Goal: Task Accomplishment & Management: Complete application form

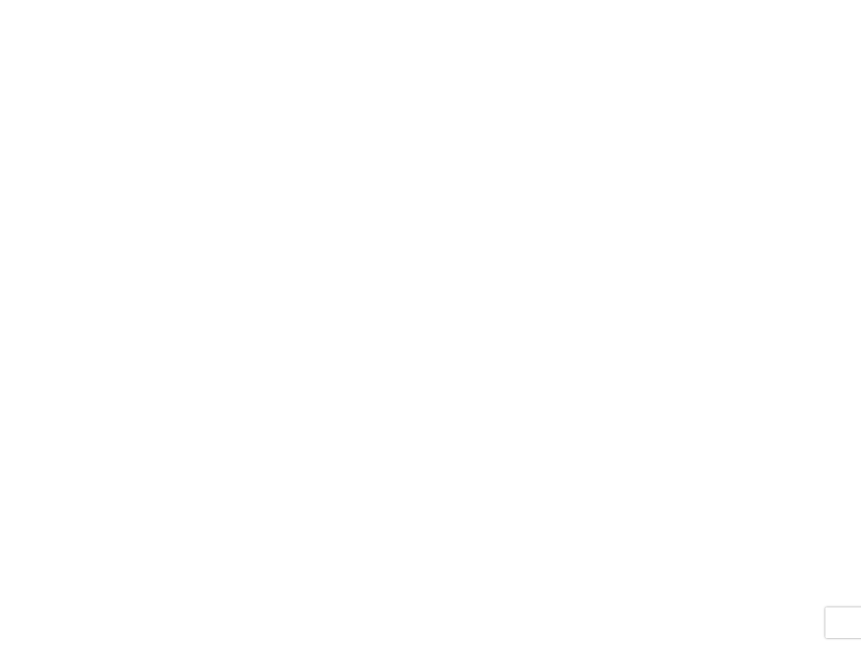
select select "FULL"
select select "LBS"
select select "IN"
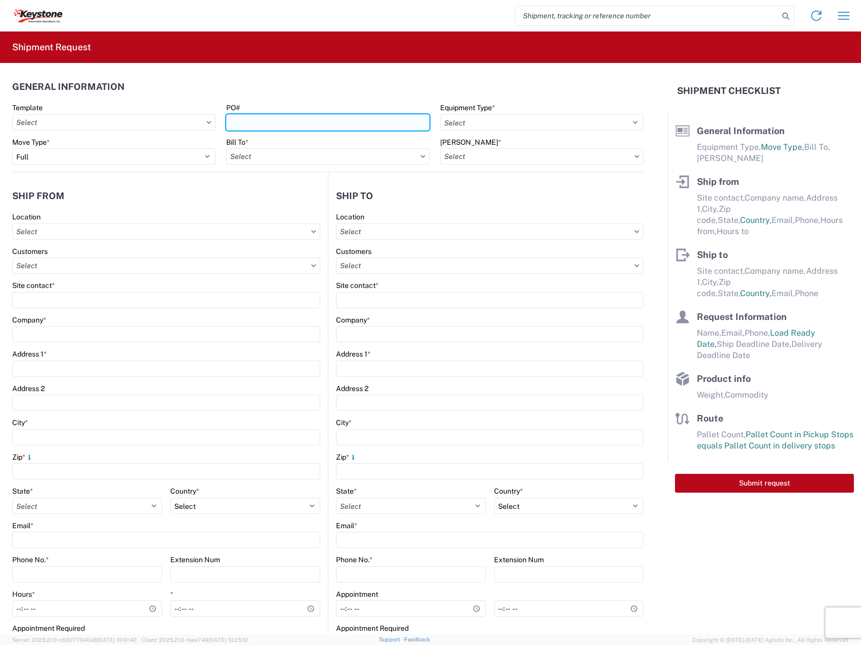
click at [321, 127] on input "PO#" at bounding box center [327, 122] width 203 height 16
paste input "4371718"
type input "4371718"
click at [470, 110] on label "Equipment Type *" at bounding box center [467, 107] width 55 height 9
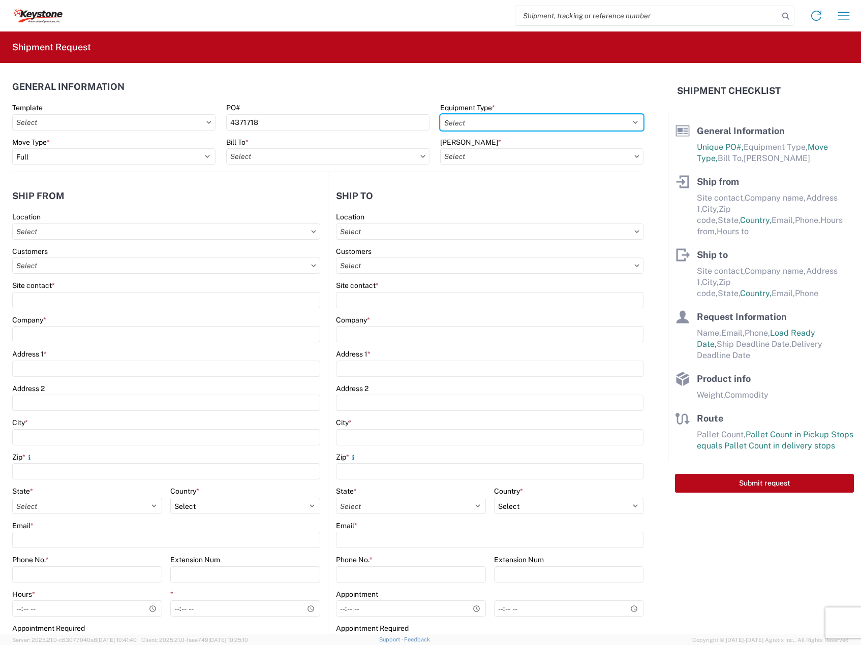
click at [470, 114] on select "Select 53’ Dry Van Flatbed Dropdeck (van) Lowboy (flatbed) Rail" at bounding box center [541, 122] width 203 height 16
click at [484, 125] on select "Select 53’ Dry Van Flatbed Dropdeck (van) Lowboy (flatbed) Rail" at bounding box center [541, 122] width 203 height 16
select select "STDV"
click at [440, 114] on select "Select 53’ Dry Van Flatbed Dropdeck (van) Lowboy (flatbed) Rail" at bounding box center [541, 122] width 203 height 16
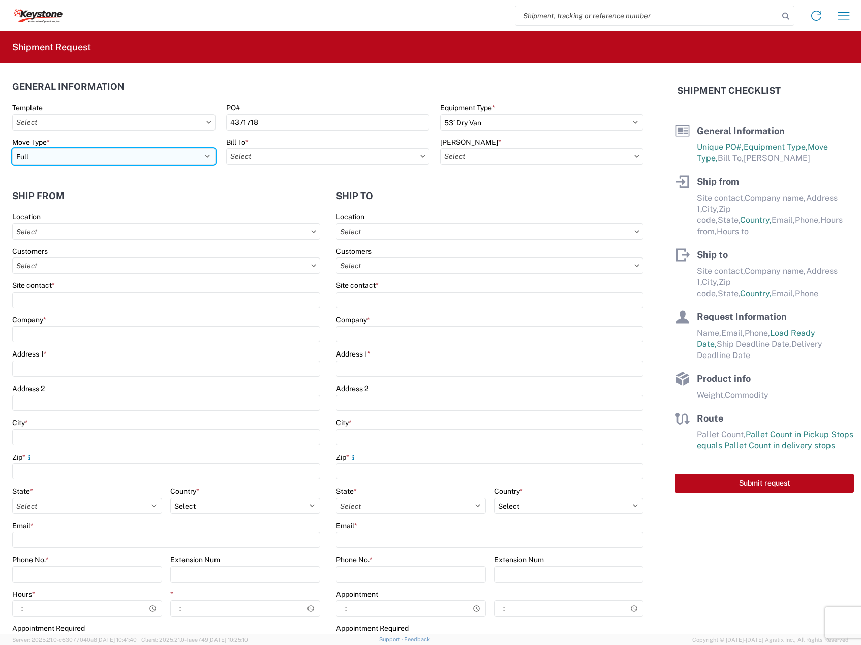
click at [191, 154] on select "Select Full Partial TL" at bounding box center [113, 156] width 203 height 16
select select "PARTIAL_TL"
click at [12, 148] on select "Select Full Partial TL" at bounding box center [113, 156] width 203 height 16
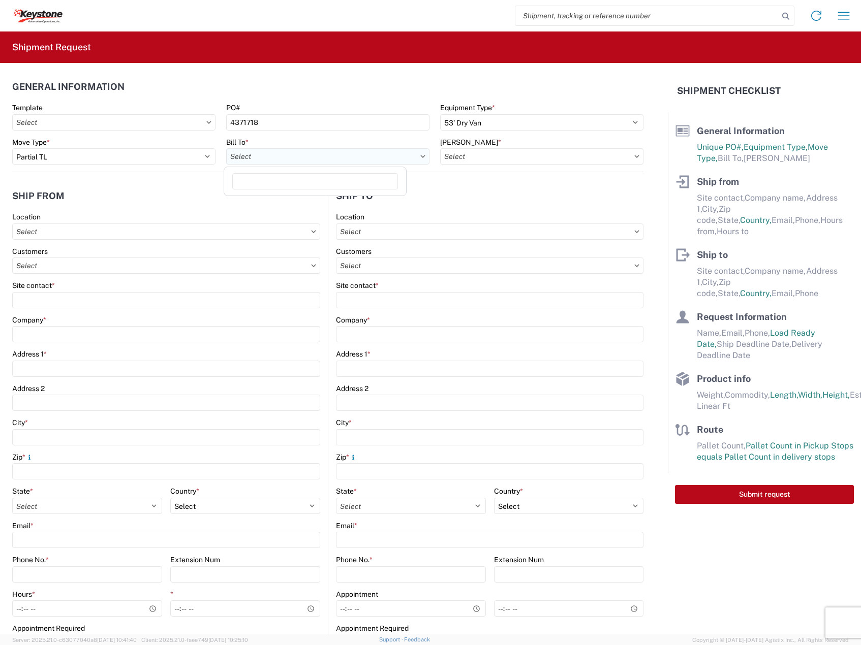
click at [262, 160] on input "text" at bounding box center [327, 156] width 203 height 16
type input "eastva"
click at [348, 203] on div "8614 - [GEOGRAPHIC_DATA] - [GEOGRAPHIC_DATA], [GEOGRAPHIC_DATA]" at bounding box center [352, 202] width 253 height 16
type input "8614 - [GEOGRAPHIC_DATA] - [GEOGRAPHIC_DATA], [GEOGRAPHIC_DATA]"
click at [531, 152] on input "text" at bounding box center [541, 156] width 203 height 16
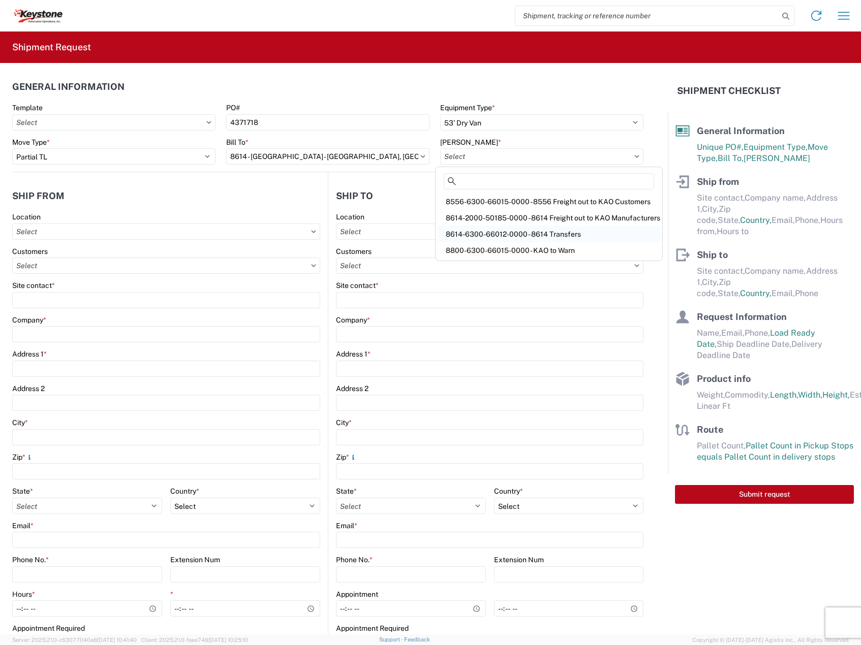
click at [532, 232] on div "8614-6300-66012-0000 - 8614 Transfers" at bounding box center [549, 234] width 223 height 16
type input "8614-6300-66012-0000 - 8614 Transfers, 8614-6300-66012-0000 - 8614 Transfers"
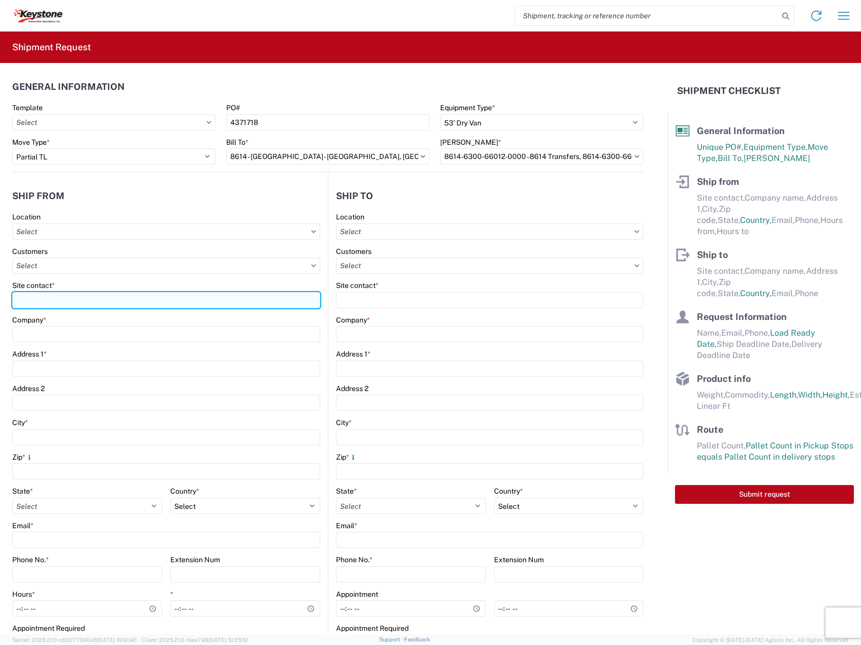
click at [95, 304] on input "Site contact *" at bounding box center [166, 300] width 308 height 16
type input "[PERSON_NAME]"
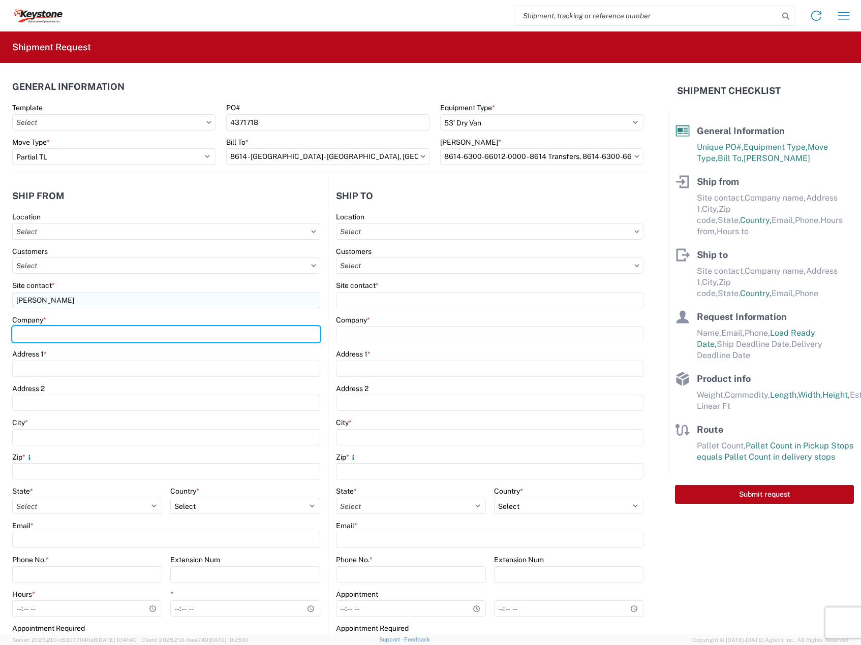
type input "DECKED"
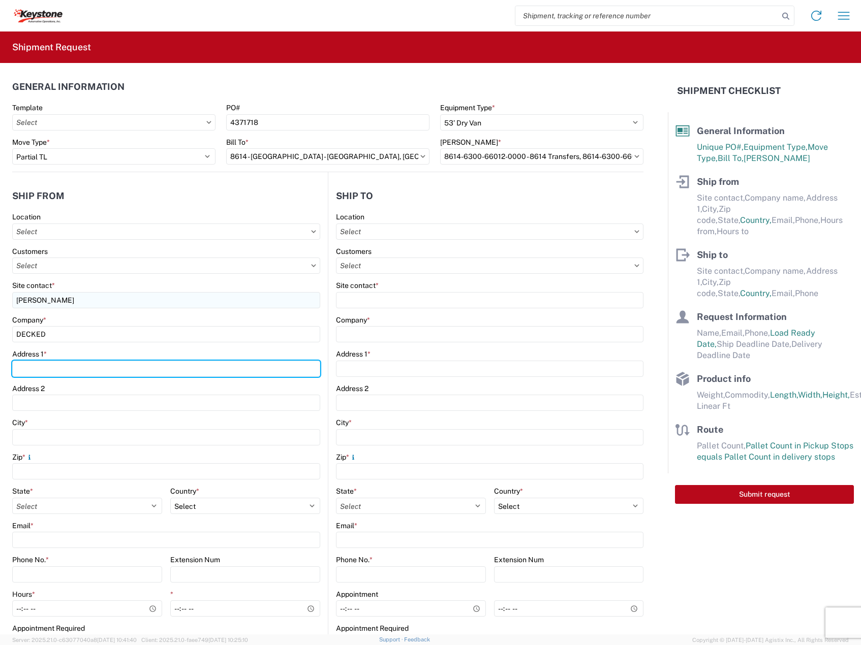
type input "[STREET_ADDRESS][PERSON_NAME]"
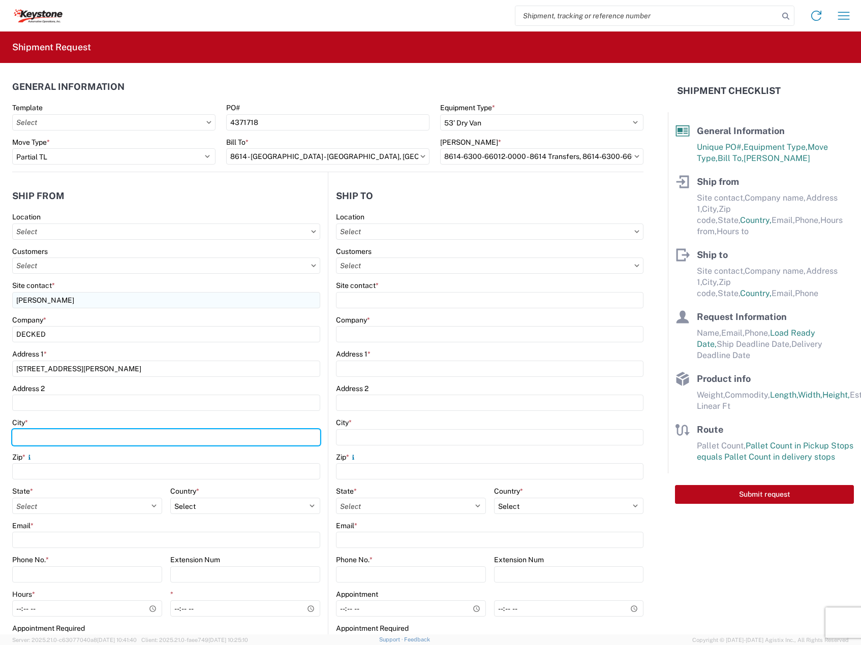
type input "Defiance"
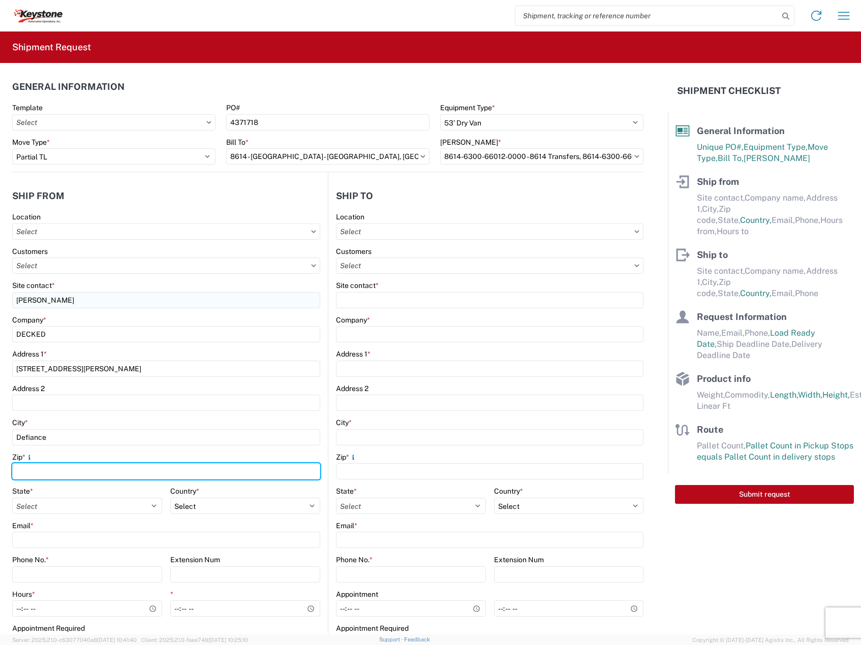
type input "43512"
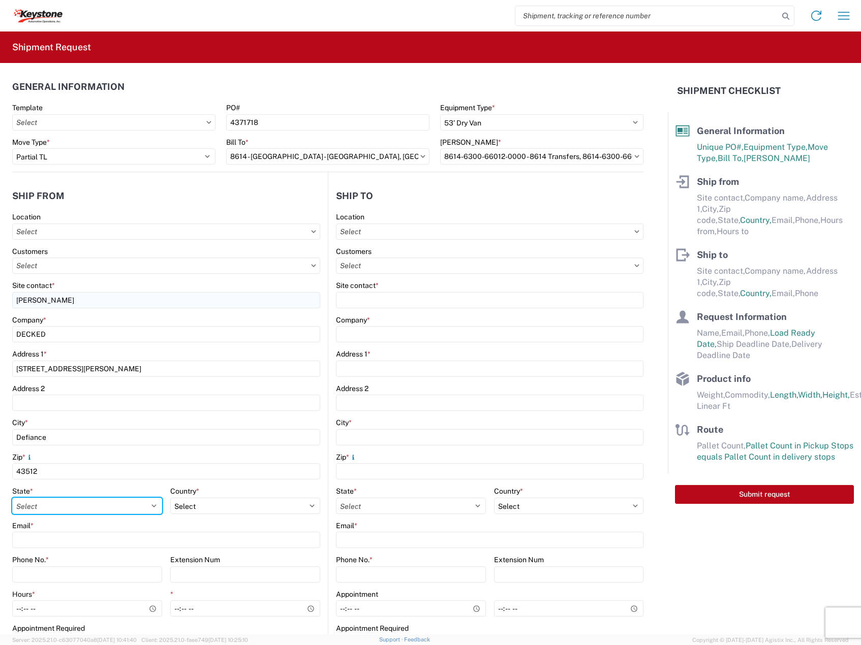
select select "OH"
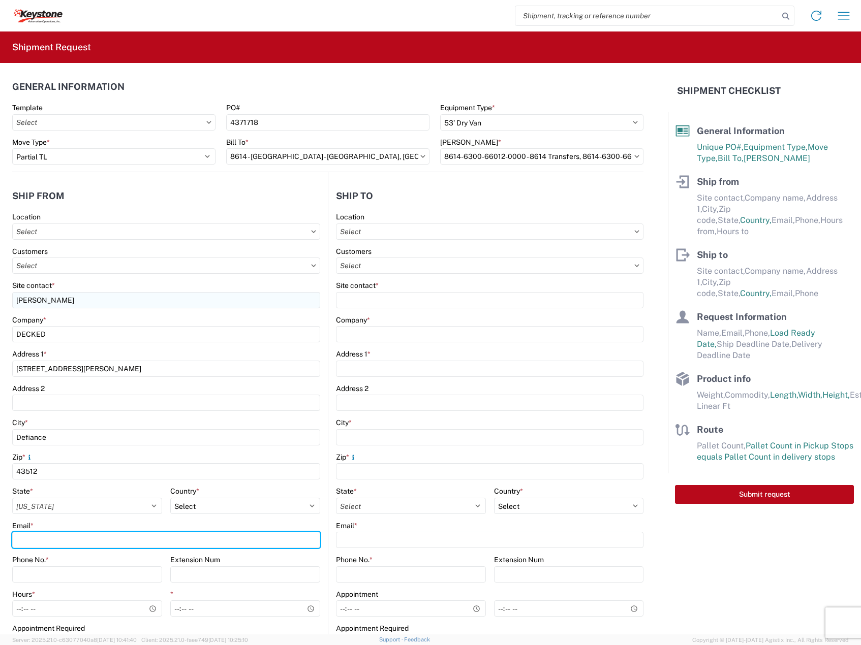
type input "[EMAIL_ADDRESS][DOMAIN_NAME]"
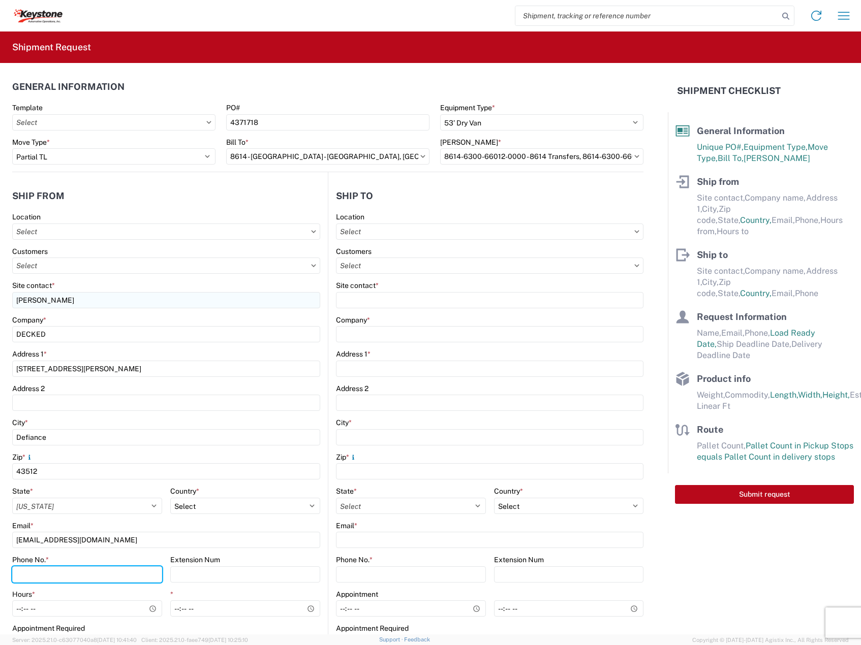
type input "2088060251"
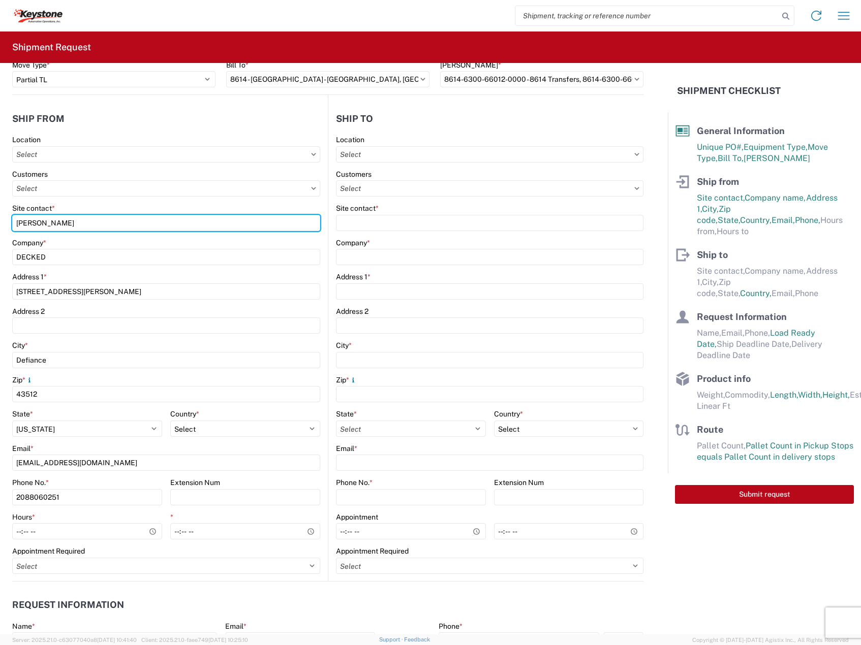
scroll to position [169, 0]
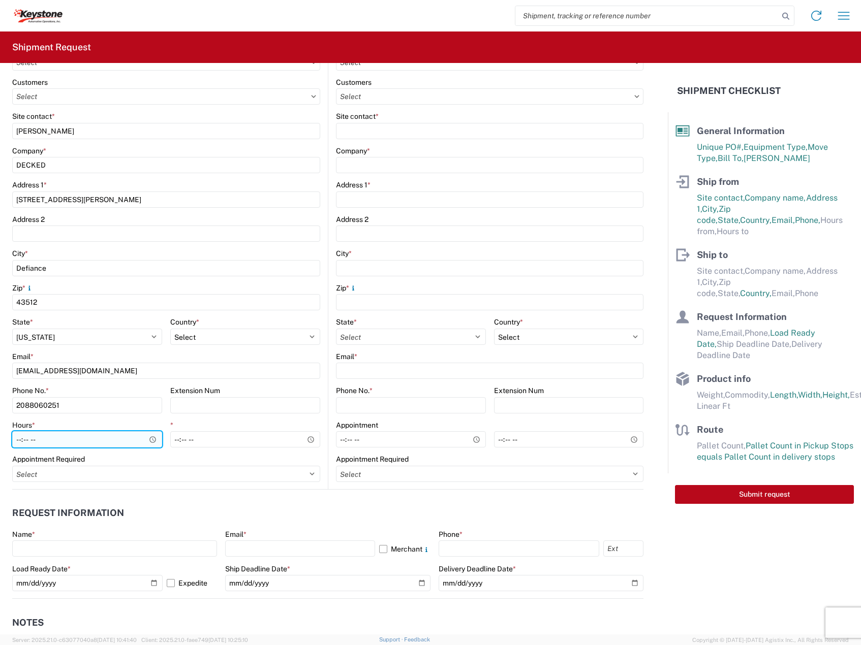
click at [21, 441] on input "Hours *" at bounding box center [87, 440] width 150 height 16
type input "08:00"
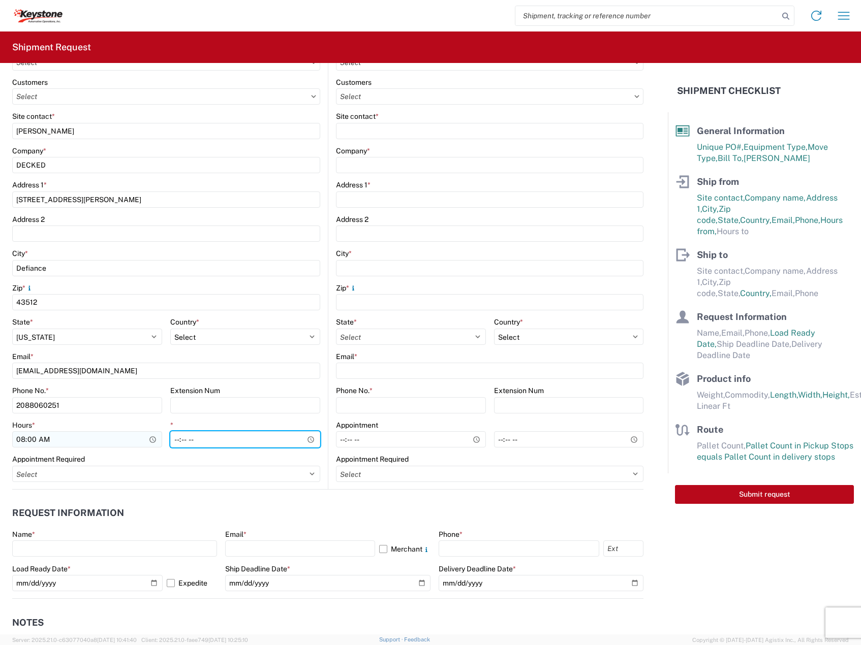
type input "15:30"
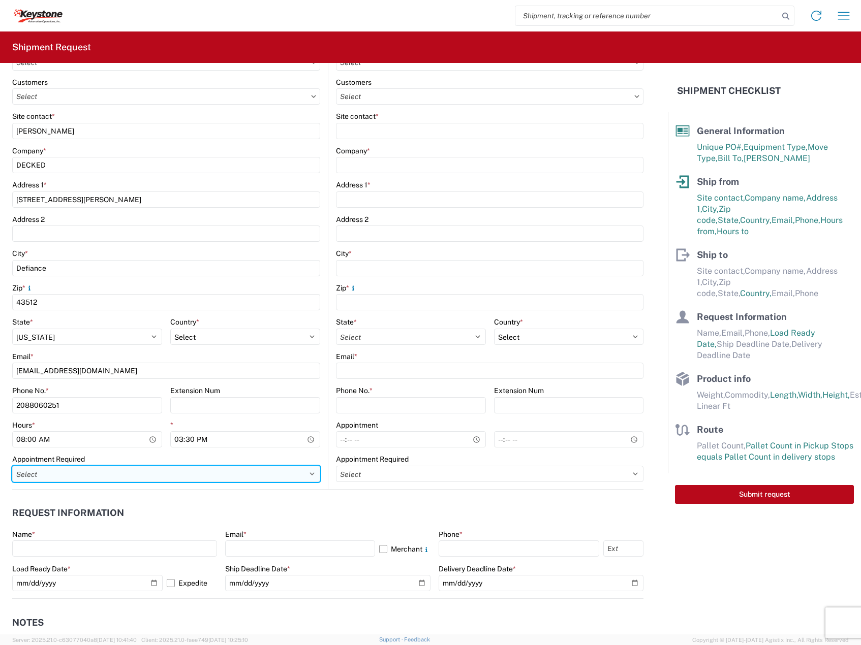
click at [87, 466] on select "Select Appt Required Appt Not Required Appt - First available" at bounding box center [166, 474] width 308 height 16
select select "apptRequired"
click at [12, 466] on select "Select Appt Required Appt Not Required Appt - First available" at bounding box center [166, 474] width 308 height 16
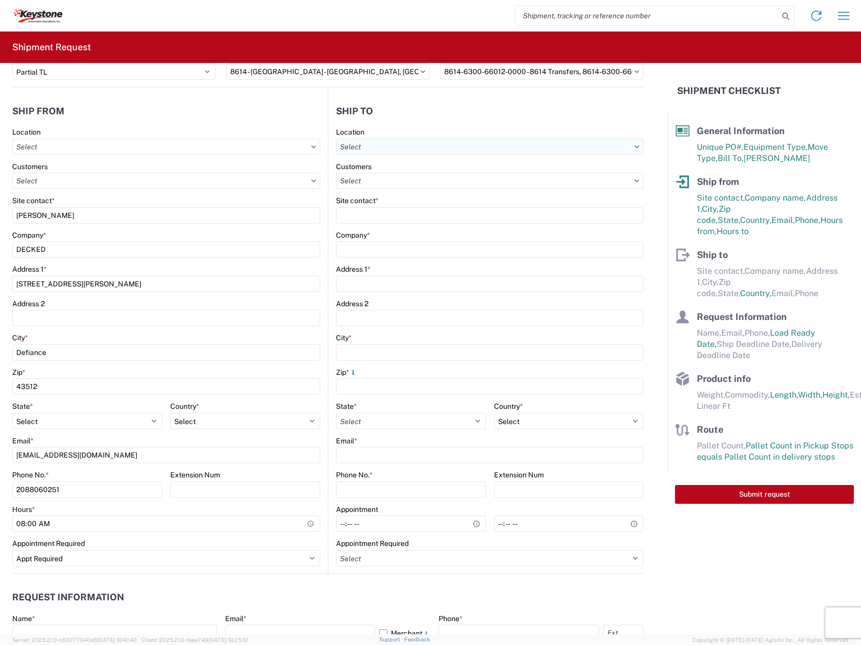
click at [417, 149] on input "text" at bounding box center [489, 147] width 307 height 16
type input "8614"
click at [414, 186] on div "8614 - [GEOGRAPHIC_DATA] - [GEOGRAPHIC_DATA], [GEOGRAPHIC_DATA]" at bounding box center [461, 192] width 253 height 16
type input "8614 - [GEOGRAPHIC_DATA] - [GEOGRAPHIC_DATA], [GEOGRAPHIC_DATA]"
type input "KAO"
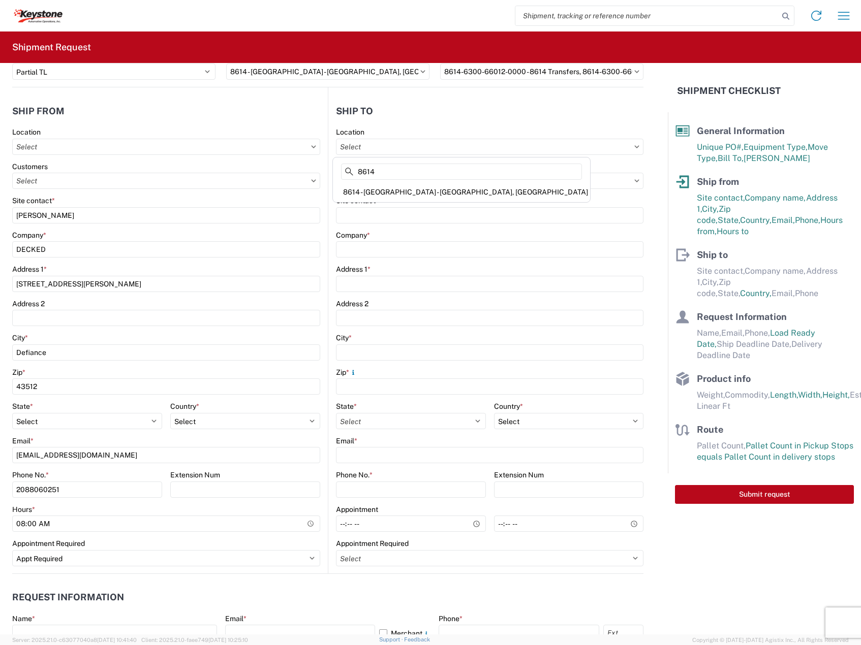
type input "[STREET_ADDRESS][PERSON_NAME]"
type input "Eastvale"
type input "91752"
select select "US"
type input "07:00"
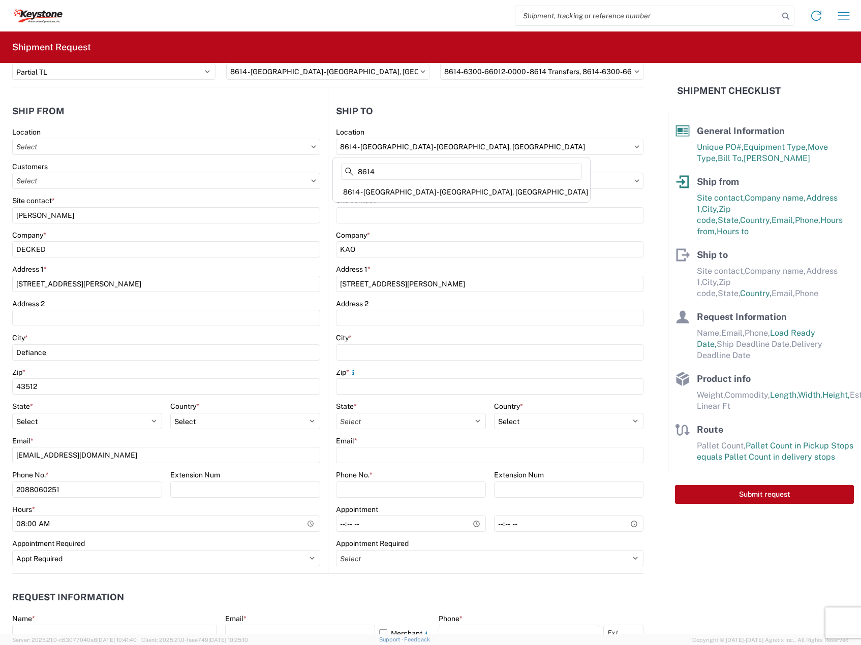
type input "17:00"
select select
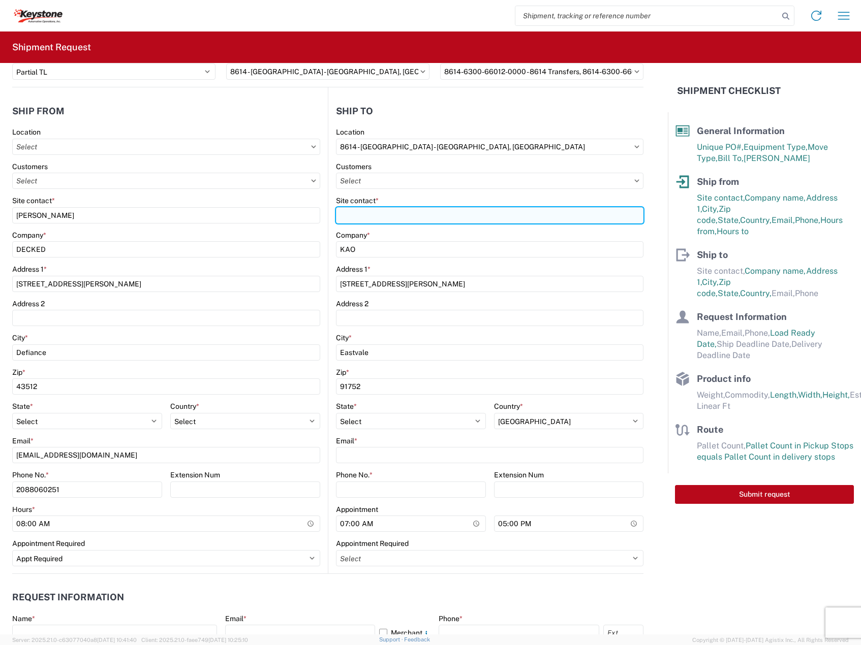
click at [399, 208] on input "Site contact *" at bounding box center [489, 215] width 307 height 16
drag, startPoint x: 391, startPoint y: 219, endPoint x: 294, endPoint y: 193, distance: 100.5
click at [303, 195] on div "Ship from Location Customers Site contact * [PERSON_NAME] Company * DECKED Addr…" at bounding box center [327, 330] width 631 height 487
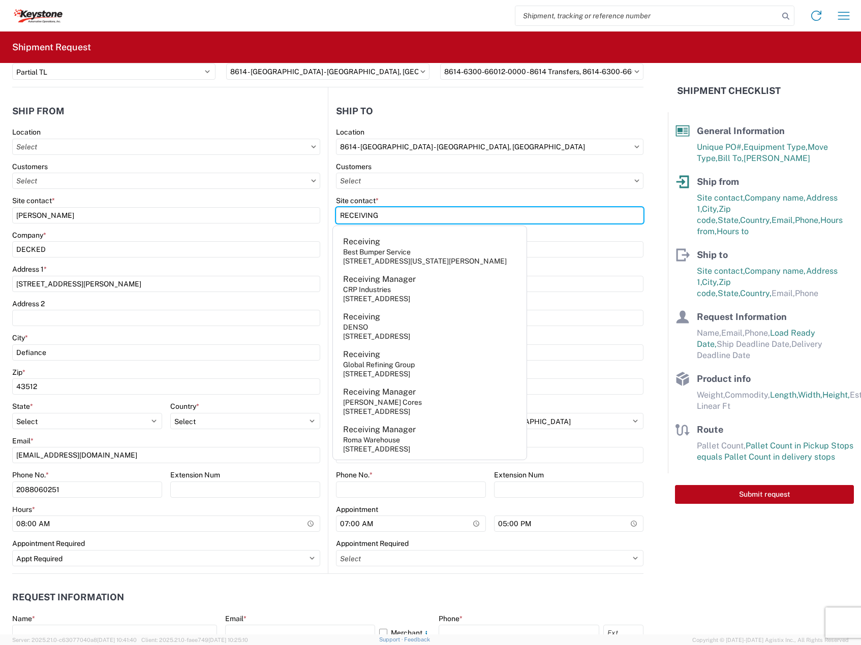
type input "RECEIVING"
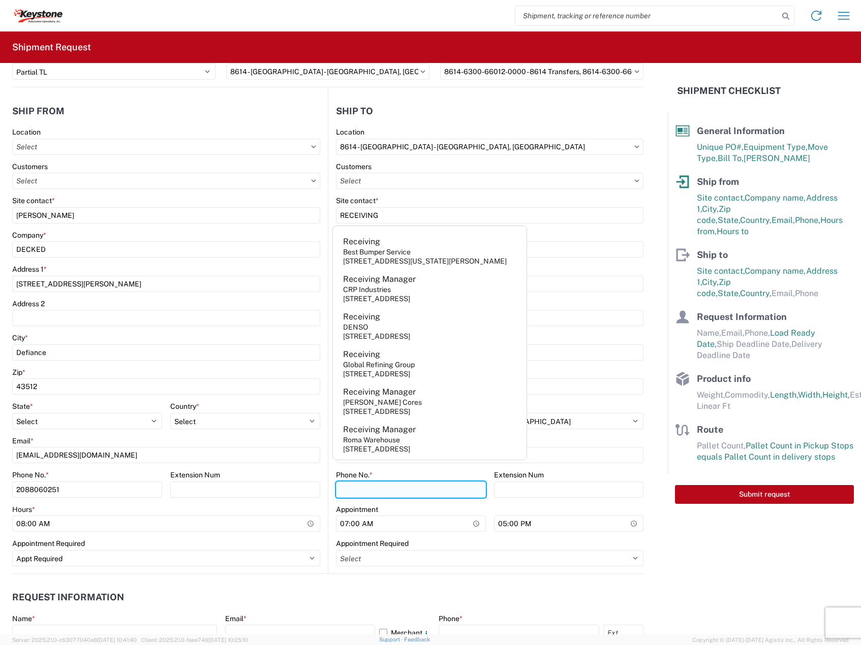
click at [411, 486] on input "Phone No. *" at bounding box center [411, 490] width 150 height 16
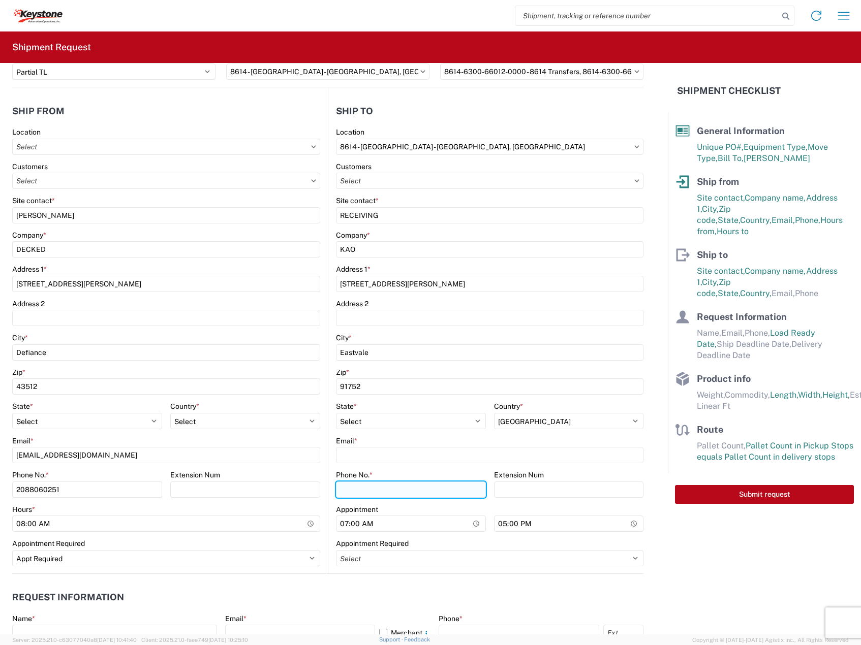
paste input "[PHONE_NUMBER]"
type input "[PHONE_NUMBER]"
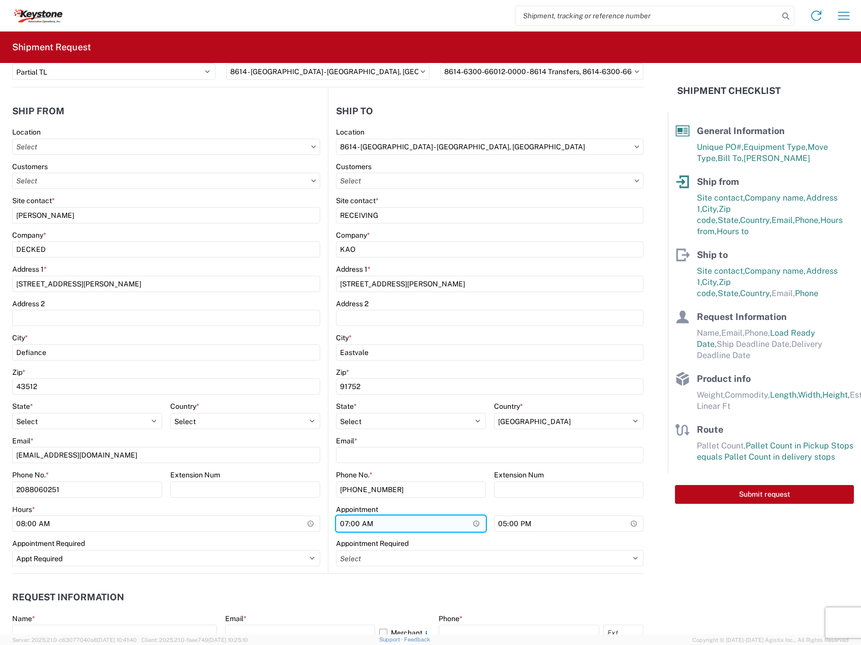
click at [342, 523] on input "07:00" at bounding box center [411, 524] width 150 height 16
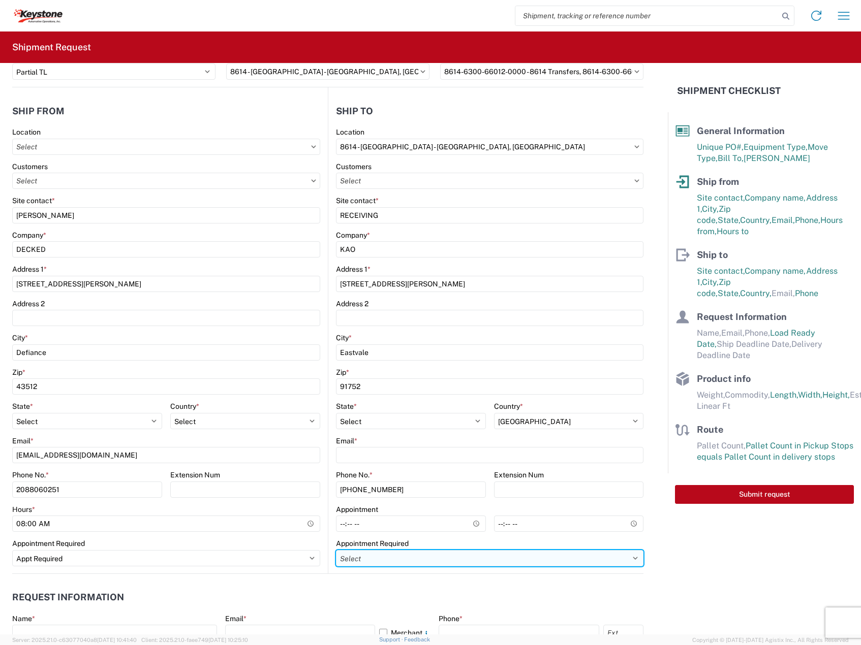
click at [390, 559] on select "Select Appt Required Appt Not Required Appt - First available" at bounding box center [489, 558] width 307 height 16
select select "apptRequired"
click at [336, 550] on select "Select Appt Required Appt Not Required Appt - First available" at bounding box center [489, 558] width 307 height 16
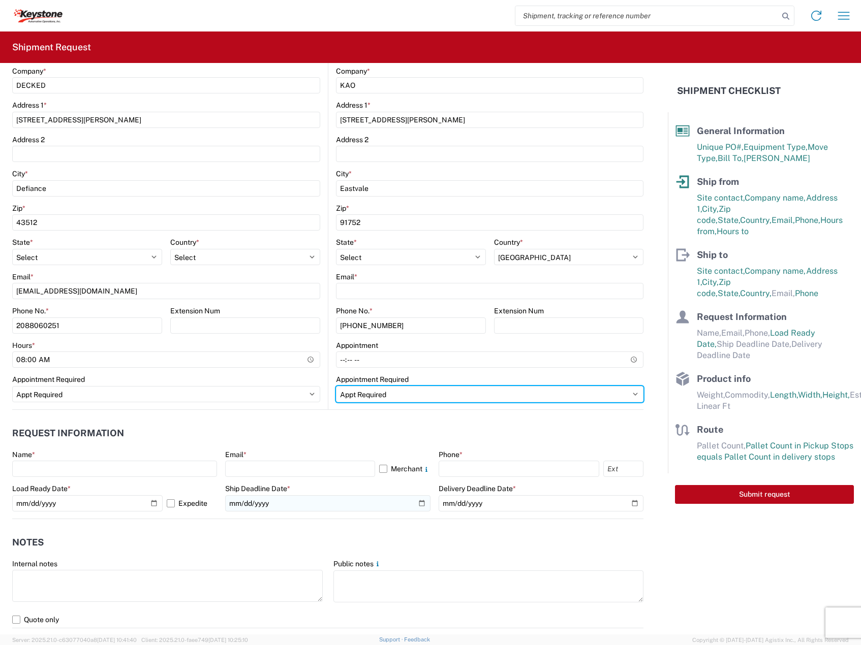
scroll to position [423, 0]
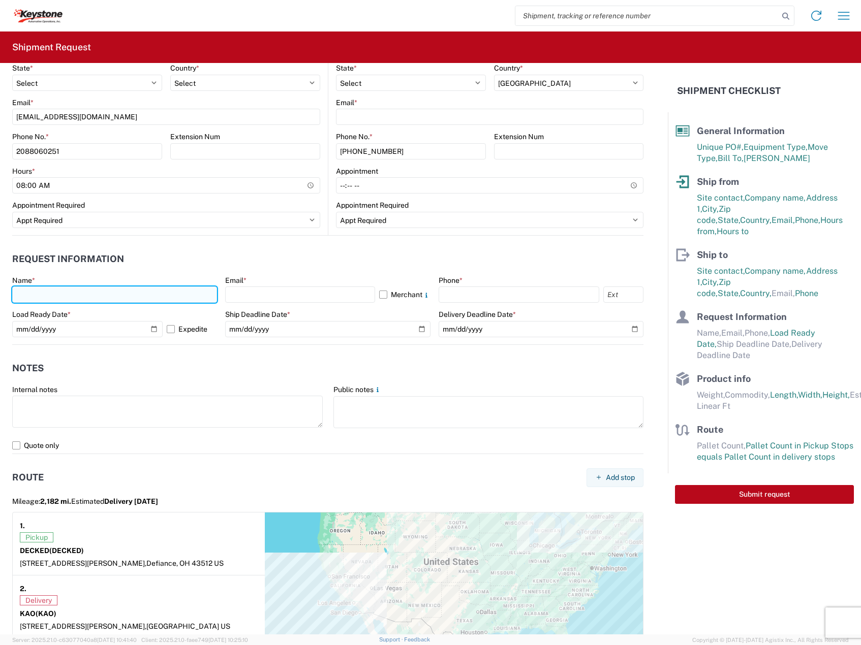
click at [87, 291] on input "text" at bounding box center [114, 295] width 205 height 16
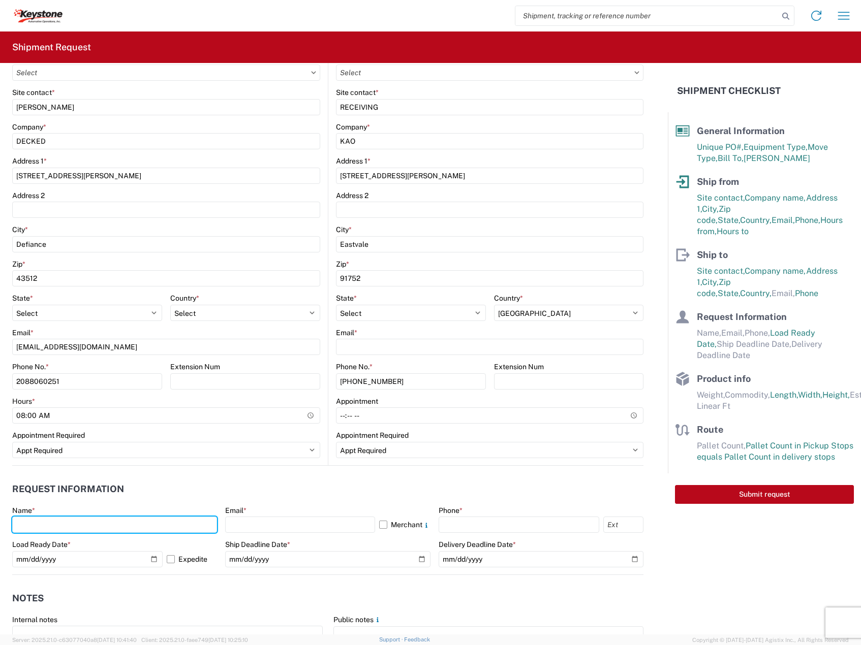
scroll to position [169, 0]
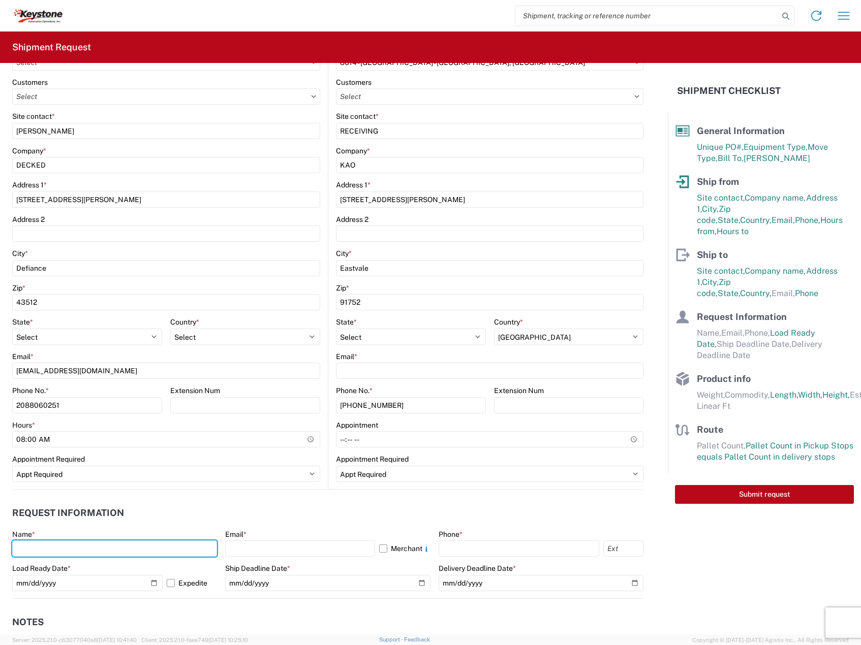
type input "[PERSON_NAME]"
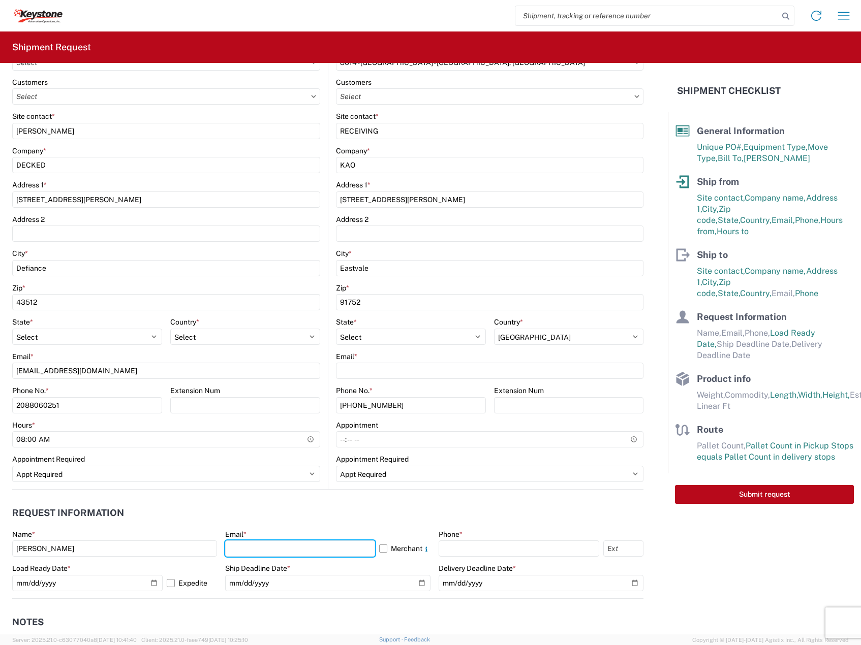
type input "[EMAIL_ADDRESS][DOMAIN_NAME]"
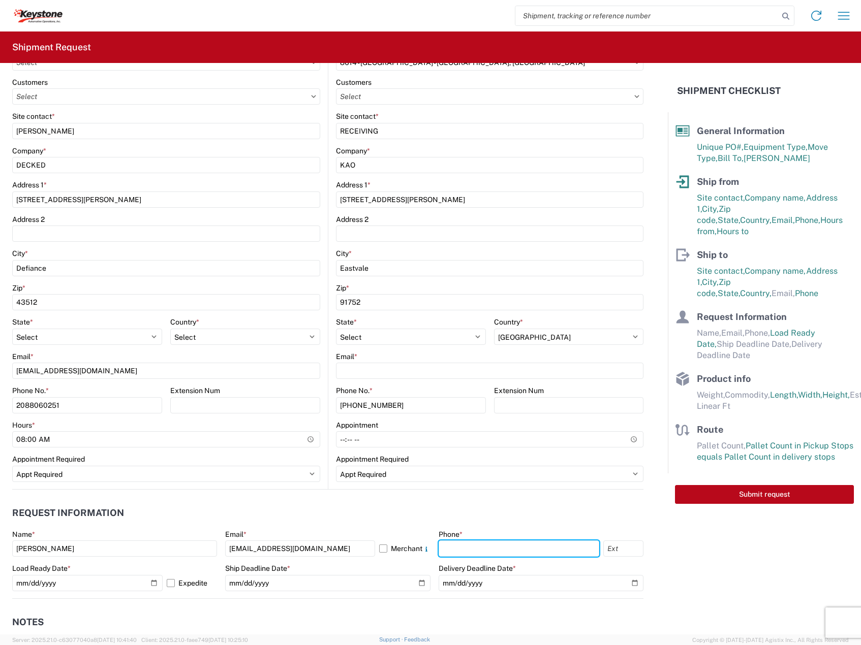
type input "2088060251"
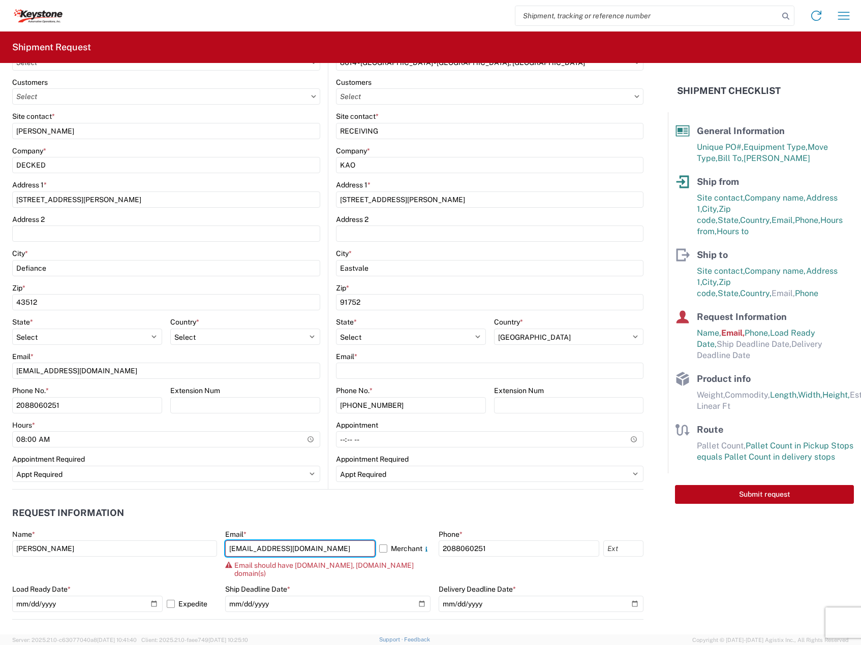
drag, startPoint x: 271, startPoint y: 550, endPoint x: 140, endPoint y: 529, distance: 132.4
click at [140, 529] on agx-form-section "Request Information Name * [PERSON_NAME] Email * [EMAIL_ADDRESS][DOMAIN_NAME] M…" at bounding box center [327, 560] width 631 height 117
type input "[PERSON_NAME][EMAIL_ADDRESS][DOMAIN_NAME]"
click at [381, 551] on label "Merchant" at bounding box center [404, 549] width 51 height 16
click at [0, 0] on input "Merchant" at bounding box center [0, 0] width 0 height 0
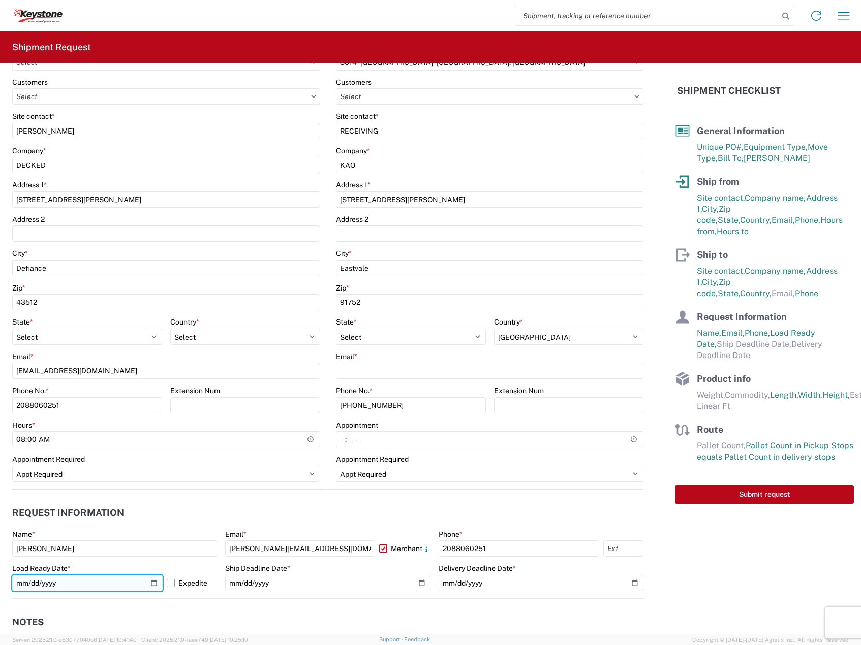
click at [152, 585] on input "[DATE]" at bounding box center [87, 583] width 150 height 16
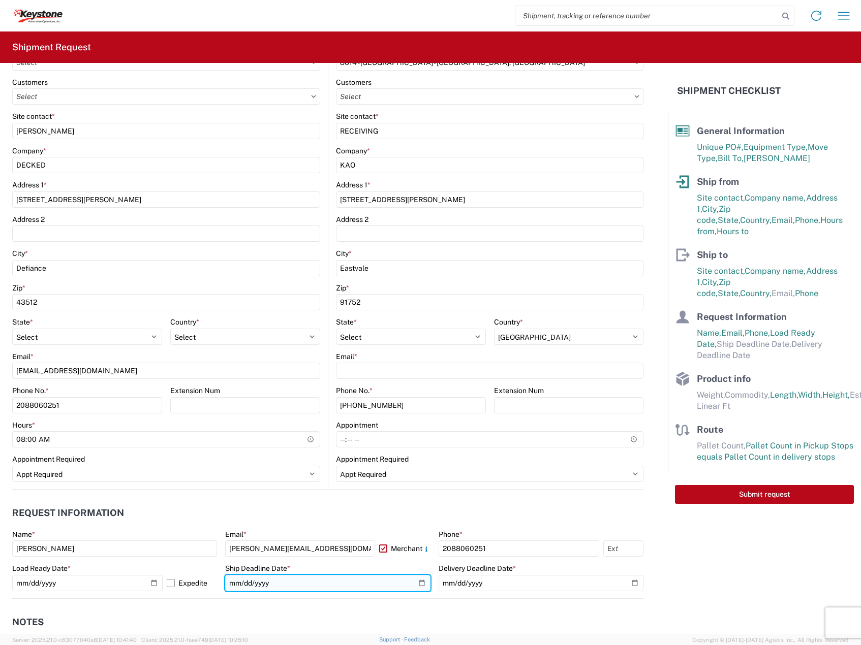
click at [418, 582] on input "date" at bounding box center [327, 583] width 205 height 16
type input "[DATE]"
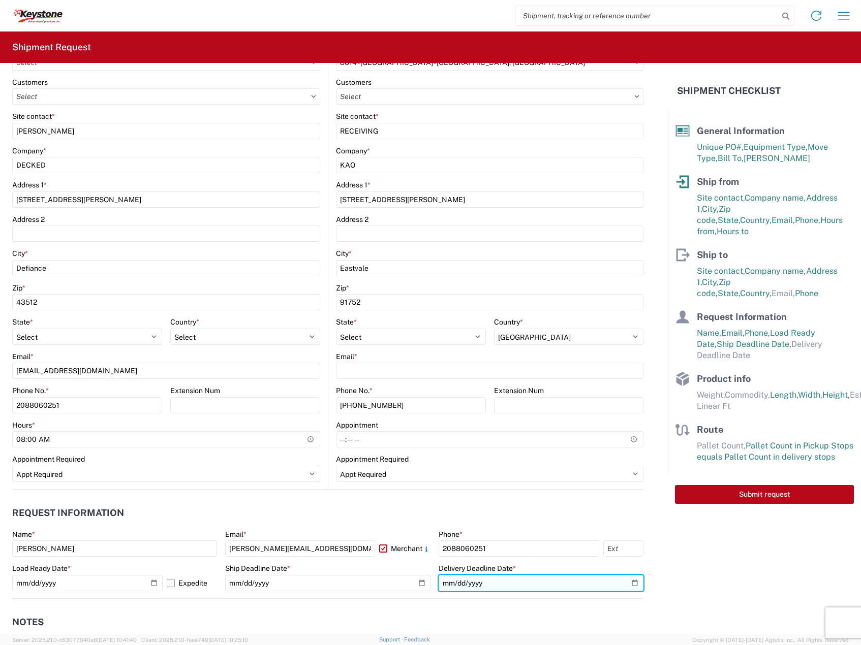
click at [621, 581] on input "date" at bounding box center [541, 583] width 205 height 16
click at [628, 581] on input "date" at bounding box center [541, 583] width 205 height 16
type input "[DATE]"
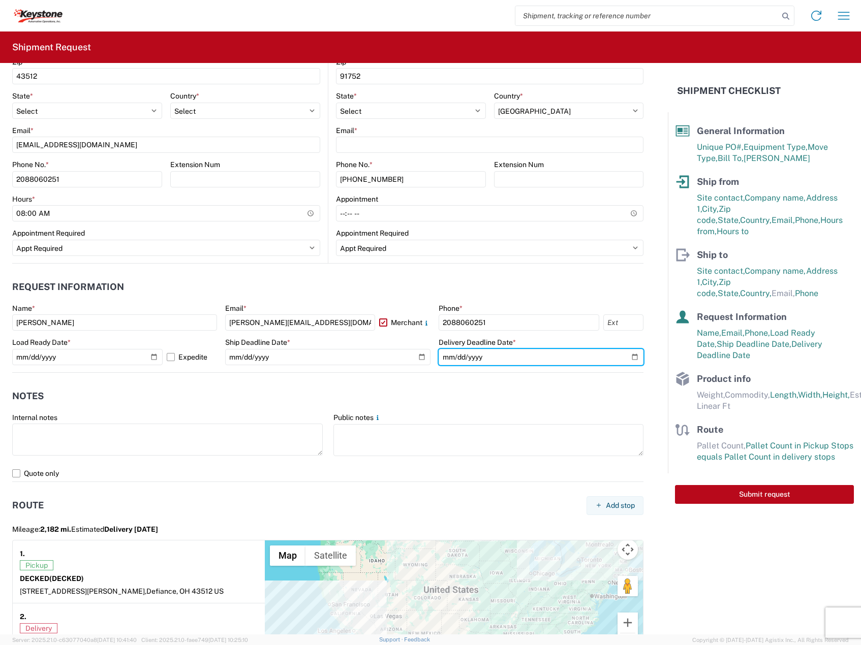
scroll to position [508, 0]
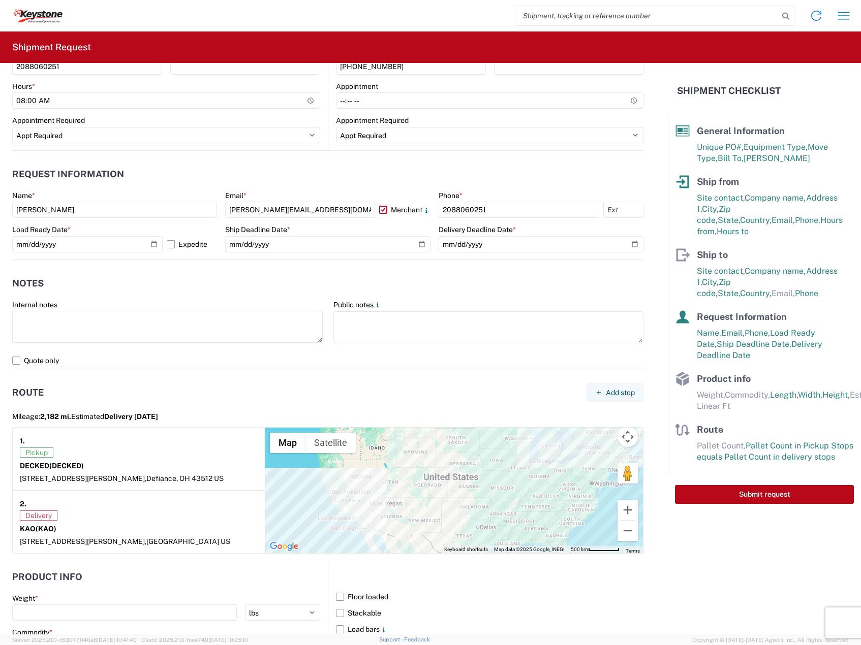
click at [191, 300] on div "Internal notes" at bounding box center [167, 304] width 311 height 9
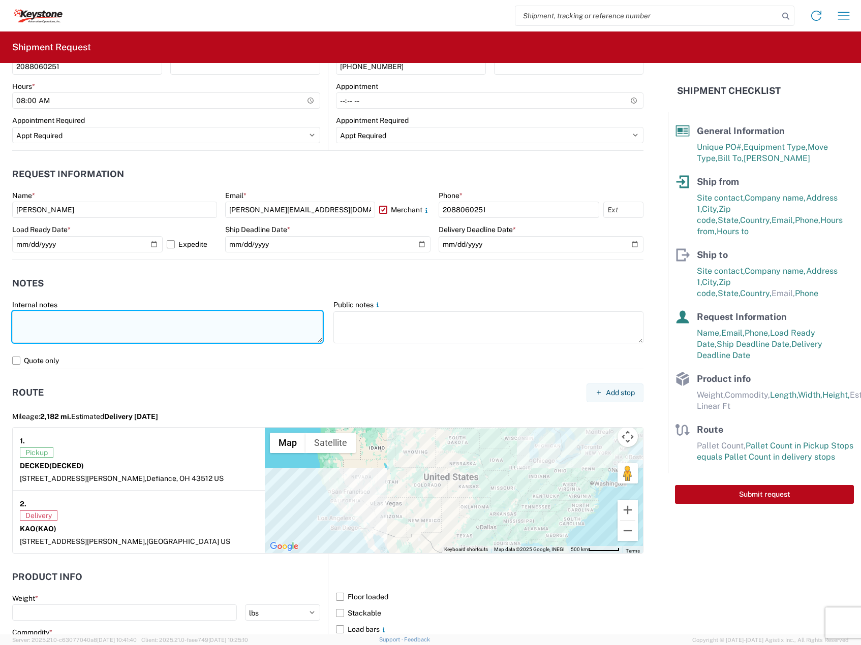
click at [182, 323] on textarea at bounding box center [167, 327] width 311 height 32
paste textarea "Driver is required to provide and utilize LOAD STRAPS and/or LOAD BARS to secur…"
drag, startPoint x: 48, startPoint y: 327, endPoint x: 42, endPoint y: 333, distance: 8.6
click at [42, 333] on textarea "Driver is required to provide and utilize LOAD STRAPS and/or LOAD BARS to secur…" at bounding box center [167, 327] width 311 height 32
click at [232, 331] on textarea "Driver is required to provide and utilize LOAD STRAPS and/or LOAD BARS to secur…" at bounding box center [167, 327] width 311 height 32
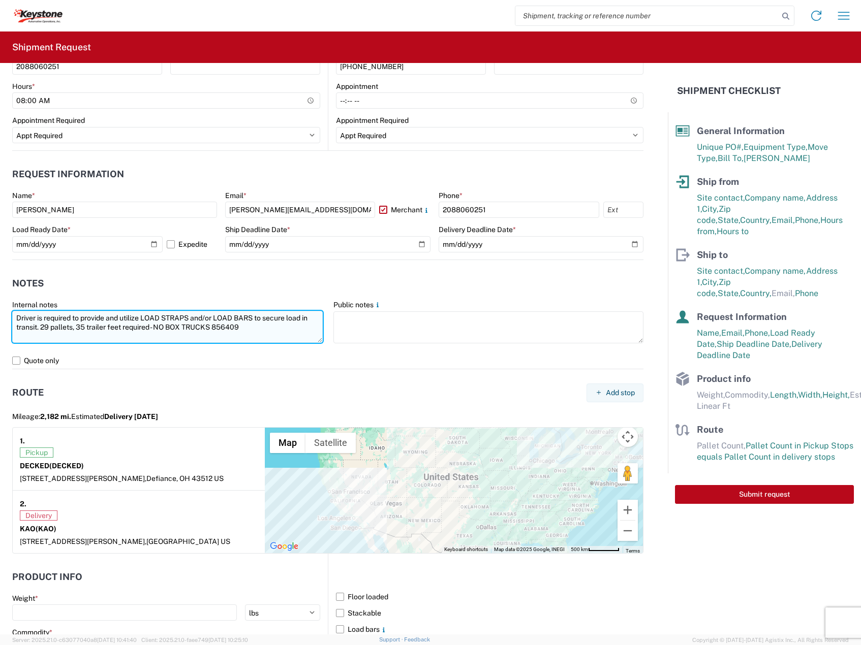
click at [231, 330] on textarea "Driver is required to provide and utilize LOAD STRAPS and/or LOAD BARS to secur…" at bounding box center [167, 327] width 311 height 32
paste textarea "8752"
type textarea "Driver is required to provide and utilize LOAD STRAPS and/or LOAD BARS to secur…"
drag, startPoint x: 178, startPoint y: 319, endPoint x: -22, endPoint y: 322, distance: 200.3
click at [0, 322] on html "Home Shipment request Shipment tracking Shipment Request General Information Te…" at bounding box center [430, 322] width 861 height 645
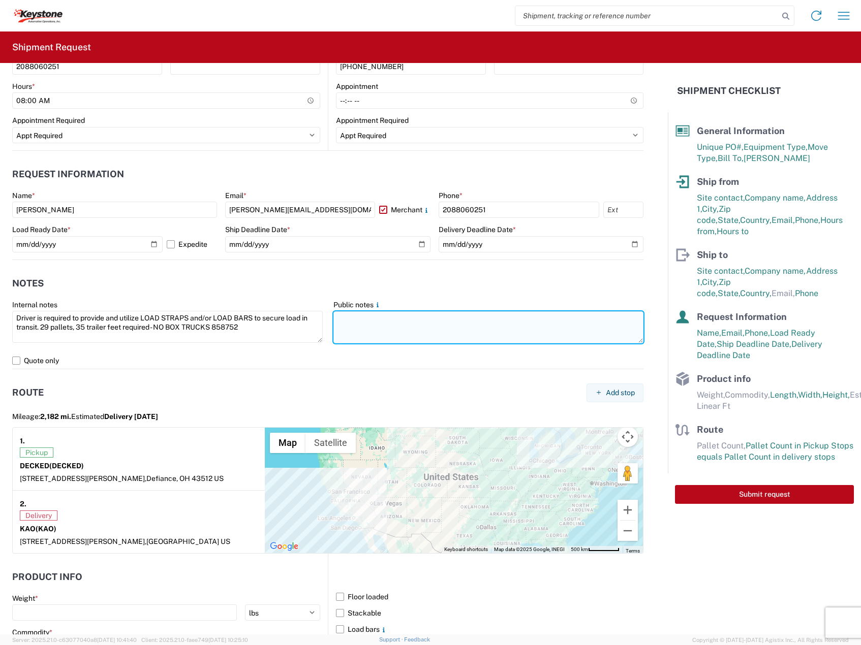
click at [408, 327] on textarea at bounding box center [488, 328] width 311 height 32
paste textarea "Driver is required to provide and utilize LOAD STRAPS and/or LOAD BARS to secur…"
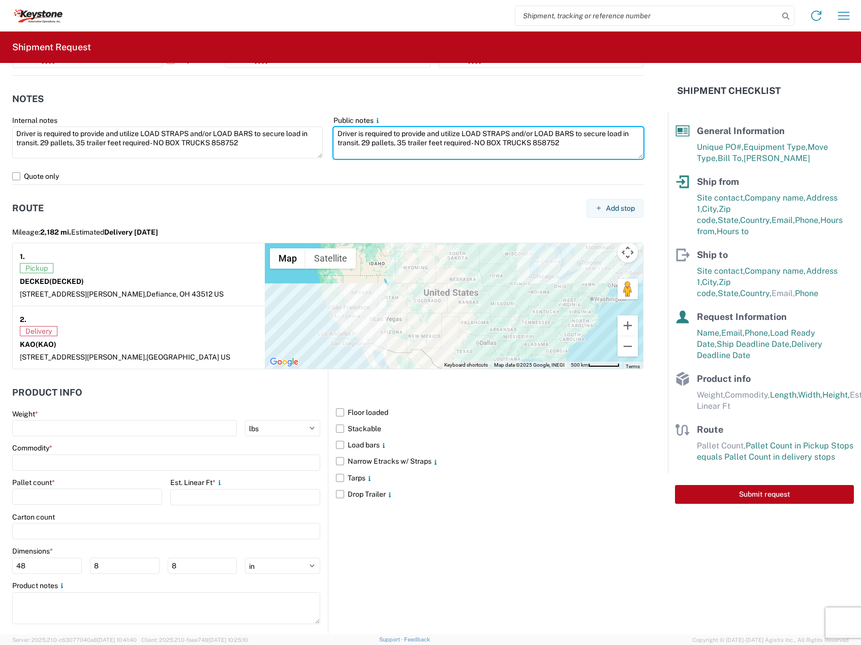
scroll to position [708, 0]
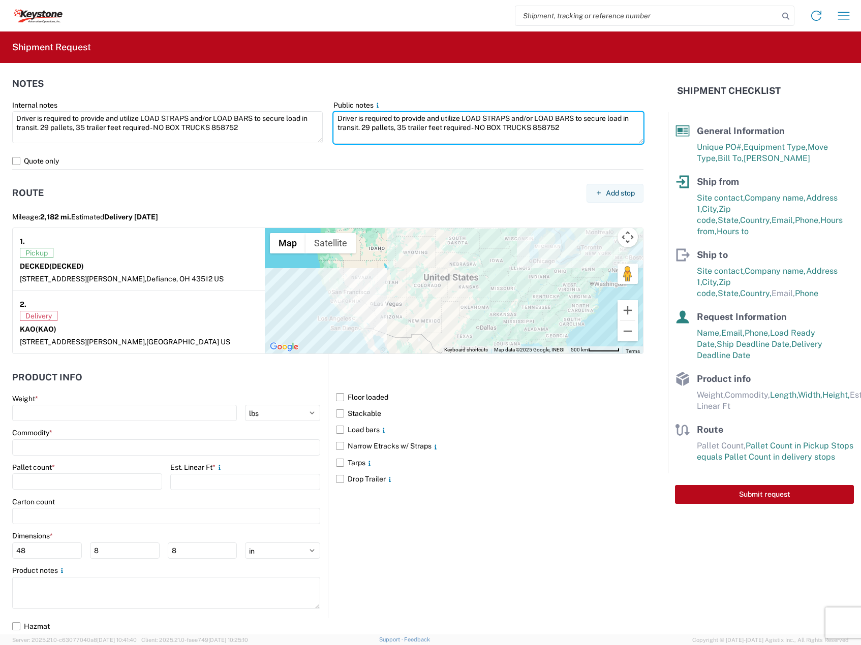
type textarea "Driver is required to provide and utilize LOAD STRAPS and/or LOAD BARS to secur…"
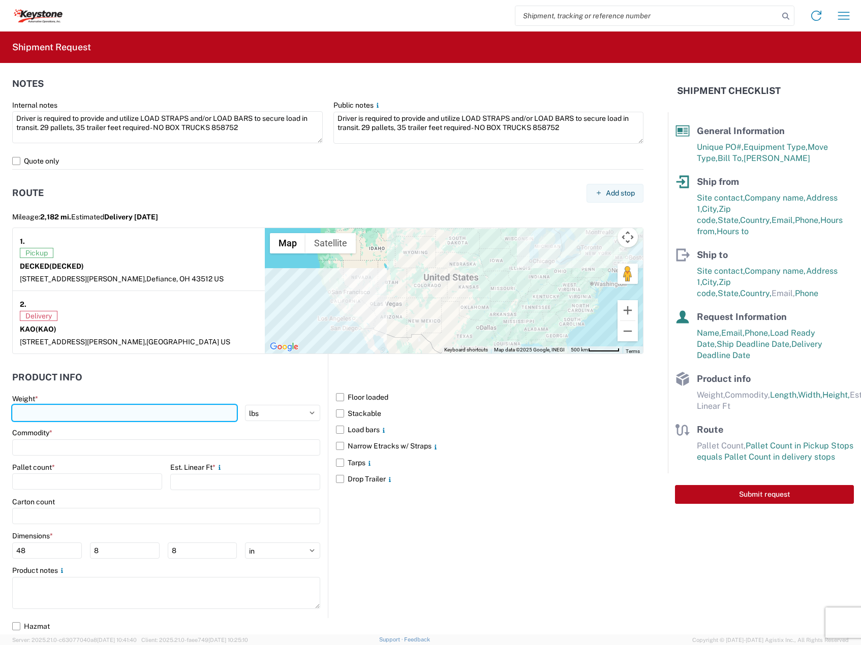
click at [162, 413] on input "number" at bounding box center [124, 413] width 225 height 16
type input "8538"
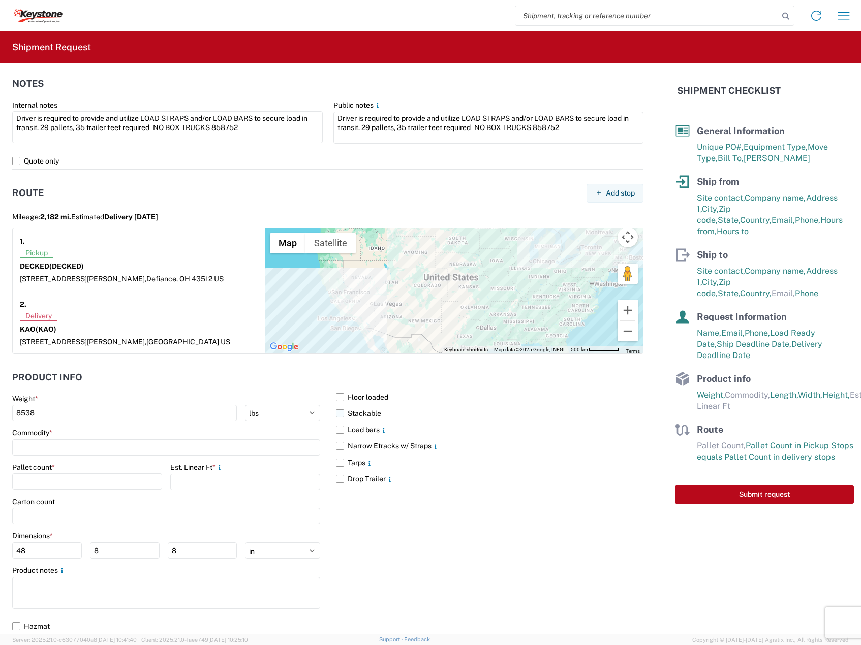
click at [362, 417] on label "Stackable" at bounding box center [489, 414] width 307 height 16
click at [0, 0] on input "Stackable" at bounding box center [0, 0] width 0 height 0
click at [362, 429] on label "Load bars" at bounding box center [489, 430] width 307 height 16
click at [0, 0] on input "Load bars" at bounding box center [0, 0] width 0 height 0
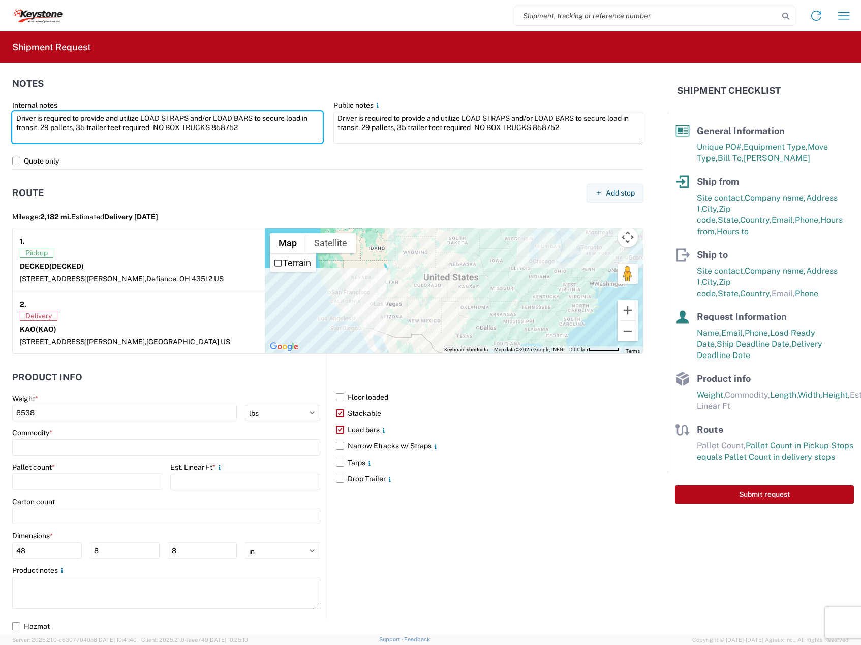
drag, startPoint x: 276, startPoint y: 135, endPoint x: -52, endPoint y: 108, distance: 330.0
click at [0, 108] on html "Home Shipment request Shipment tracking Shipment Request General Information Te…" at bounding box center [430, 322] width 861 height 645
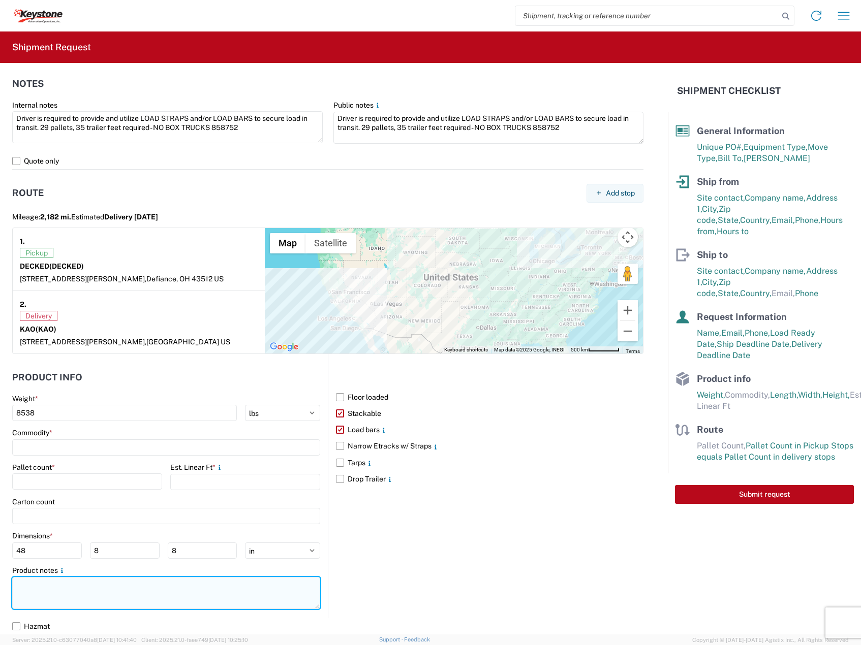
click at [73, 592] on textarea at bounding box center [166, 593] width 308 height 32
paste textarea "Driver is required to provide and utilize LOAD STRAPS and/or LOAD BARS to secur…"
type textarea "Driver is required to provide and utilize LOAD STRAPS and/or LOAD BARS to secur…"
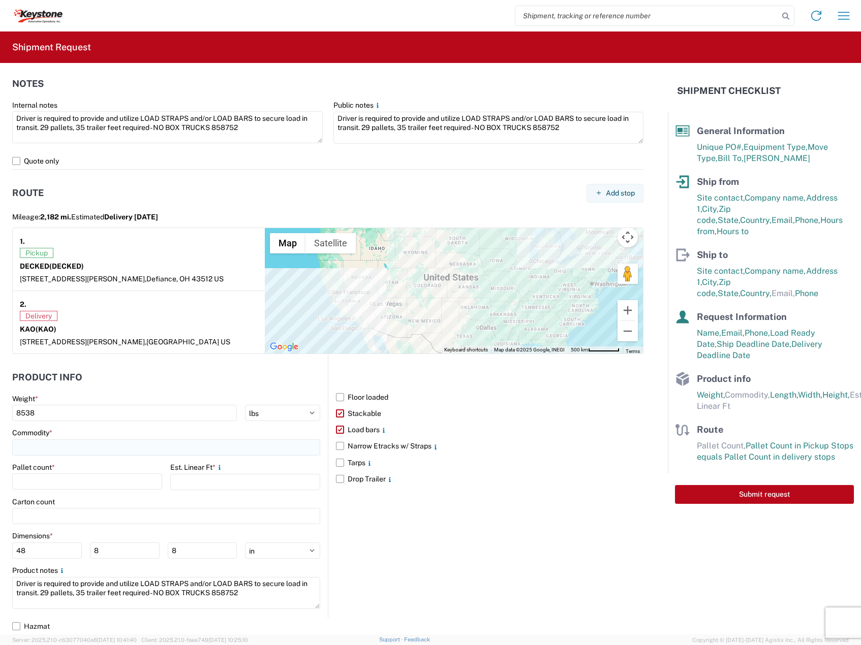
click at [85, 451] on input at bounding box center [166, 448] width 308 height 16
type input "CARGOGLIDES"
click at [95, 515] on span "Add new "CARGOGLIDES"..." at bounding box center [78, 516] width 92 height 9
type input "CARGOGLIDES"
click at [219, 486] on input "number" at bounding box center [245, 482] width 150 height 16
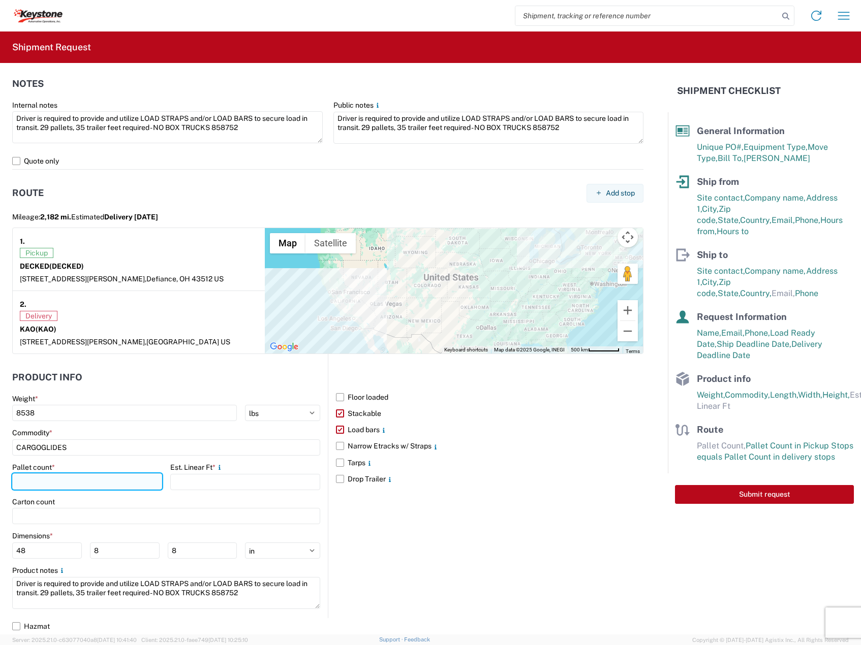
click at [99, 483] on input "number" at bounding box center [87, 482] width 150 height 16
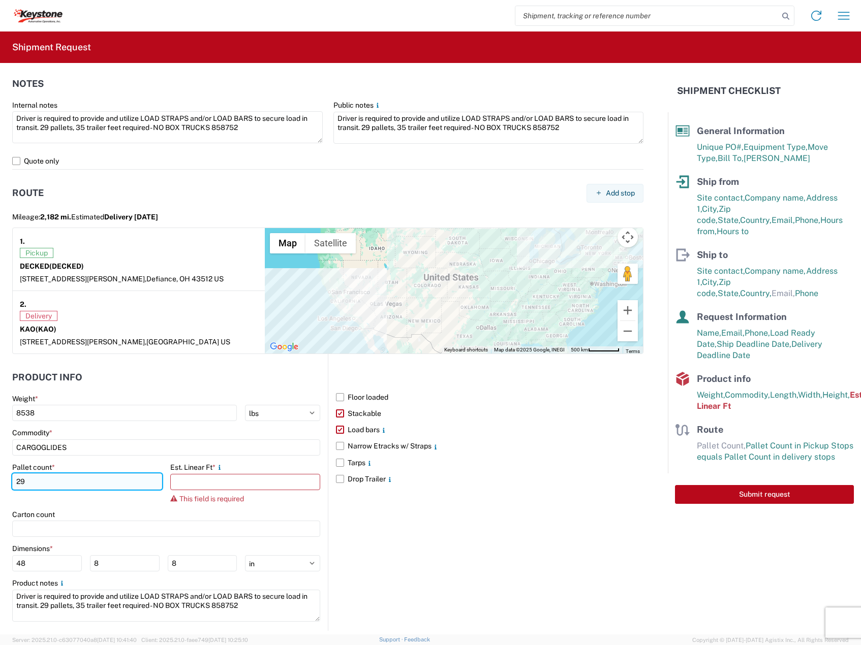
type input "29"
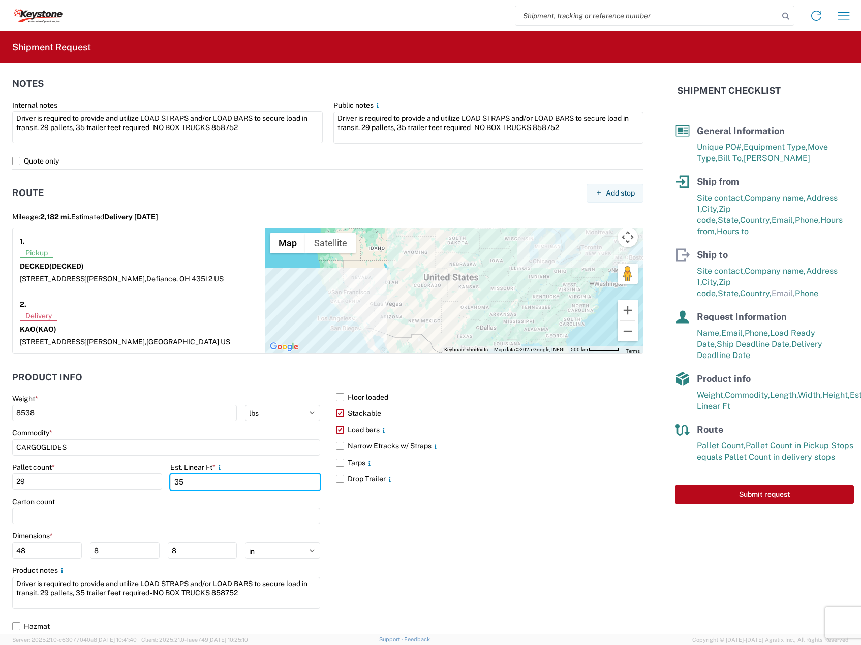
type input "35"
click at [420, 558] on div "Floor loaded Stackable Load bars Narrow Etracks w/ Straps Tarps Drop Trailer" at bounding box center [486, 486] width 316 height 264
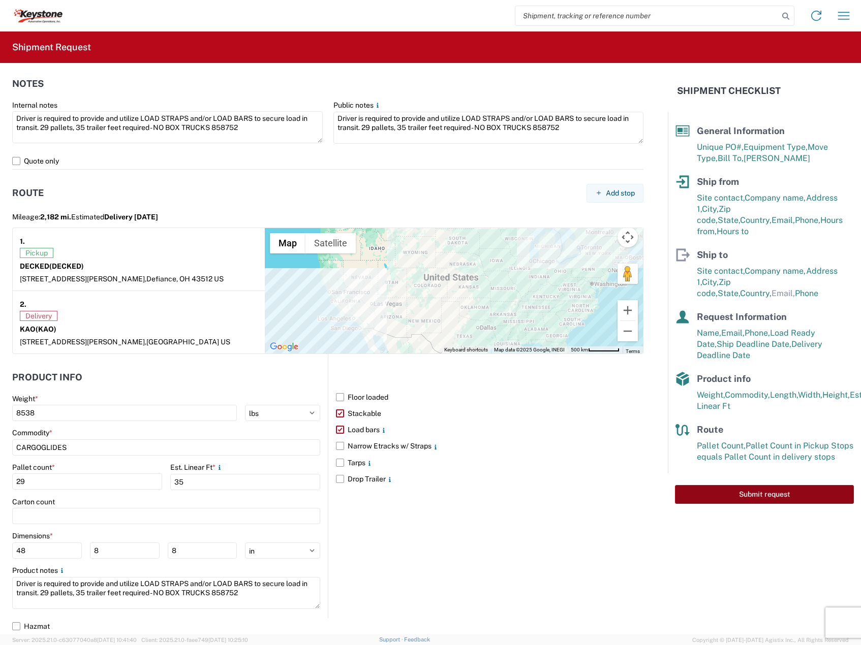
click at [714, 488] on button "Submit request" at bounding box center [764, 494] width 179 height 19
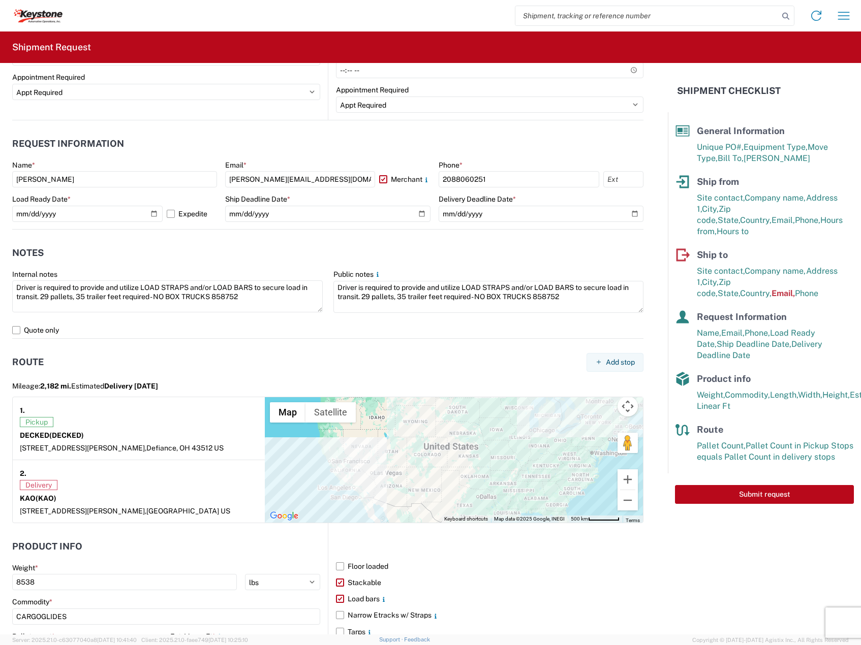
scroll to position [297, 0]
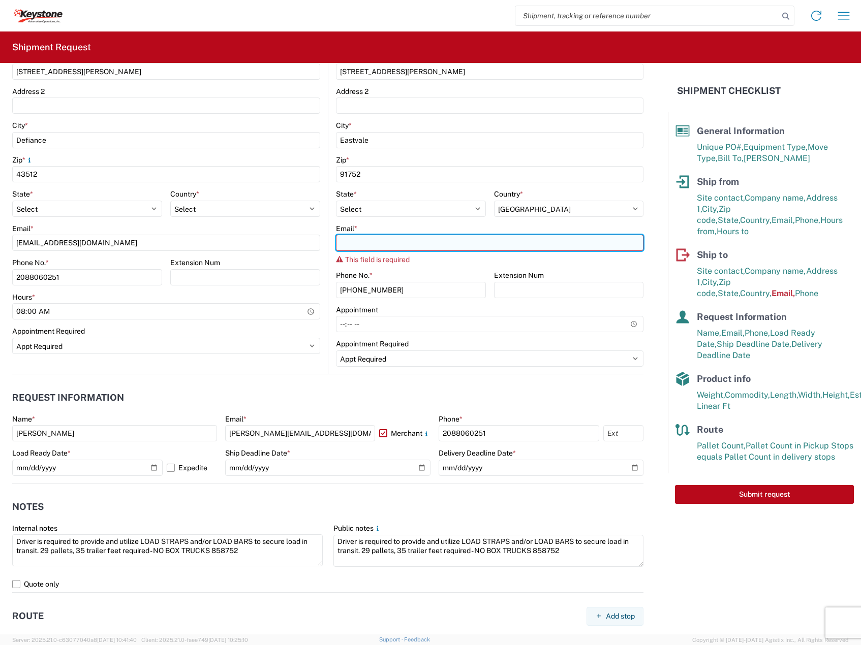
click at [459, 248] on input "Email *" at bounding box center [489, 243] width 307 height 16
paste input "[EMAIL_ADDRESS][DOMAIN_NAME]"
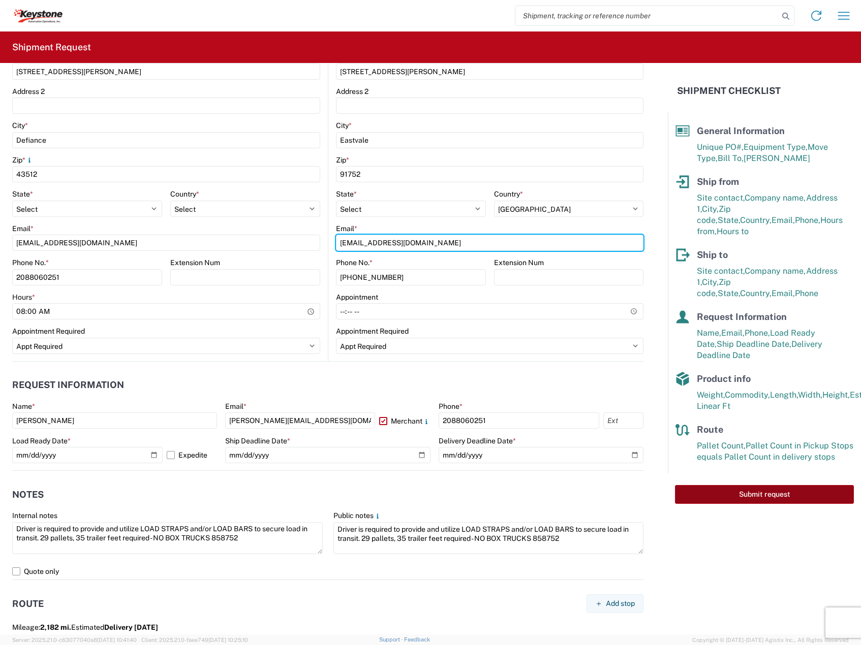
type input "[EMAIL_ADDRESS][DOMAIN_NAME]"
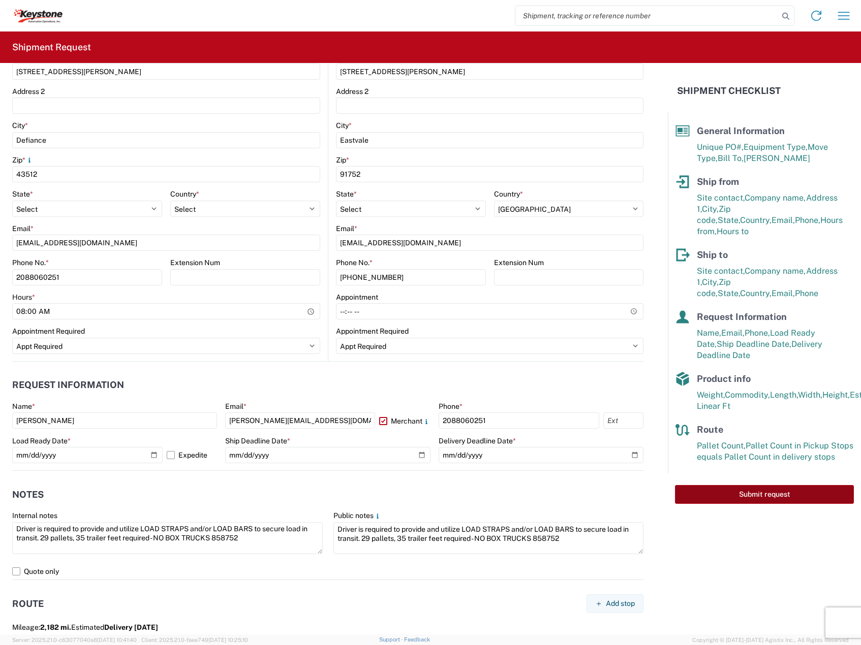
click at [737, 486] on button "Submit request" at bounding box center [764, 494] width 179 height 19
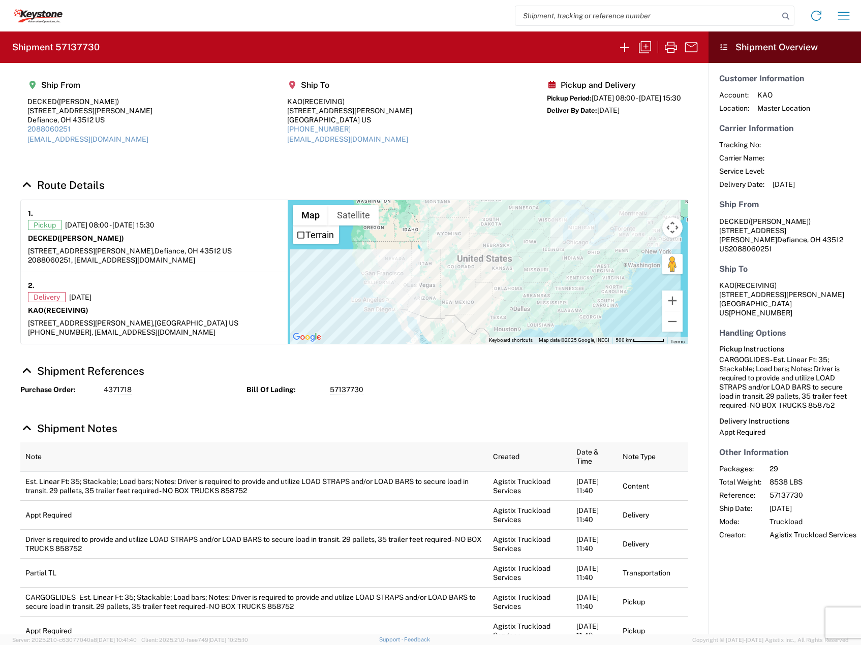
click at [92, 49] on h2 "Shipment 57137730" at bounding box center [55, 47] width 87 height 12
copy h2 "57137730"
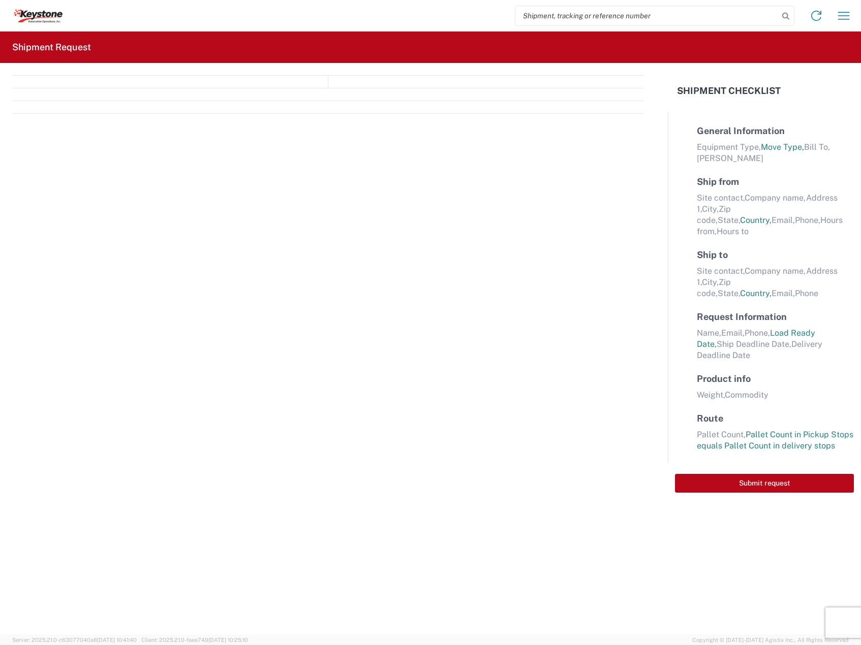
select select "FULL"
select select "LBS"
select select "IN"
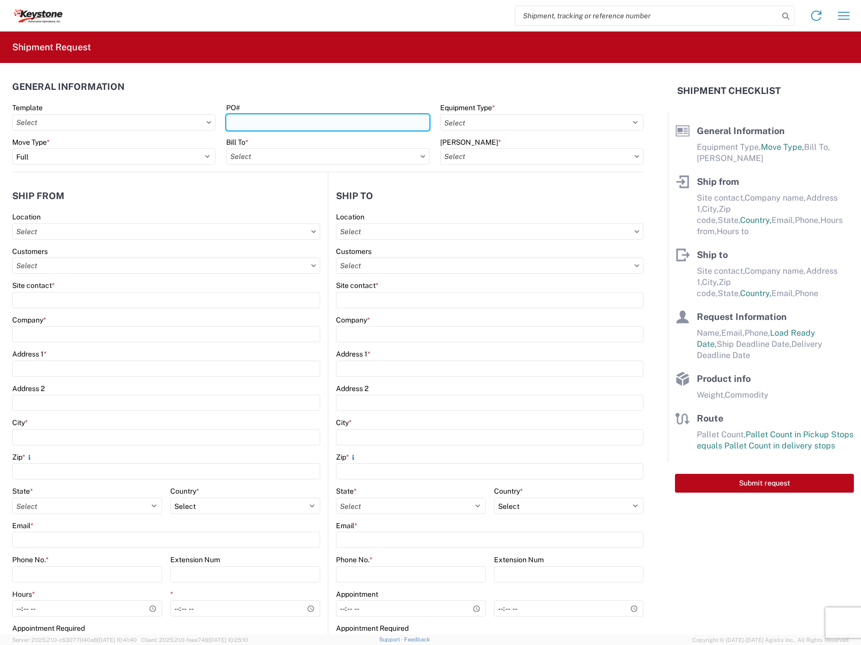
click at [263, 121] on input "PO#" at bounding box center [327, 122] width 203 height 16
paste input "467001"
type input "467001"
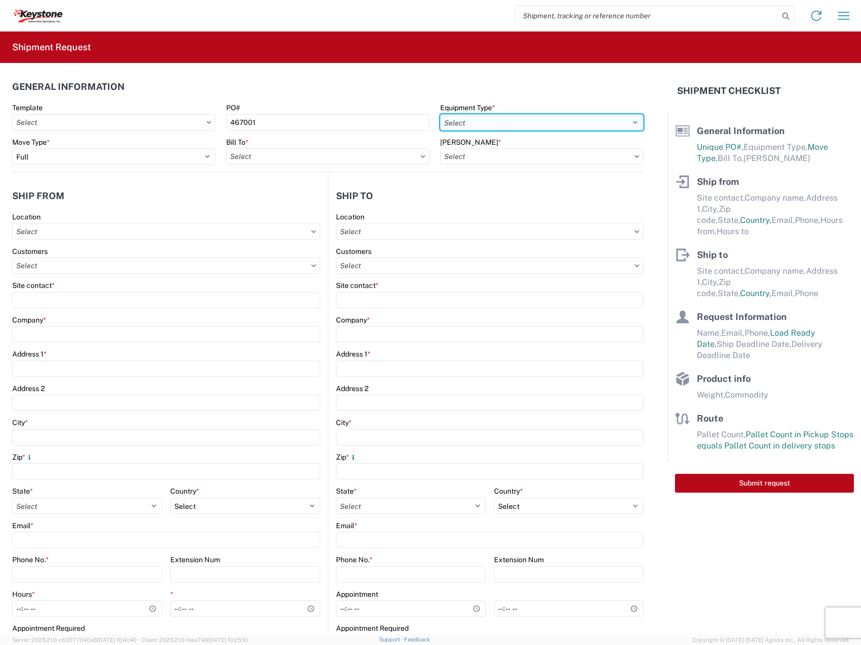
click at [500, 129] on select "Select 53’ Dry Van Flatbed Dropdeck (van) Lowboy (flatbed) Rail" at bounding box center [541, 122] width 203 height 16
select select "STDV"
click at [440, 114] on select "Select 53’ Dry Van Flatbed Dropdeck (van) Lowboy (flatbed) Rail" at bounding box center [541, 122] width 203 height 16
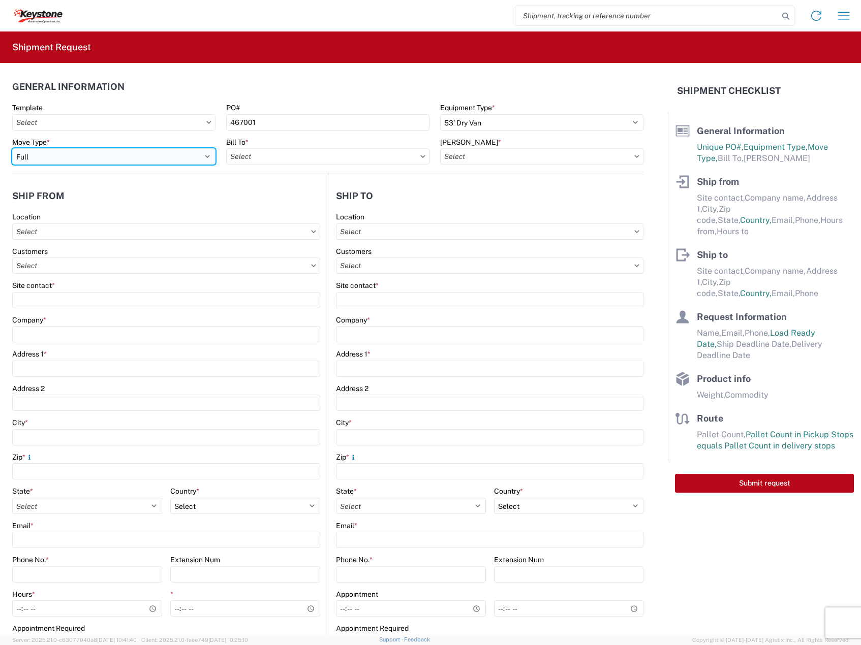
click at [96, 157] on select "Select Full Partial TL" at bounding box center [113, 156] width 203 height 16
select select "PARTIAL_TL"
click at [12, 148] on select "Select Full Partial TL" at bounding box center [113, 156] width 203 height 16
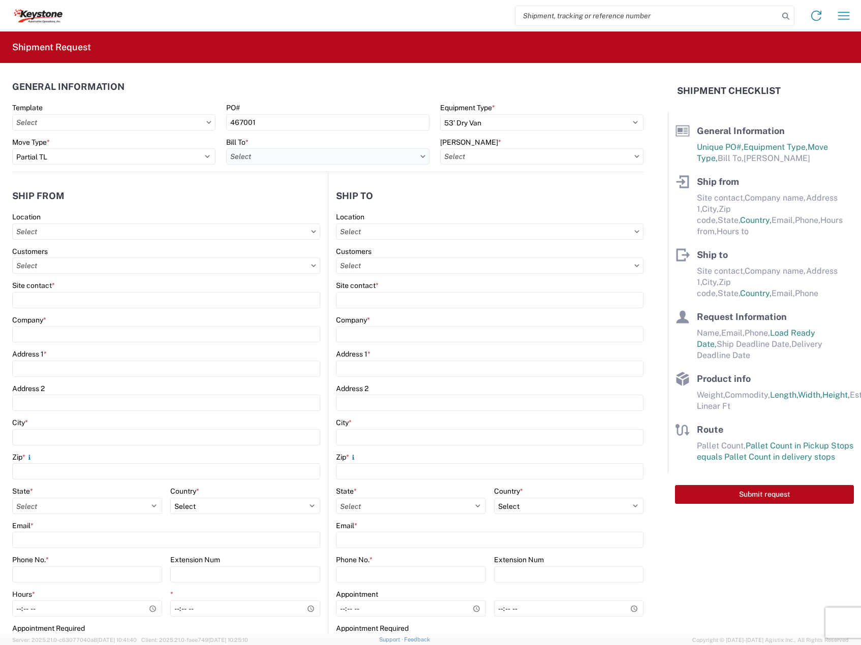
click at [284, 152] on input "text" at bounding box center [327, 156] width 203 height 16
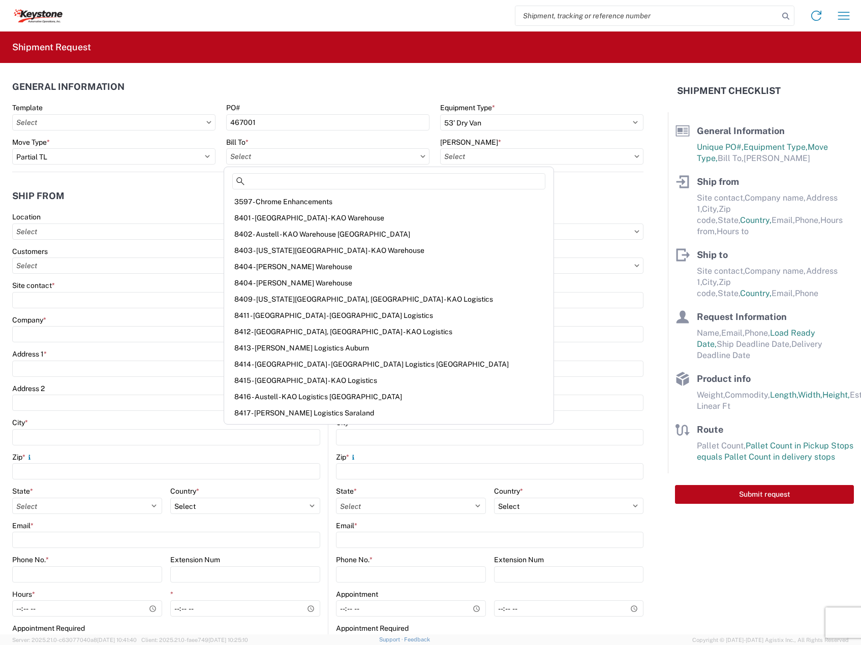
type input "W"
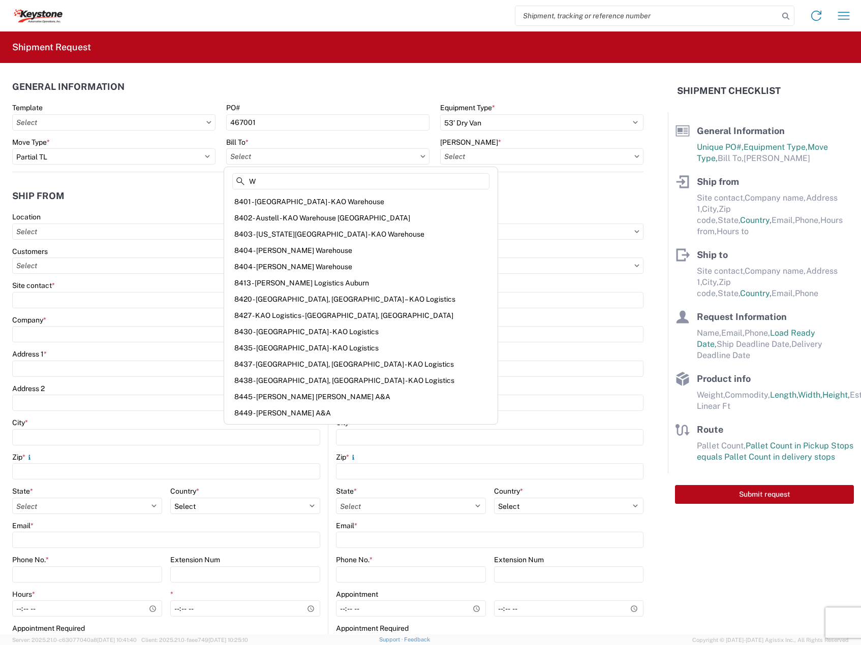
drag, startPoint x: 302, startPoint y: 179, endPoint x: 161, endPoint y: 173, distance: 141.4
click at [167, 173] on agx-block-ui "Home Shipment request Shipment tracking Shipment Request General Information Te…" at bounding box center [430, 322] width 861 height 645
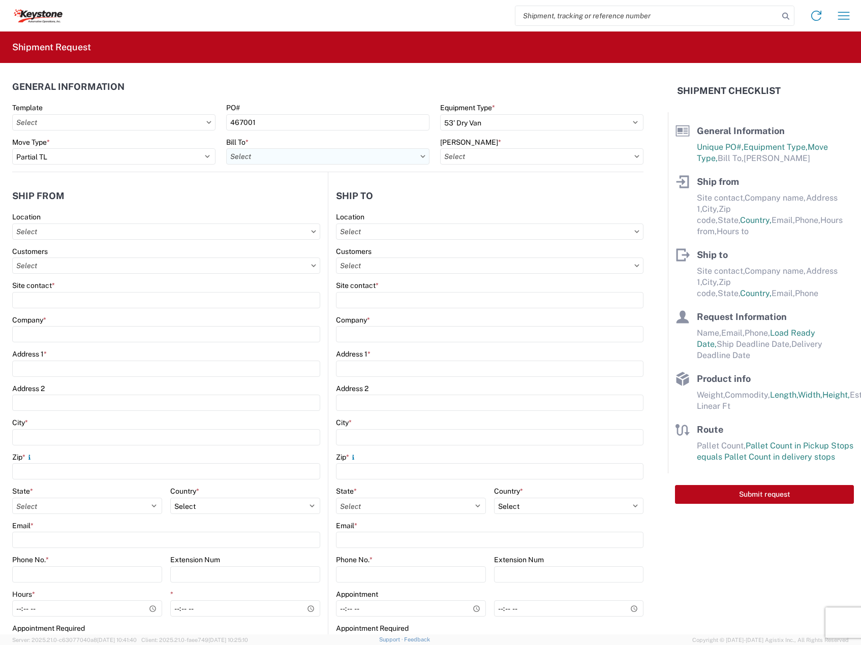
click at [271, 158] on input "text" at bounding box center [327, 156] width 203 height 16
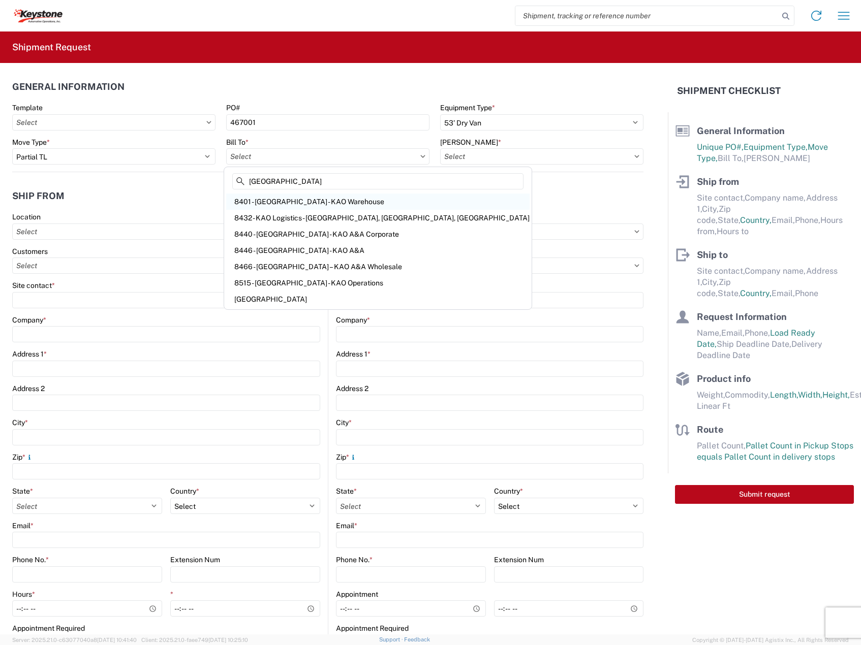
type input "EXETER"
click at [281, 201] on div "8401 - [GEOGRAPHIC_DATA] - KAO Warehouse" at bounding box center [377, 202] width 303 height 16
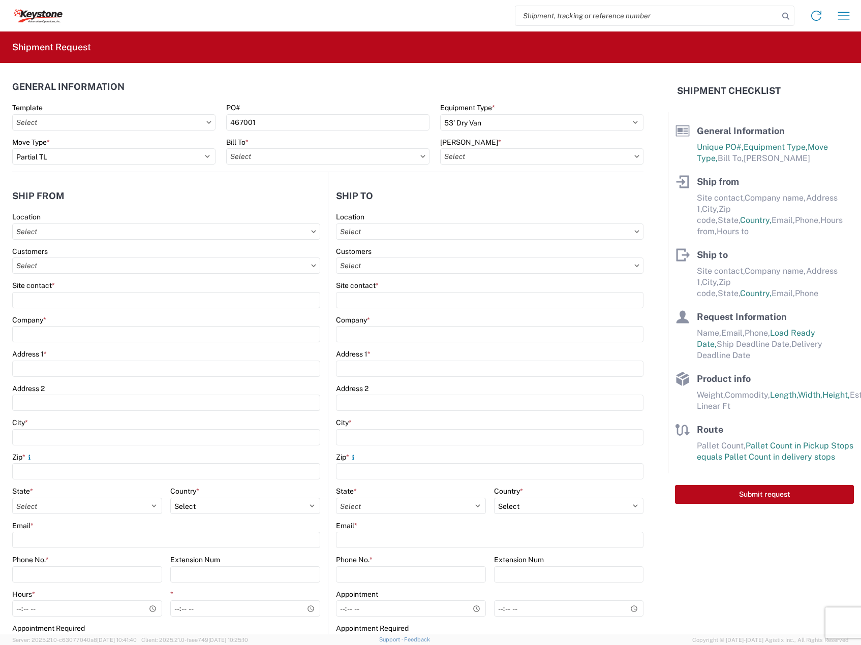
type input "8401 - [GEOGRAPHIC_DATA] - KAO Warehouse"
click at [530, 154] on input "text" at bounding box center [541, 156] width 203 height 16
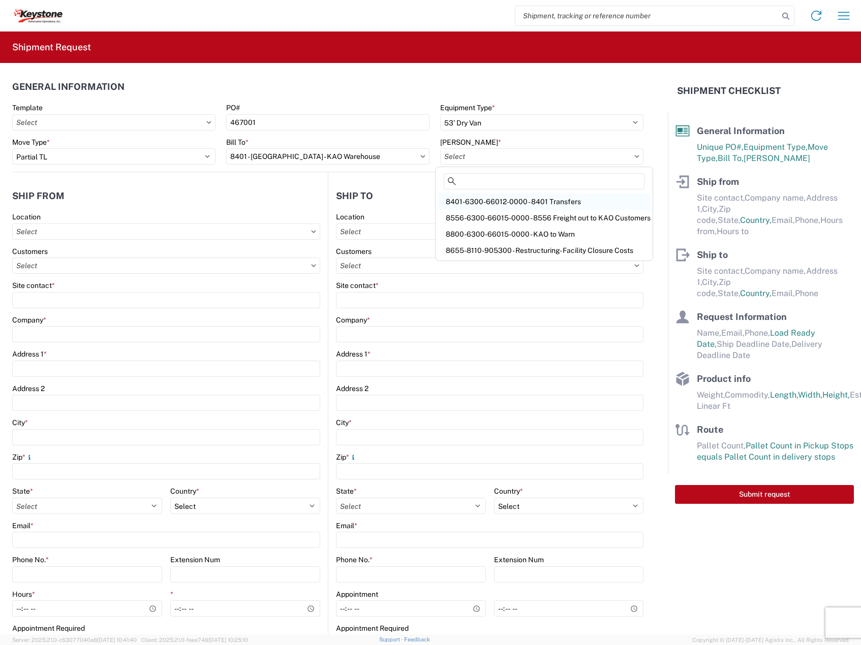
click at [498, 208] on div "8401-6300-66012-0000 - 8401 Transfers" at bounding box center [544, 202] width 213 height 16
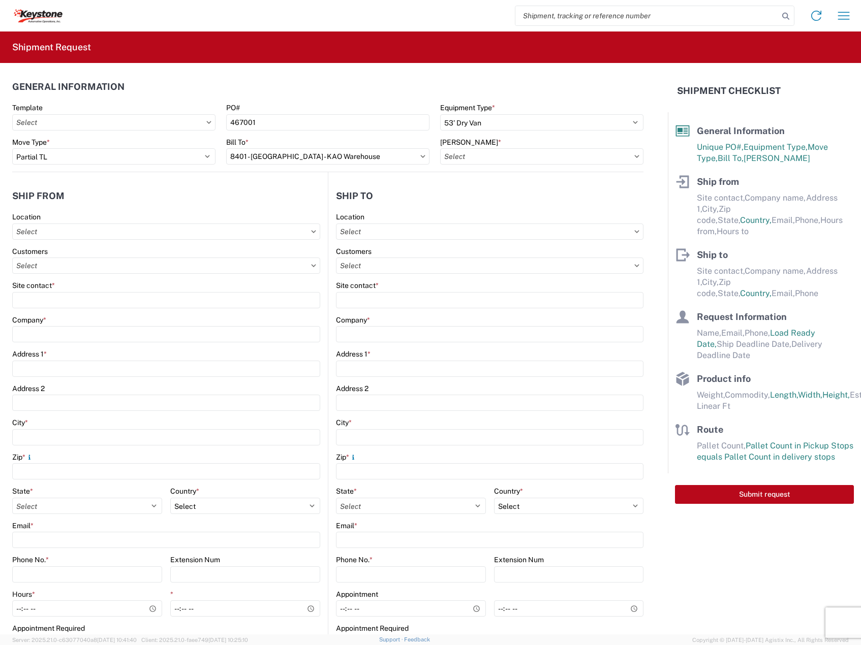
type input "8401-6300-66012-0000 - 8401 Transfers, 8401-6300-66012-0000 - 8401 Transfers"
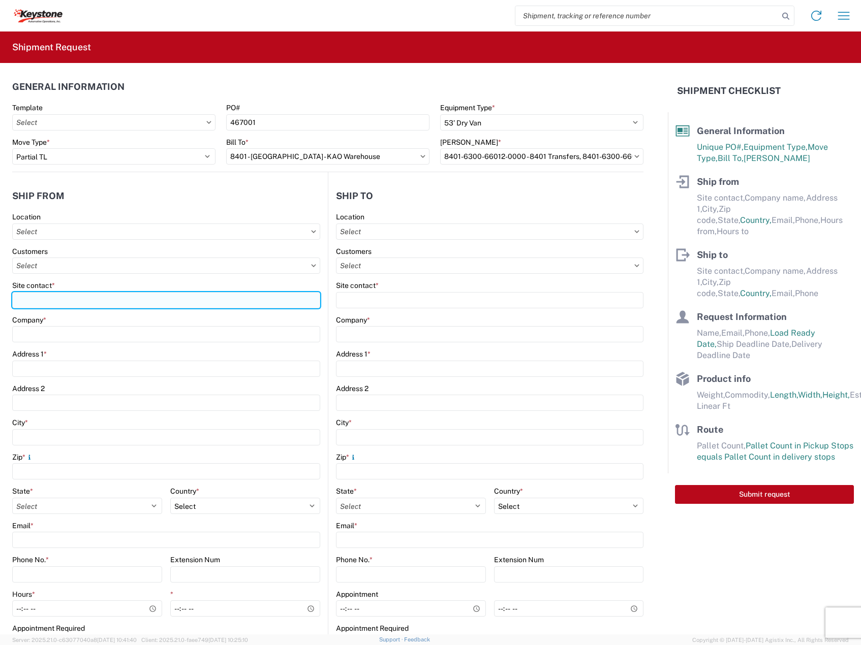
click at [100, 302] on input "Site contact *" at bounding box center [166, 300] width 308 height 16
type input "[PERSON_NAME]"
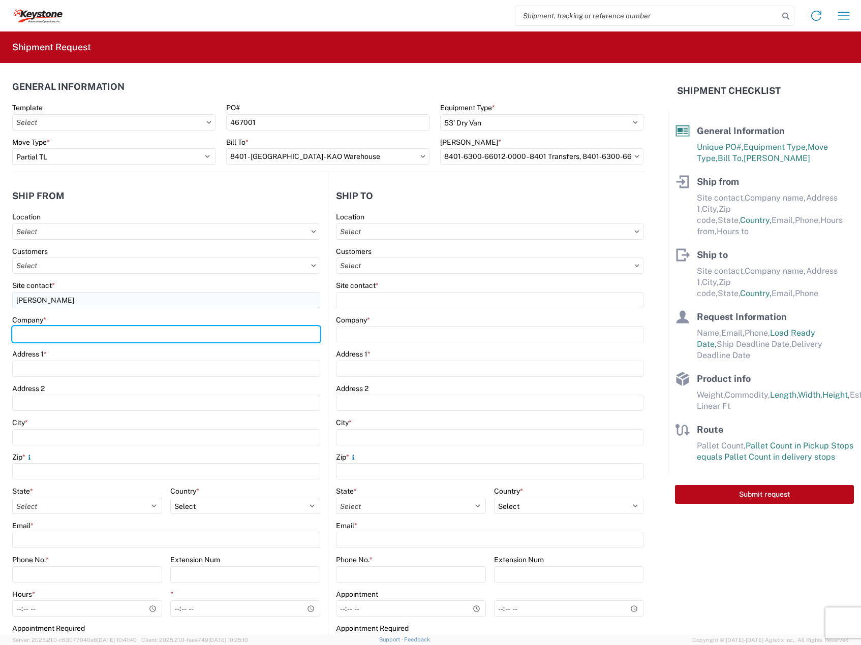
type input "DECKED UTAH"
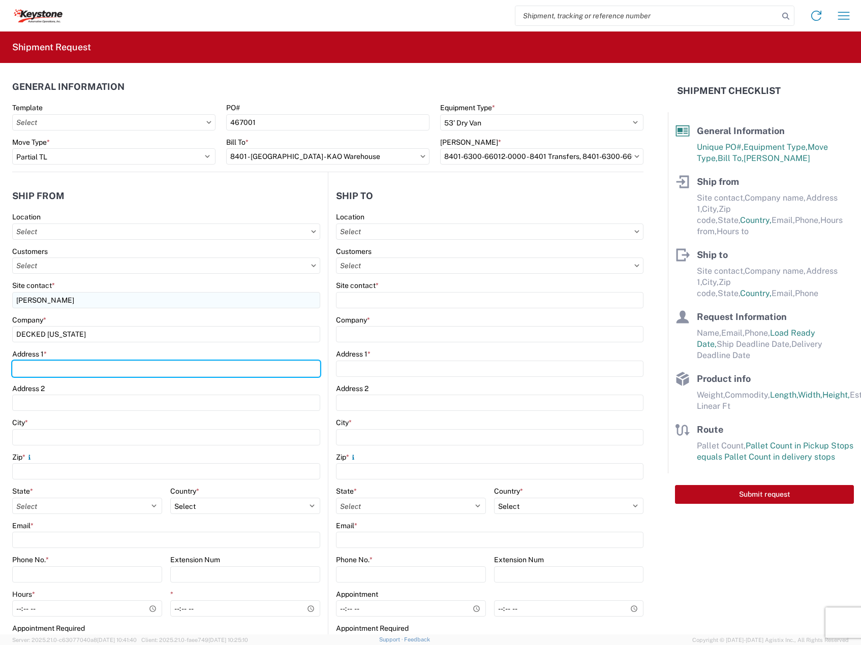
type input "3884 S RIVER RD"
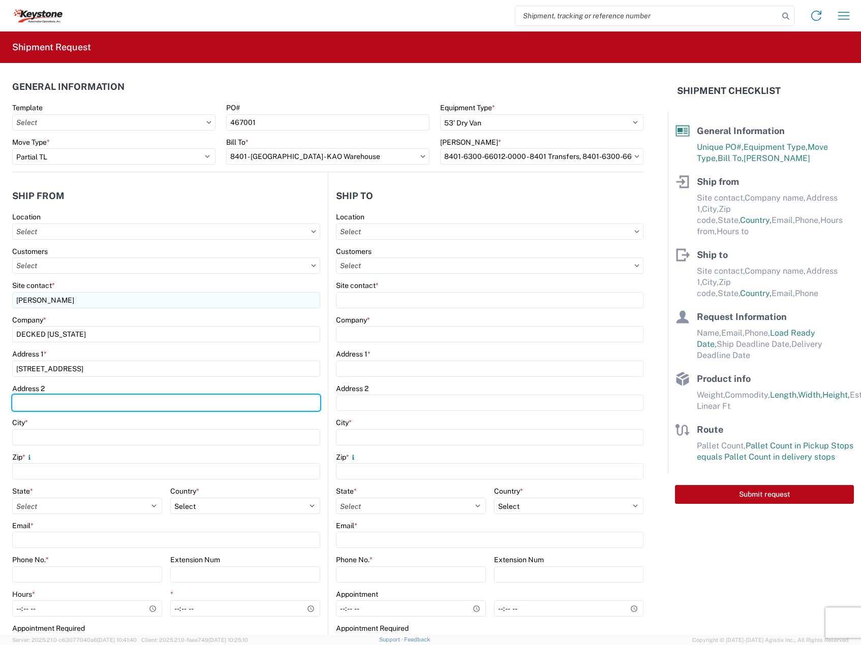
type input "BUILDING D"
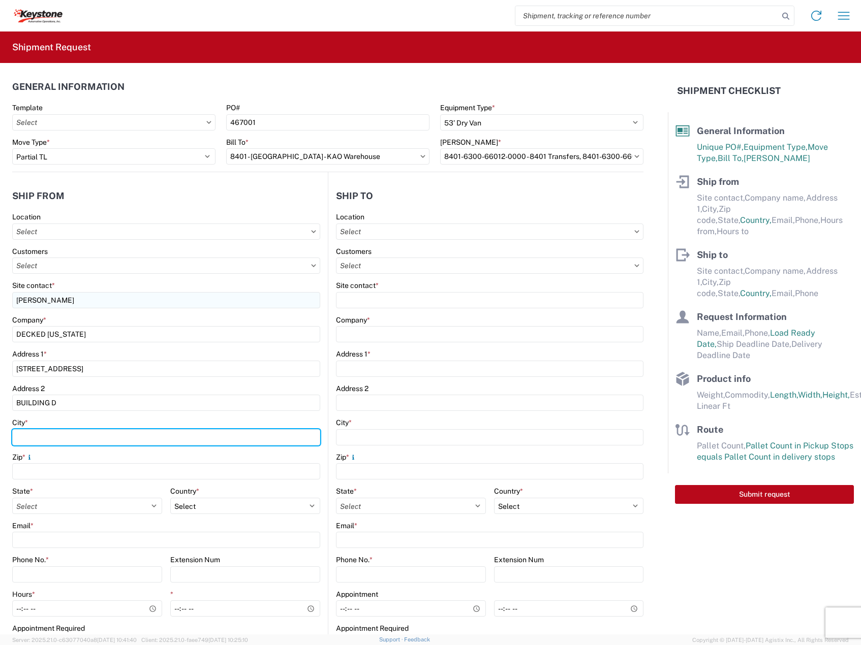
type input "SAINT GEORGE"
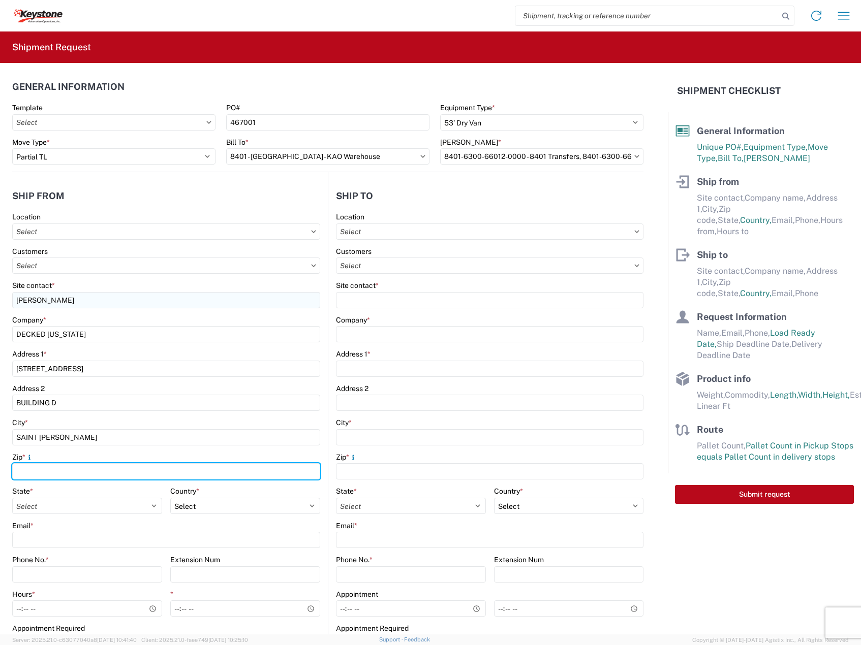
type input "84790-8489"
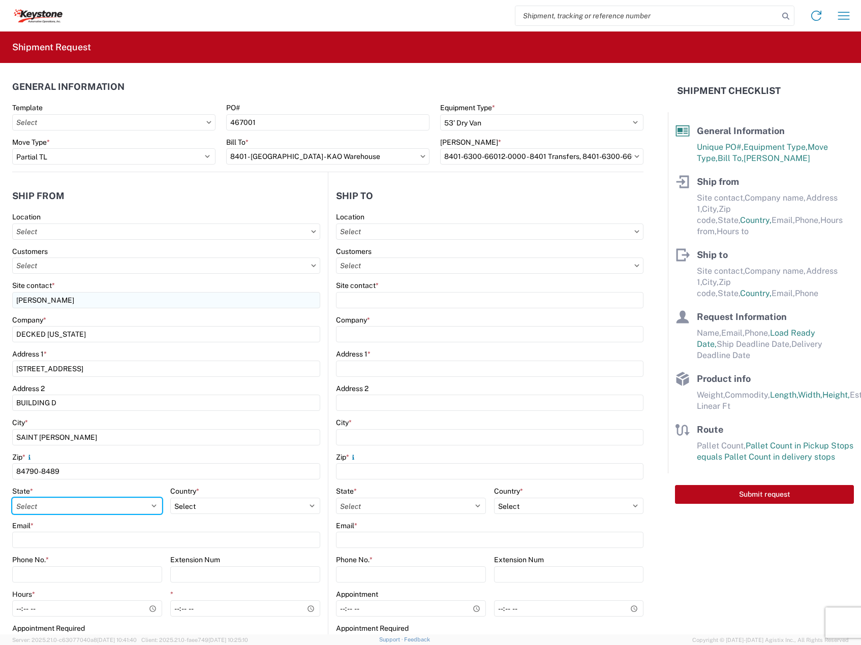
select select "UT"
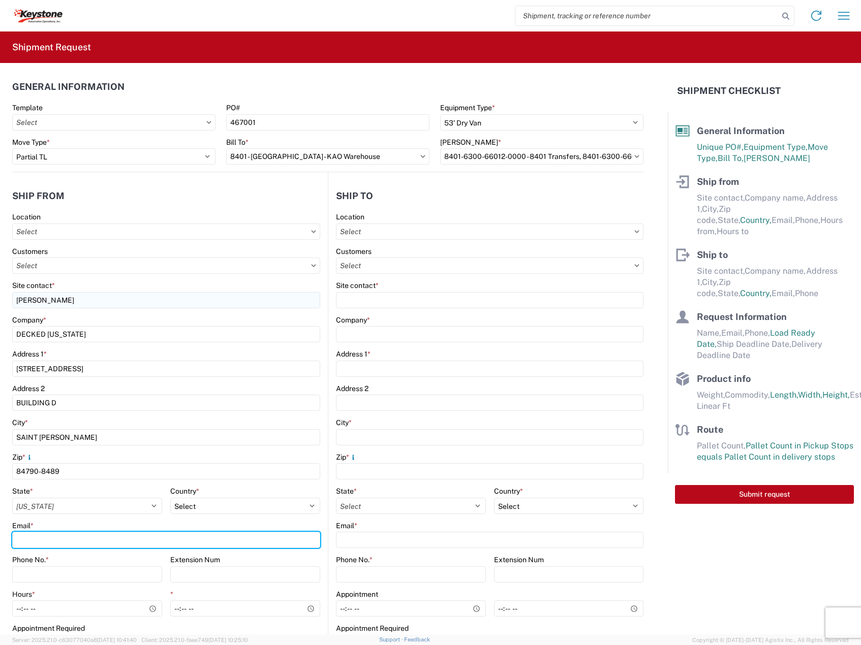
type input "[EMAIL_ADDRESS][DOMAIN_NAME]"
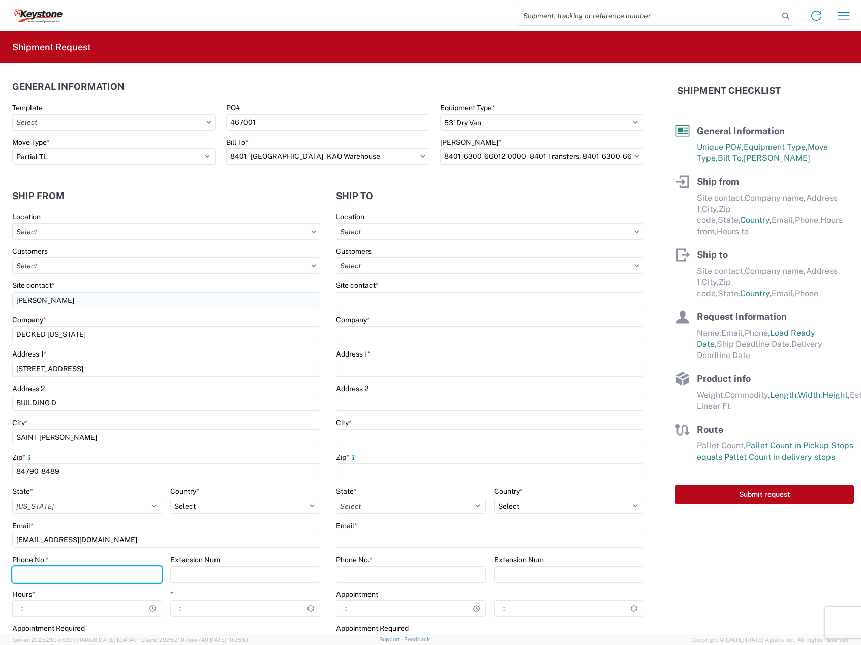
type input "2088060251"
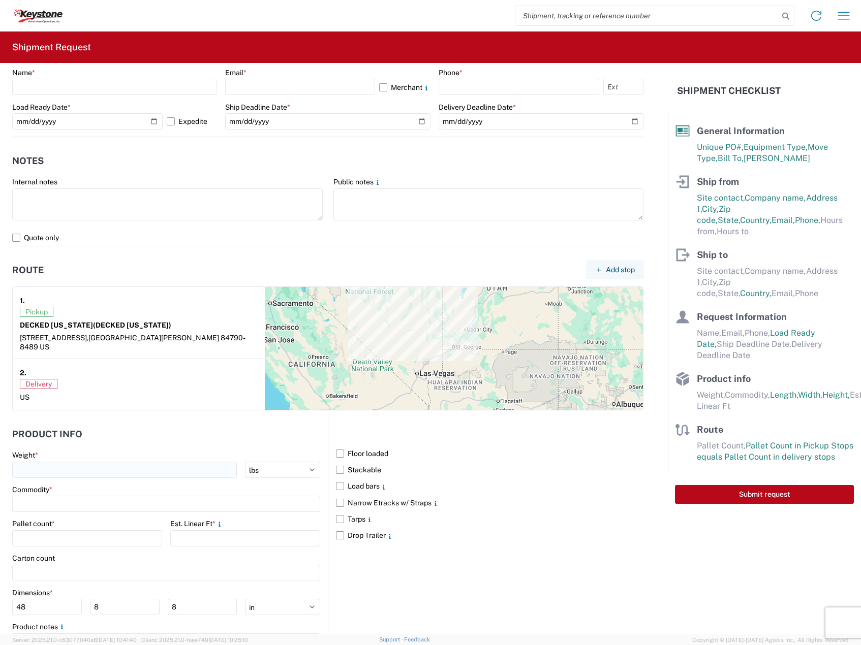
scroll to position [679, 0]
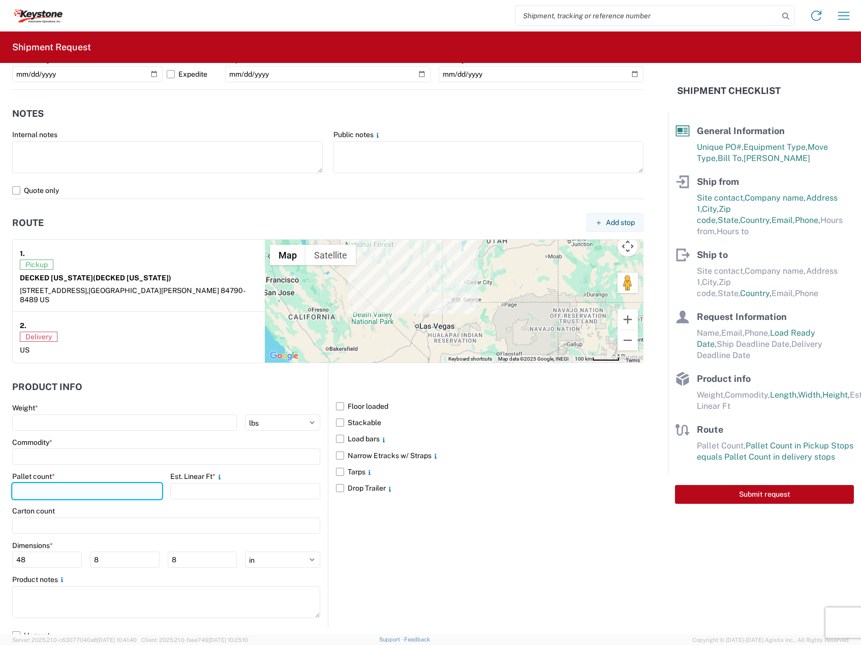
click at [66, 483] on input "number" at bounding box center [87, 491] width 150 height 16
drag, startPoint x: 138, startPoint y: 485, endPoint x: 38, endPoint y: 480, distance: 100.2
click at [4, 481] on form "General Information Template PO# 467001 Equipment Type * Select 53’ Dry Van Fla…" at bounding box center [334, 349] width 668 height 572
type input "41"
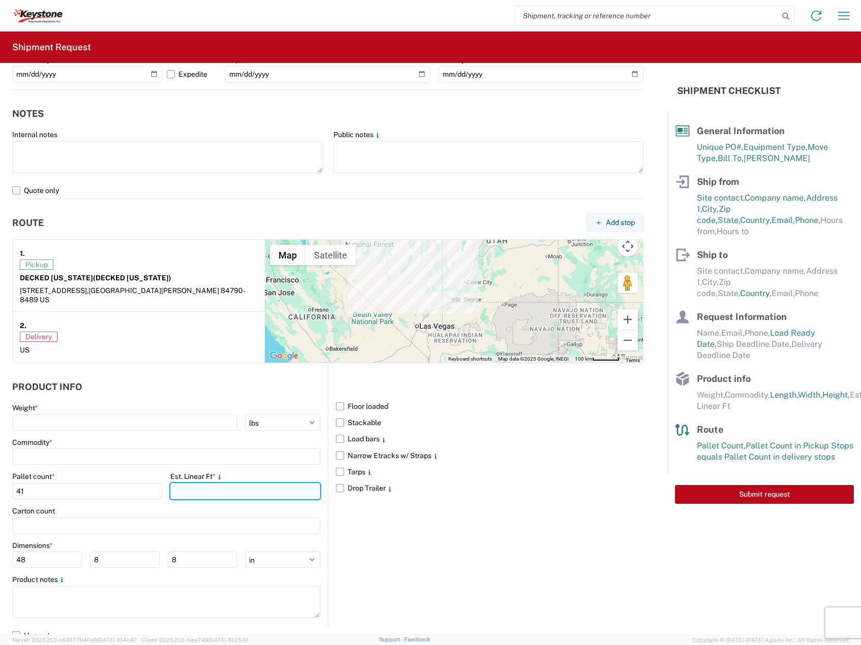
click at [202, 487] on input "number" at bounding box center [245, 491] width 150 height 16
type input "34"
click at [360, 417] on label "Stackable" at bounding box center [489, 423] width 307 height 16
click at [0, 0] on input "Stackable" at bounding box center [0, 0] width 0 height 0
click at [360, 431] on label "Load bars" at bounding box center [489, 439] width 307 height 16
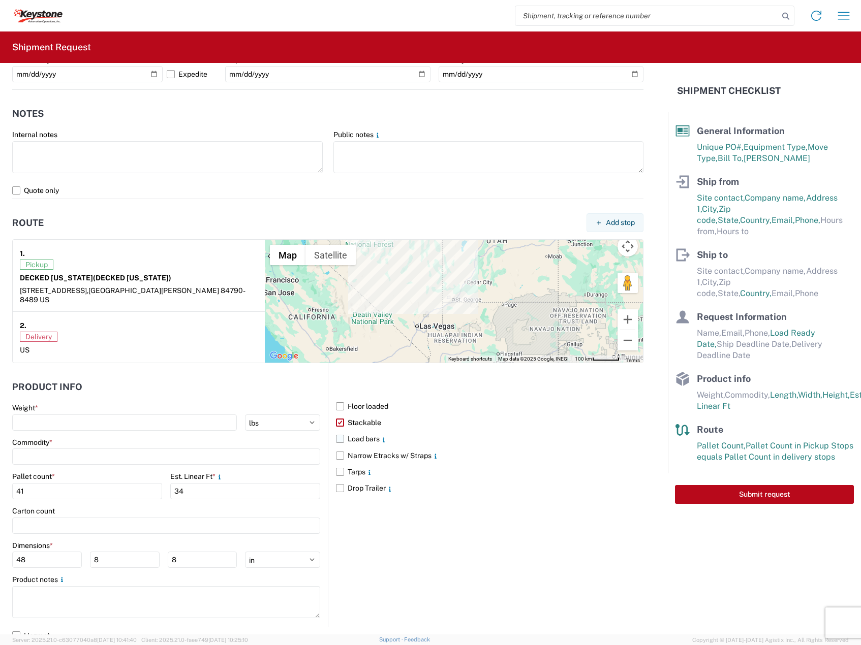
click at [0, 0] on input "Load bars" at bounding box center [0, 0] width 0 height 0
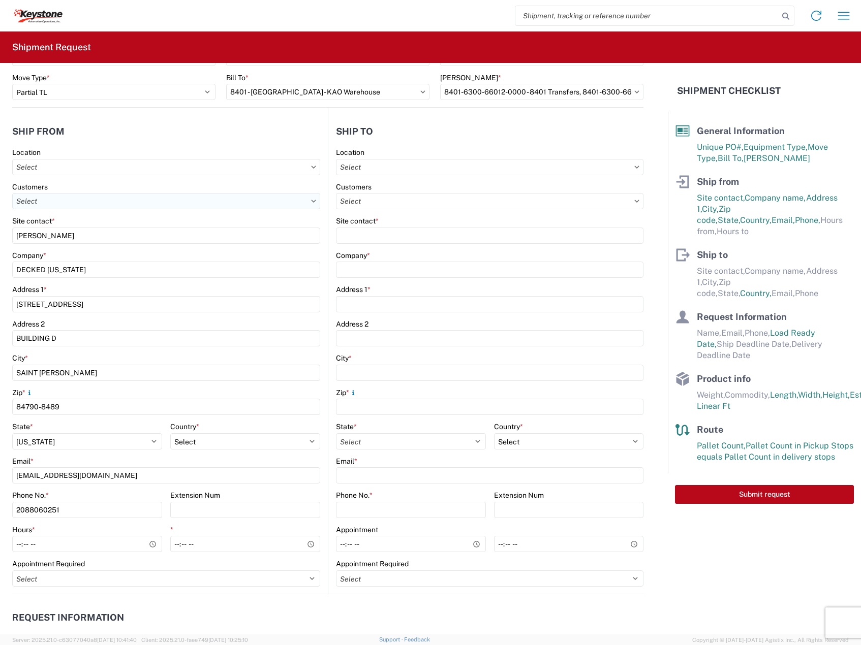
scroll to position [1, 0]
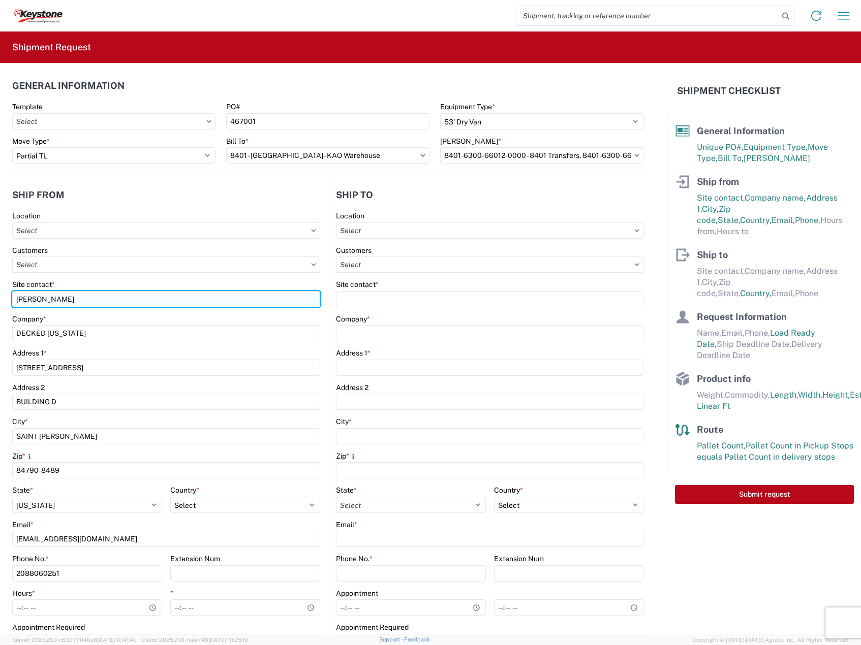
click at [100, 291] on input "[PERSON_NAME]" at bounding box center [166, 299] width 308 height 16
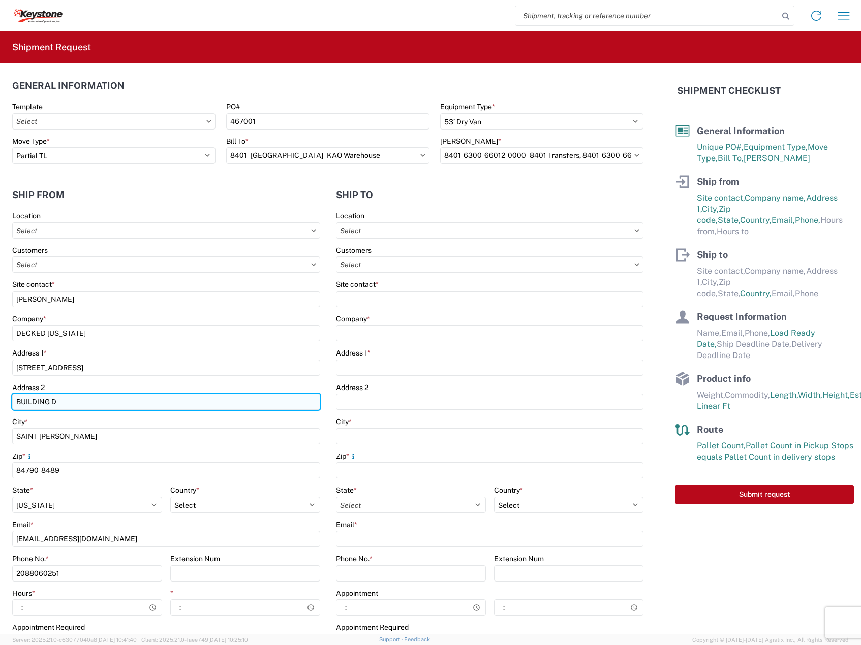
click at [243, 403] on input "BUILDING D" at bounding box center [166, 402] width 308 height 16
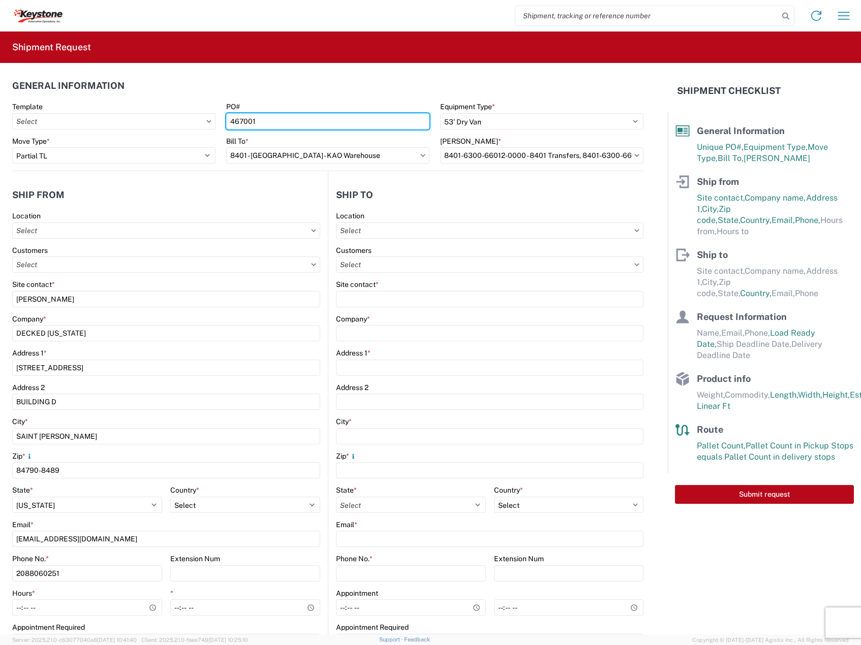
drag, startPoint x: 268, startPoint y: 119, endPoint x: 18, endPoint y: 76, distance: 253.8
click at [18, 78] on agx-form-section "General Information Template PO# 467001 Equipment Type * Select 53’ Dry Van Fla…" at bounding box center [327, 122] width 631 height 97
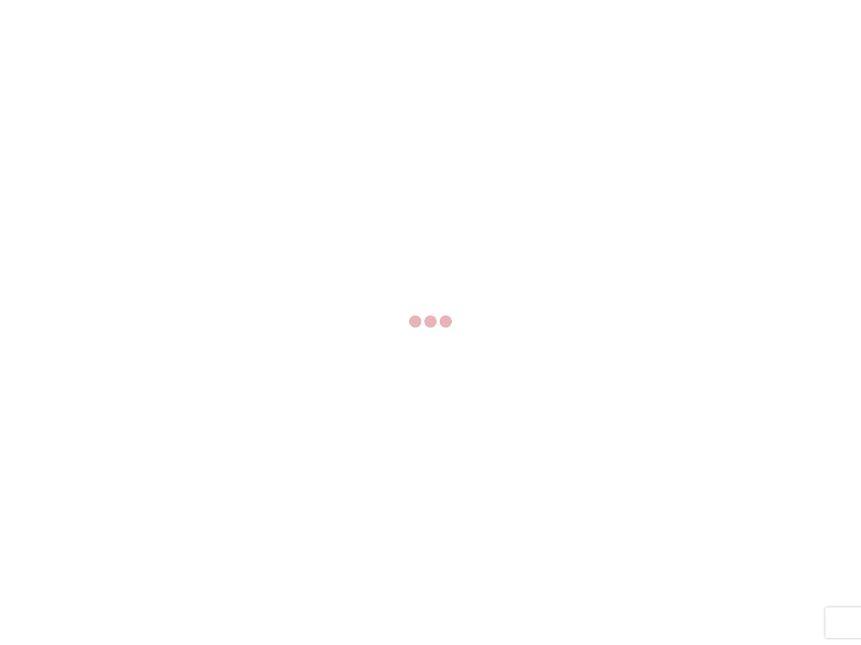
select select "FULL"
select select "LBS"
select select "IN"
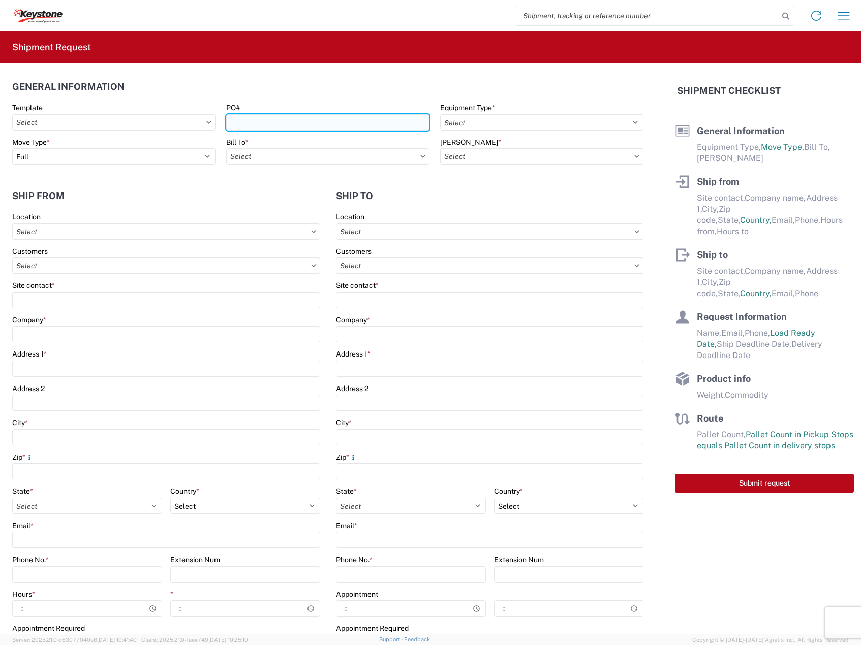
click at [303, 120] on input "PO#" at bounding box center [327, 122] width 203 height 16
paste input "467001"
type input "467001"
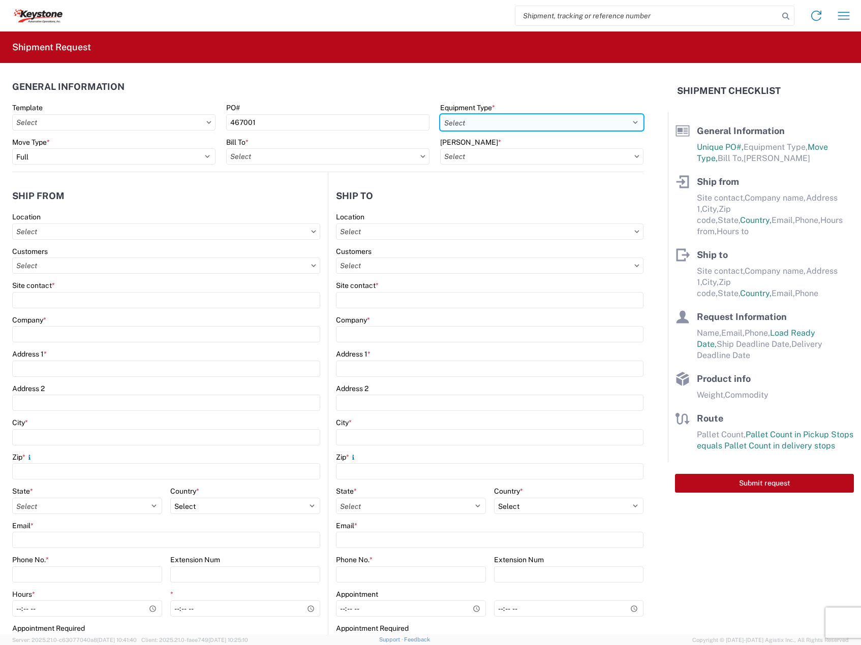
click at [503, 123] on select "Select 53’ Dry Van Flatbed Dropdeck (van) Lowboy (flatbed) Rail" at bounding box center [541, 122] width 203 height 16
select select "STDV"
click at [440, 114] on select "Select 53’ Dry Van Flatbed Dropdeck (van) Lowboy (flatbed) Rail" at bounding box center [541, 122] width 203 height 16
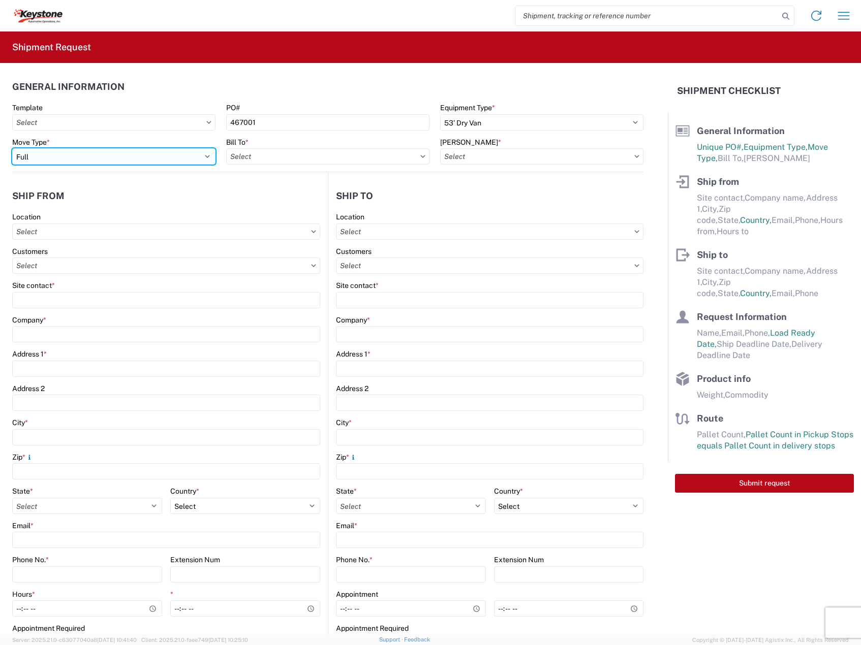
drag, startPoint x: 164, startPoint y: 154, endPoint x: 150, endPoint y: 161, distance: 15.0
click at [164, 154] on select "Select Full Partial TL" at bounding box center [113, 156] width 203 height 16
select select "PARTIAL_TL"
click at [12, 148] on select "Select Full Partial TL" at bounding box center [113, 156] width 203 height 16
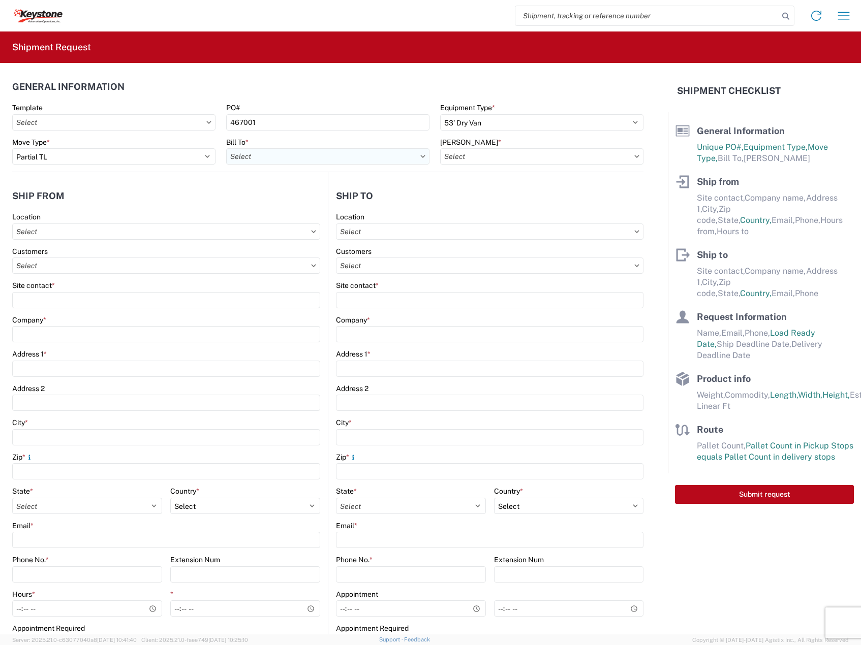
click at [254, 162] on input "text" at bounding box center [327, 156] width 203 height 16
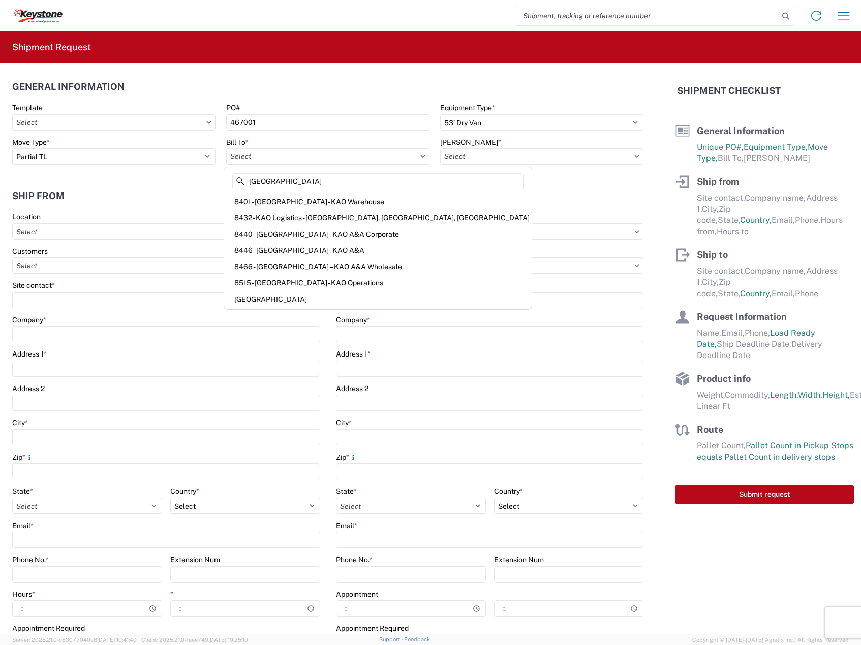
type input "EXETER"
click at [283, 201] on div "8401 - [GEOGRAPHIC_DATA] - KAO Warehouse" at bounding box center [377, 202] width 303 height 16
type input "8401 - [GEOGRAPHIC_DATA] - KAO Warehouse"
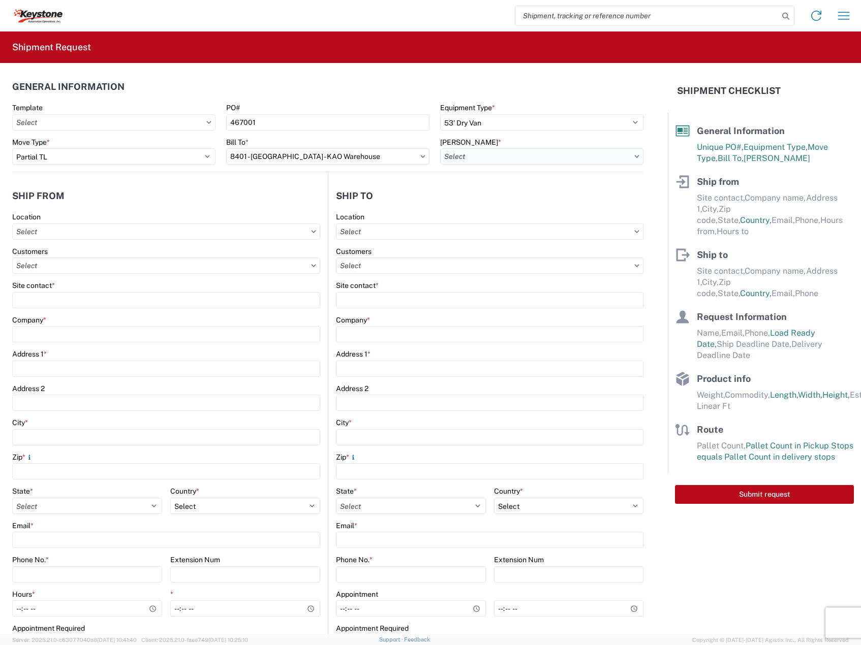
click at [444, 161] on input "text" at bounding box center [541, 156] width 203 height 16
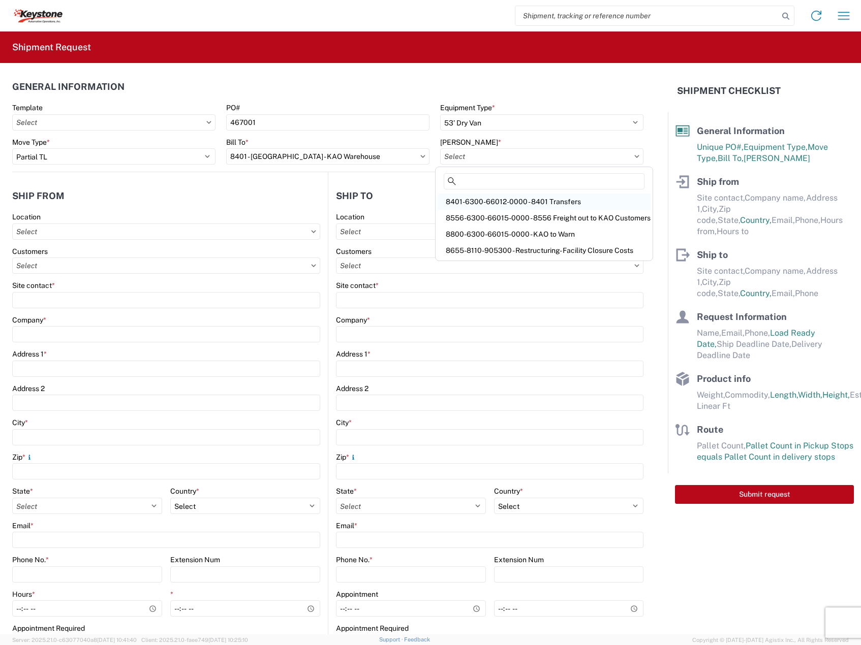
click at [503, 204] on div "8401-6300-66012-0000 - 8401 Transfers" at bounding box center [544, 202] width 213 height 16
type input "8401-6300-66012-0000 - 8401 Transfers, 8401-6300-66012-0000 - 8401 Transfers"
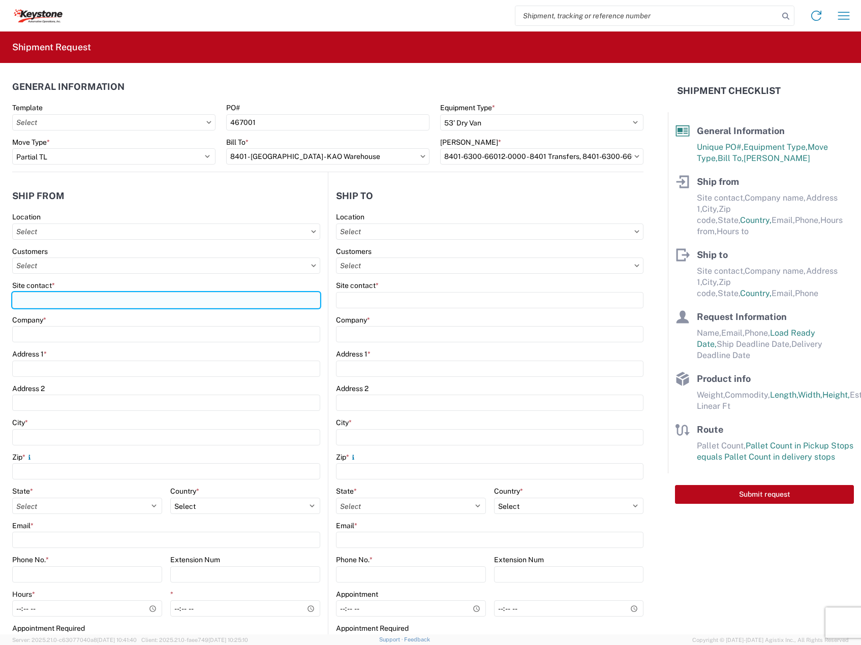
click at [76, 300] on input "Site contact *" at bounding box center [166, 300] width 308 height 16
type input "[PERSON_NAME]"
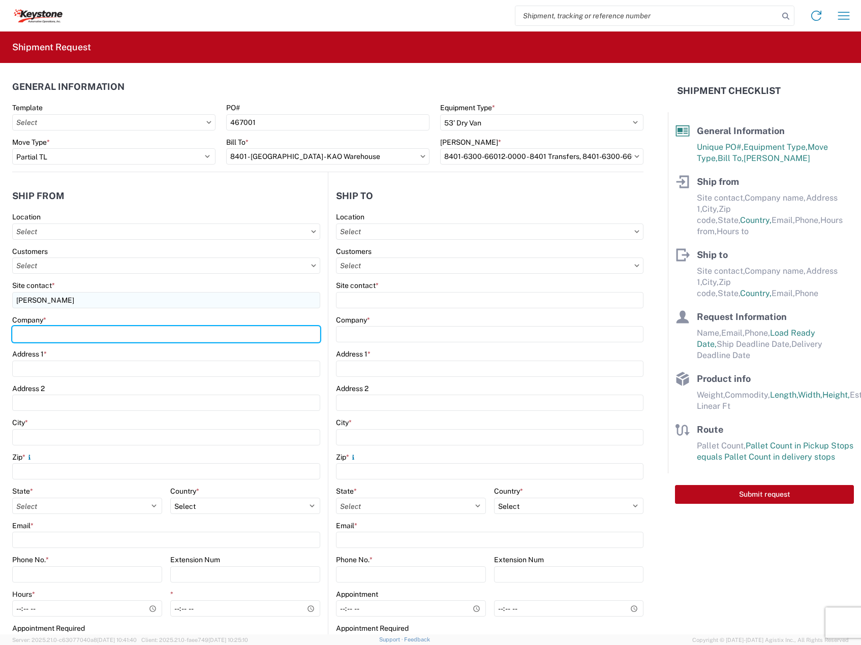
type input "DECKED"
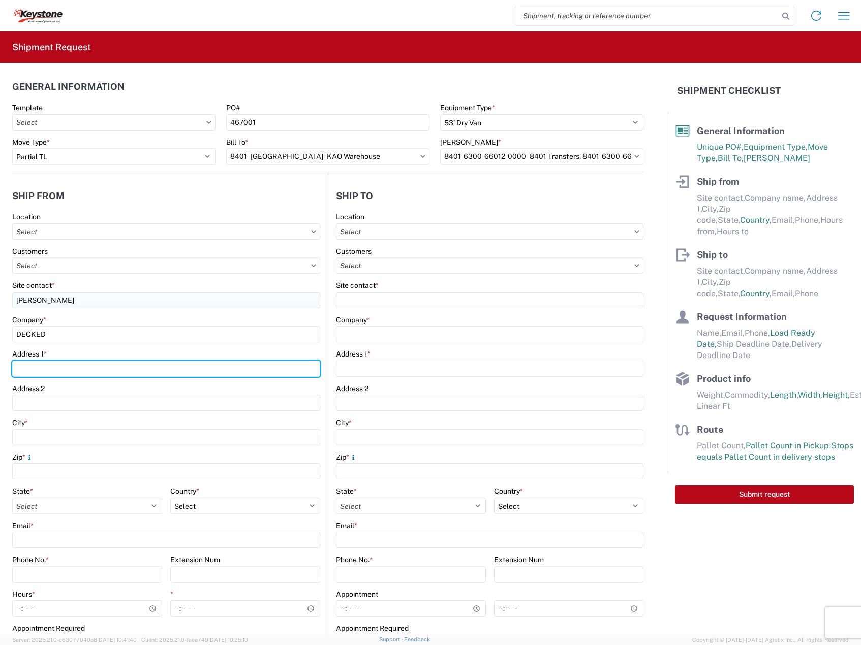
type input "[STREET_ADDRESS][PERSON_NAME]"
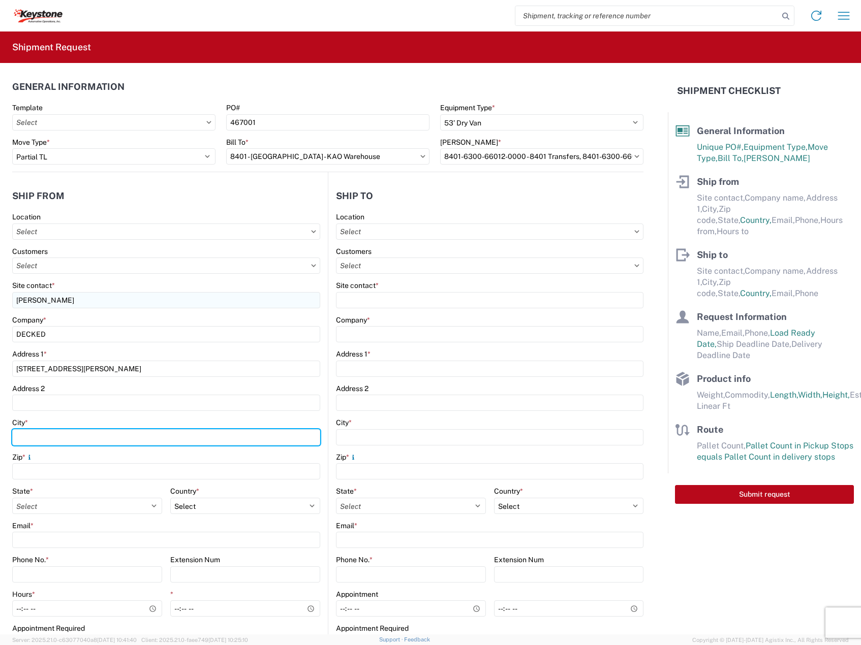
type input "Defiance"
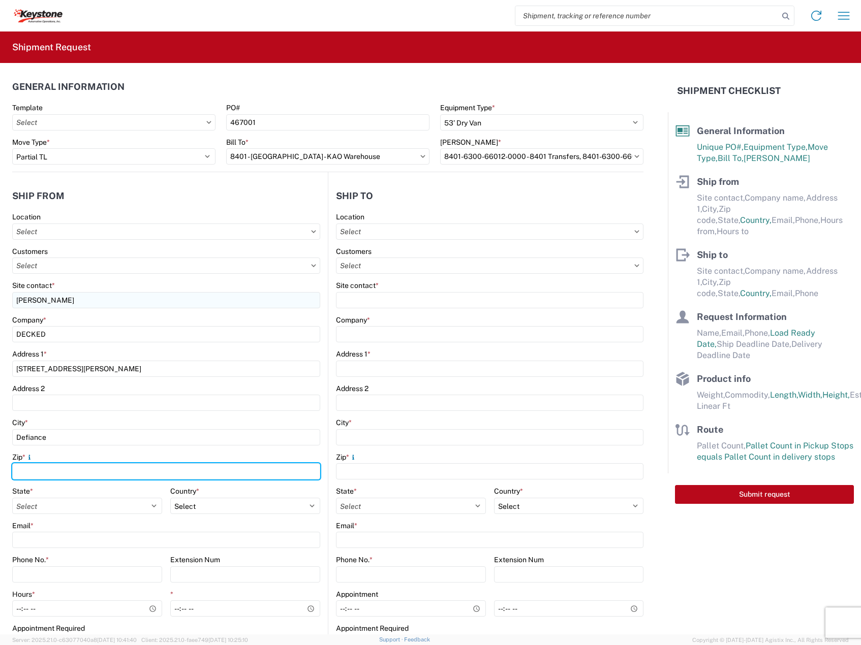
type input "43512"
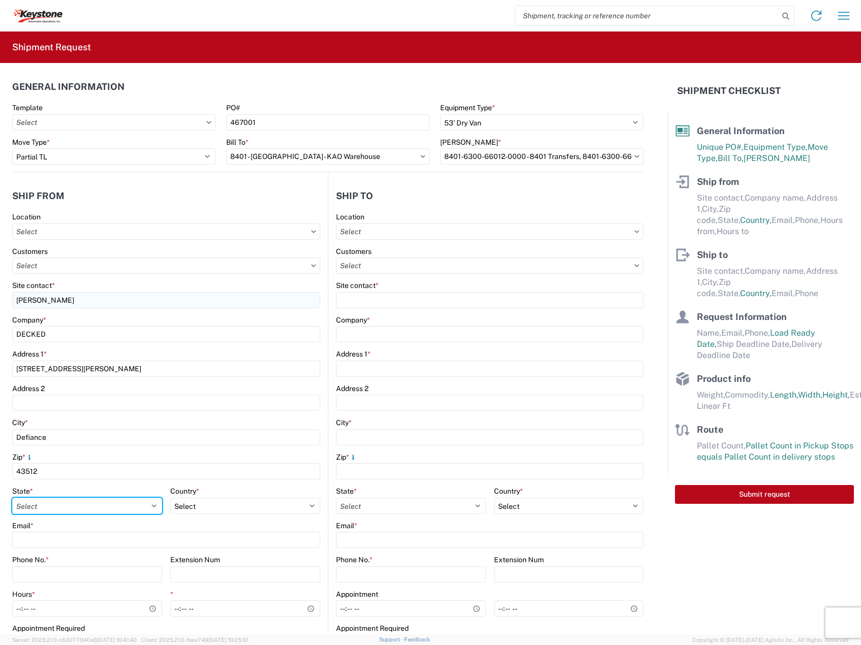
select select "OH"
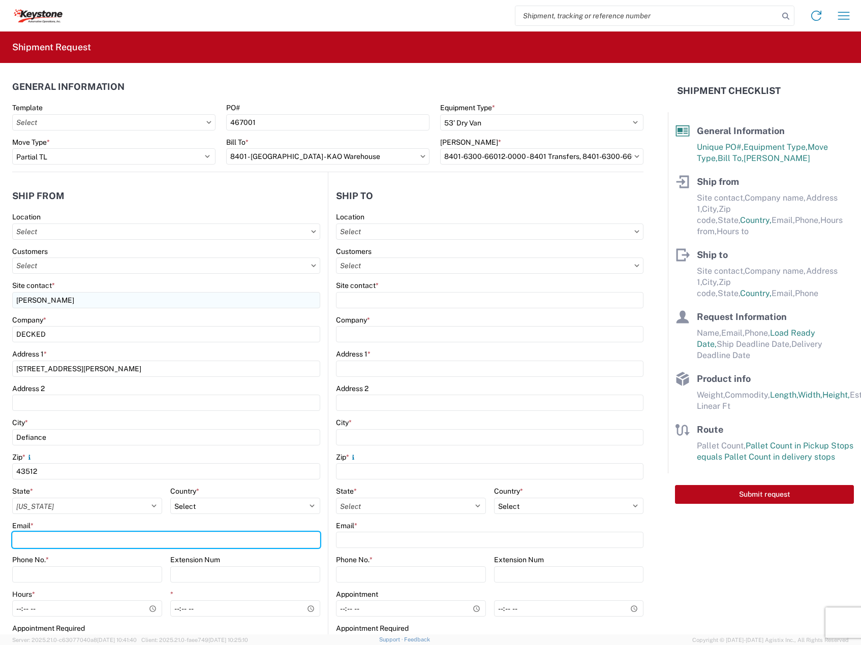
type input "[EMAIL_ADDRESS][DOMAIN_NAME]"
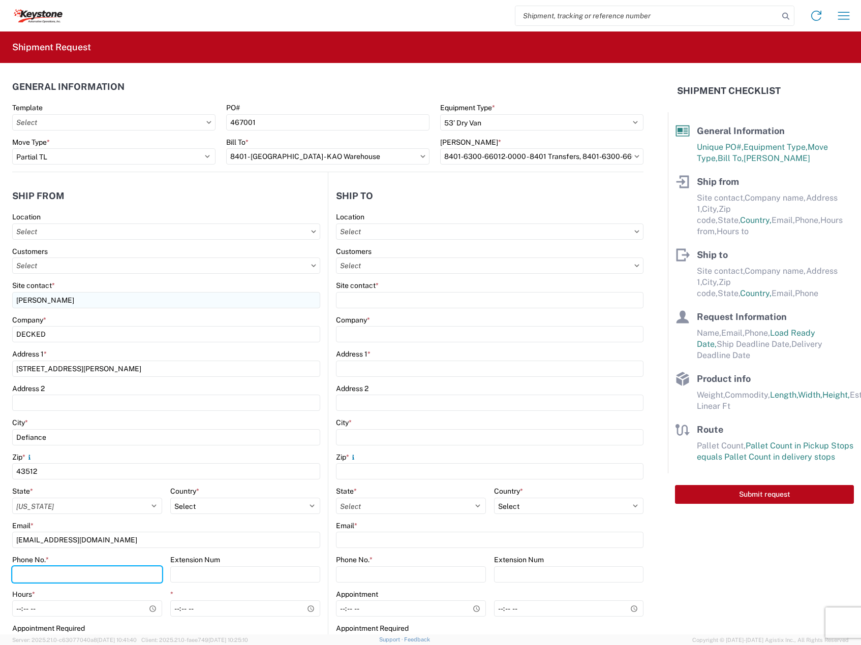
type input "2088060251"
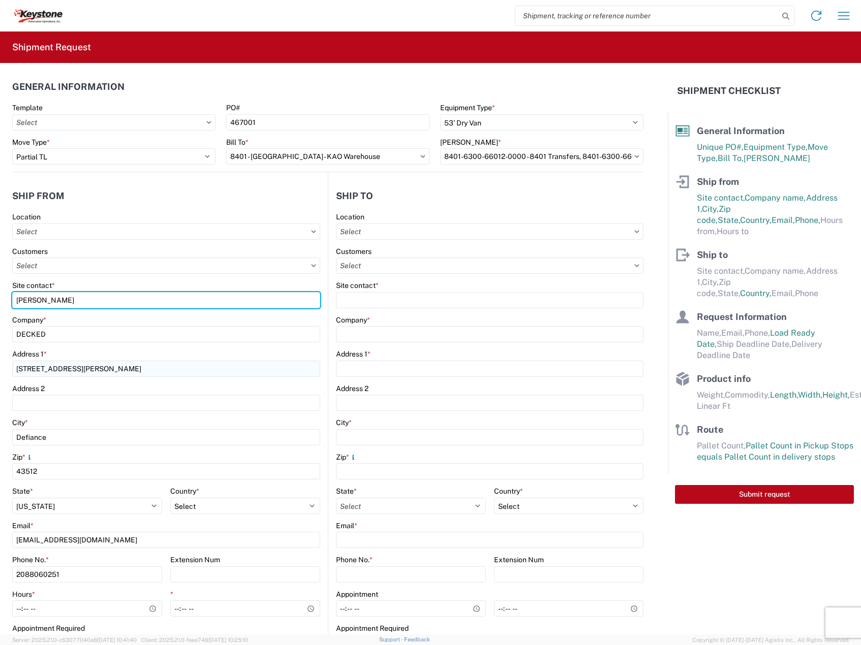
scroll to position [169, 0]
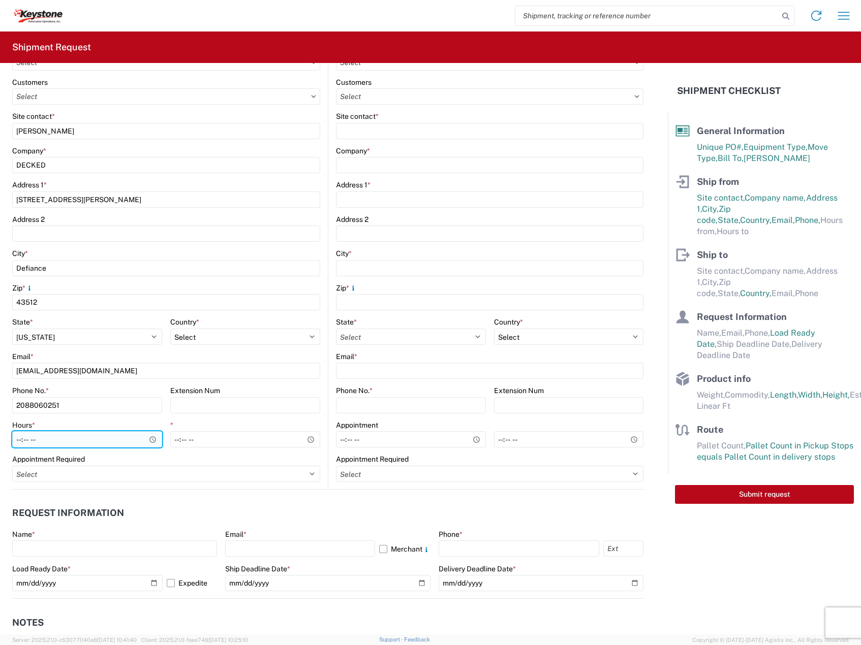
click at [19, 442] on input "Hours *" at bounding box center [87, 440] width 150 height 16
type input "08:00"
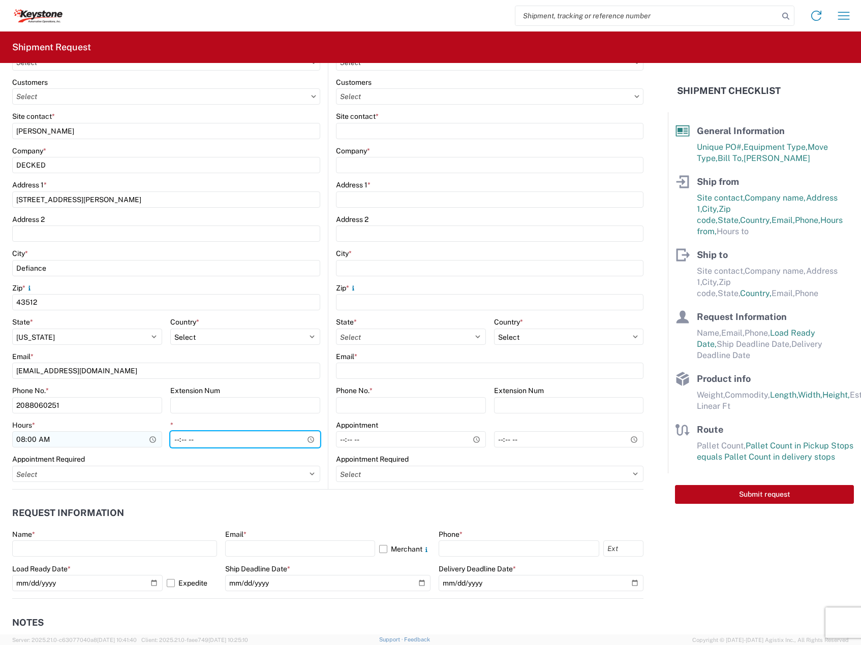
type input "15:30"
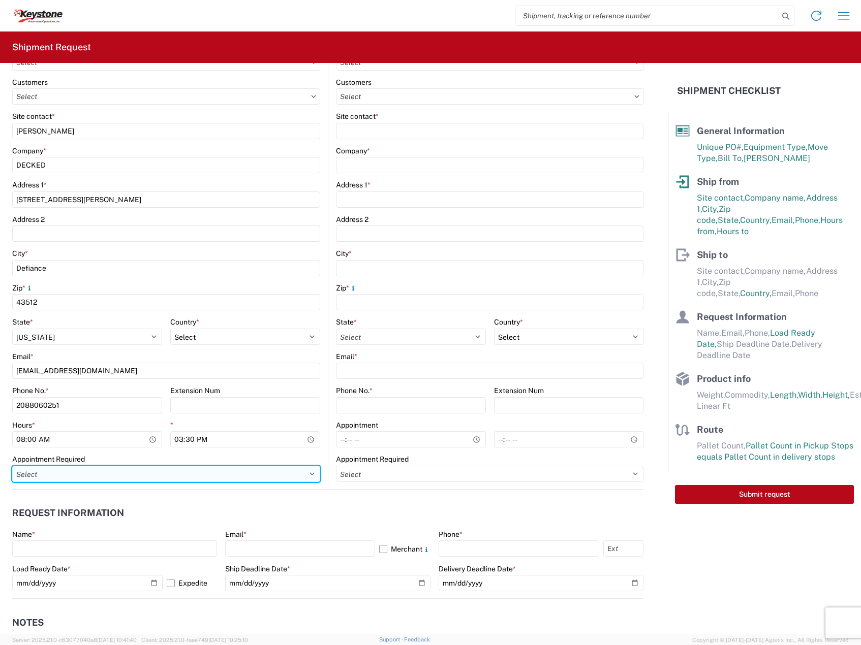
click at [79, 479] on select "Select Appt Required Appt Not Required Appt - First available" at bounding box center [166, 474] width 308 height 16
select select "apptRequired"
click at [12, 466] on select "Select Appt Required Appt Not Required Appt - First available" at bounding box center [166, 474] width 308 height 16
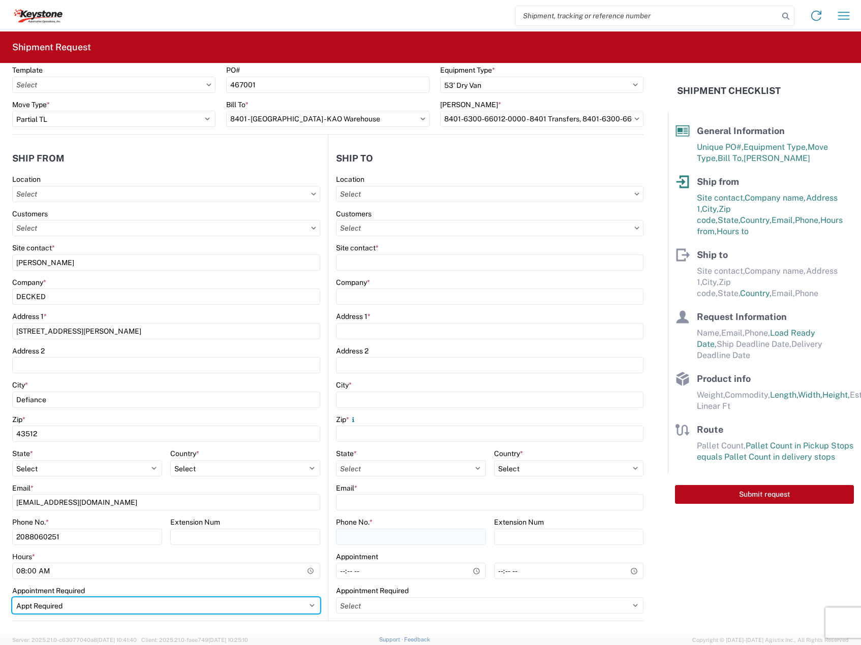
scroll to position [0, 0]
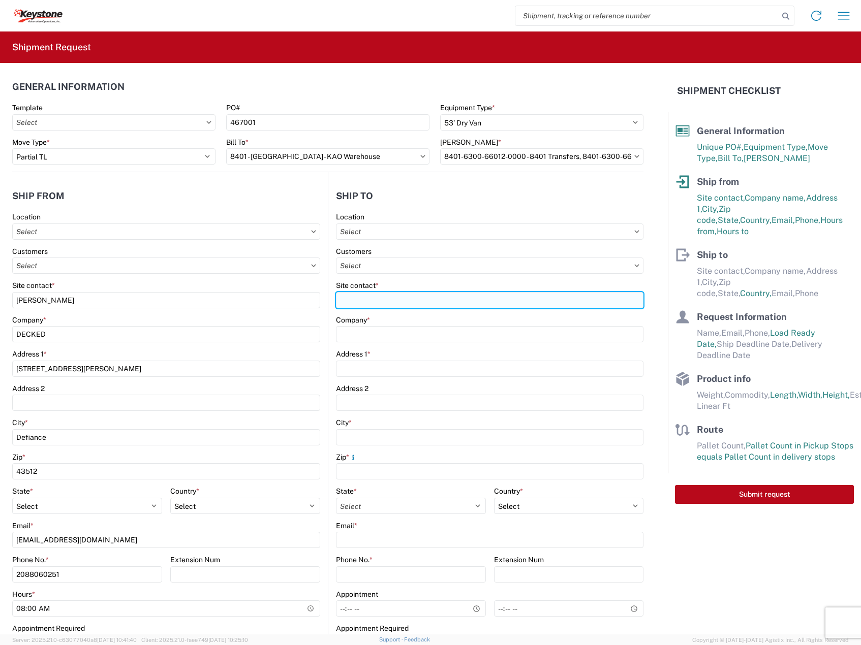
click at [403, 298] on input "Site contact *" at bounding box center [489, 300] width 307 height 16
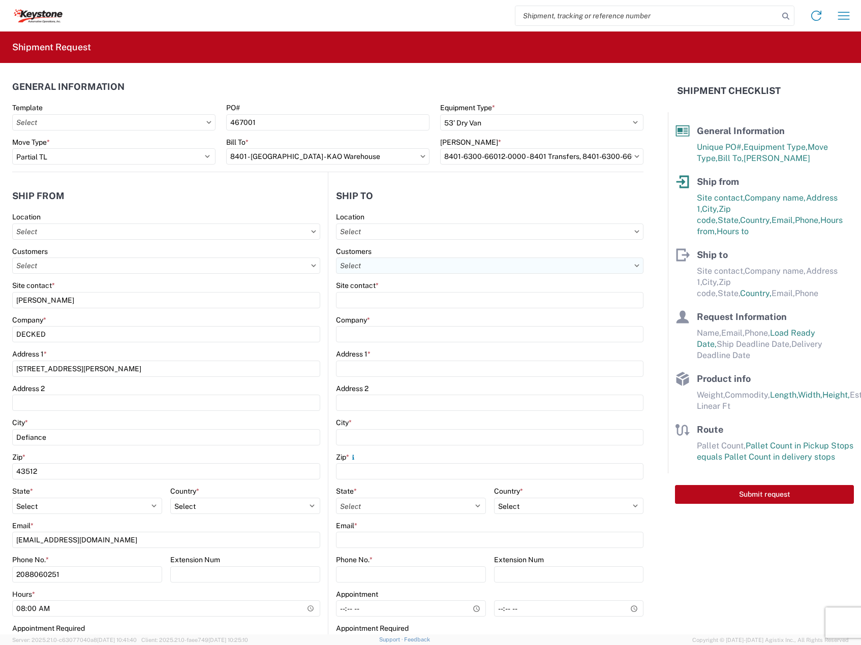
click at [394, 262] on input "text" at bounding box center [489, 266] width 307 height 16
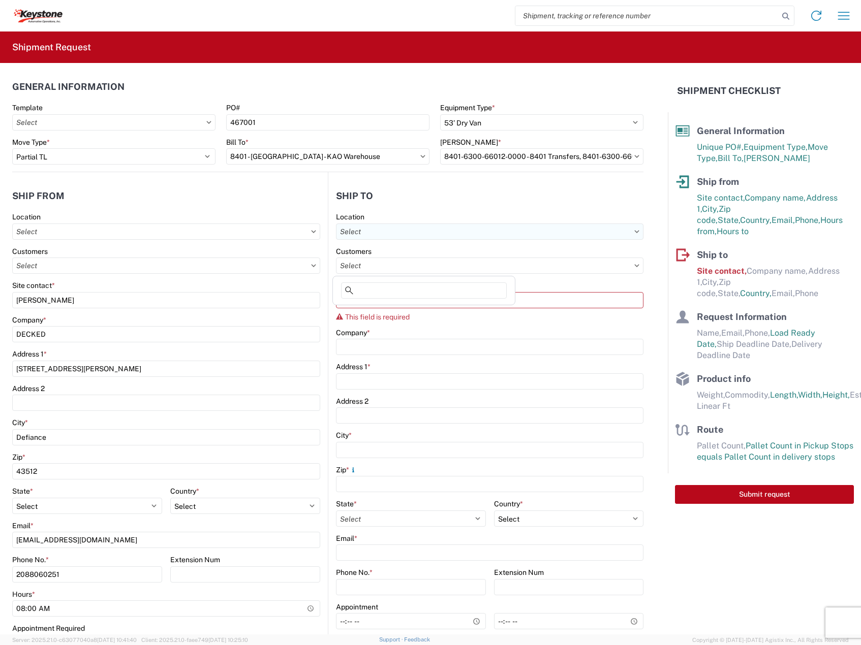
click at [395, 235] on input "text" at bounding box center [489, 232] width 307 height 16
type input "8401"
click at [396, 278] on div "8401 - [GEOGRAPHIC_DATA] - KAO Warehouse" at bounding box center [424, 277] width 178 height 16
type input "8401 - [GEOGRAPHIC_DATA] - KAO Warehouse"
type input "KAO"
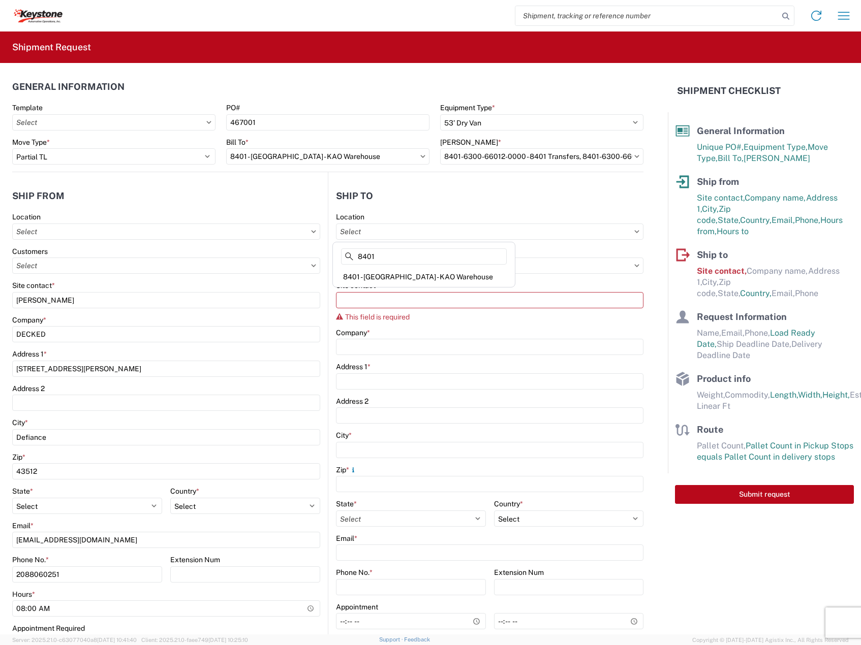
type input "68 Slocum Ave"
type input "[GEOGRAPHIC_DATA]"
type input "18643"
select select "US"
type input "07:00"
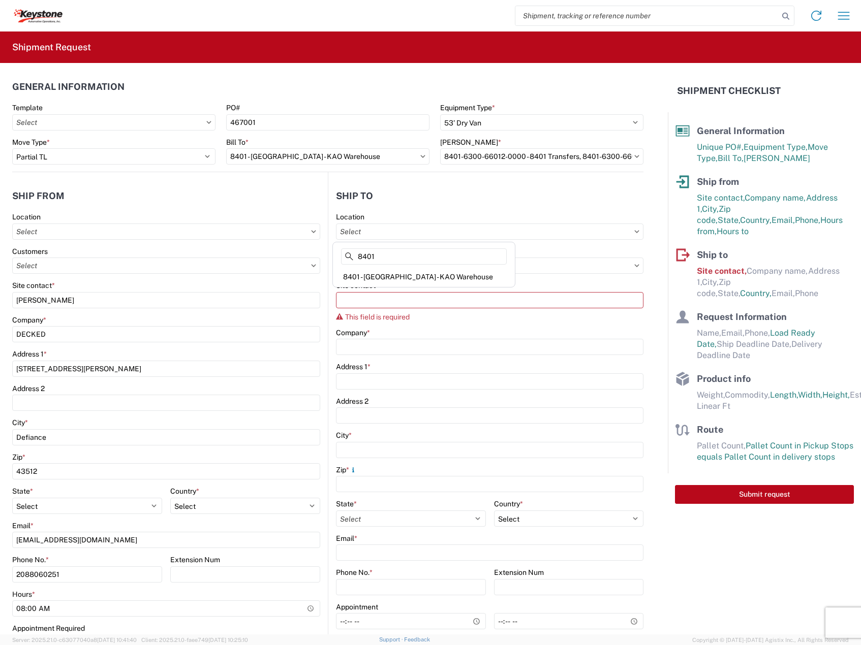
type input "17:00"
select select
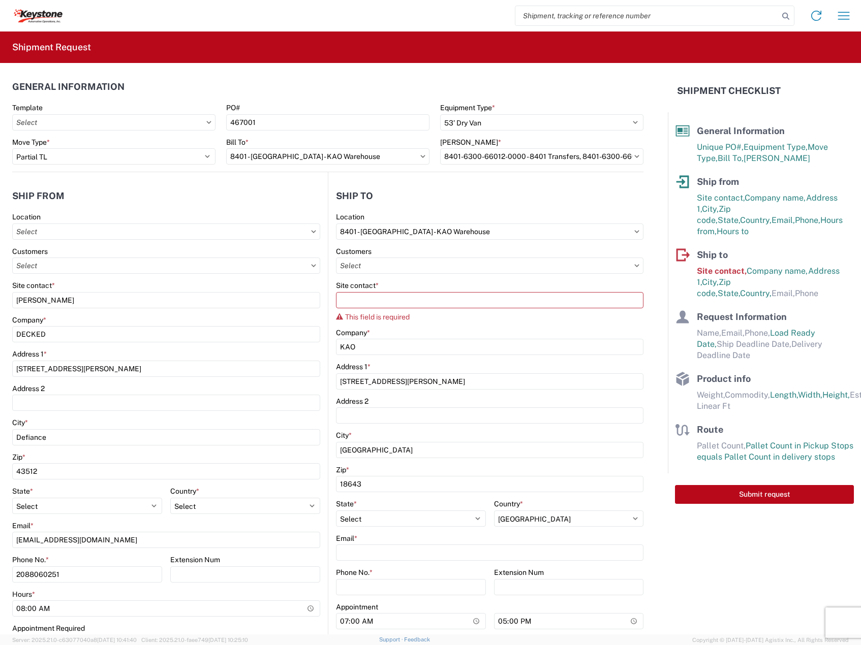
click at [382, 310] on div "Site contact * This field is required" at bounding box center [489, 301] width 307 height 40
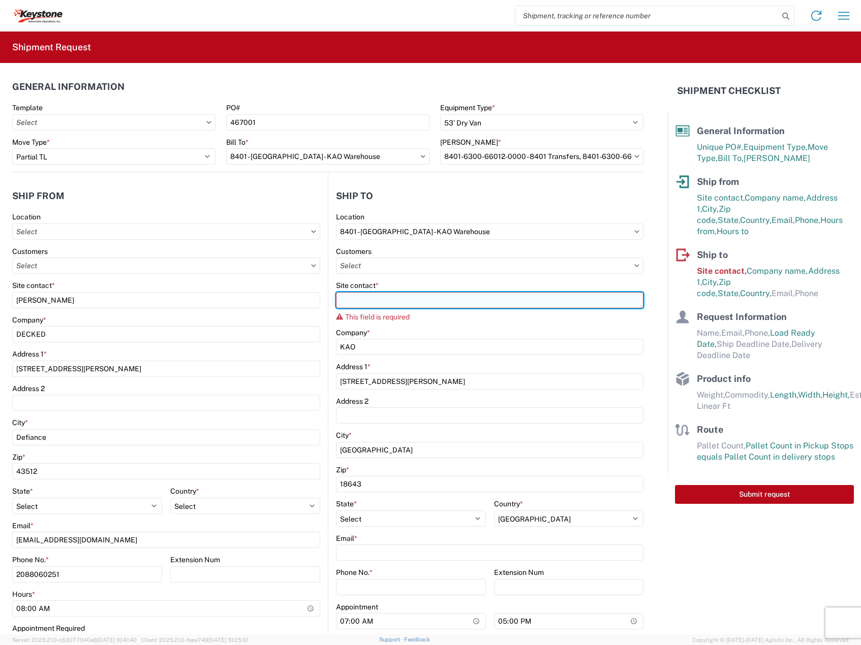
click at [383, 306] on input "Site contact *" at bounding box center [489, 300] width 307 height 16
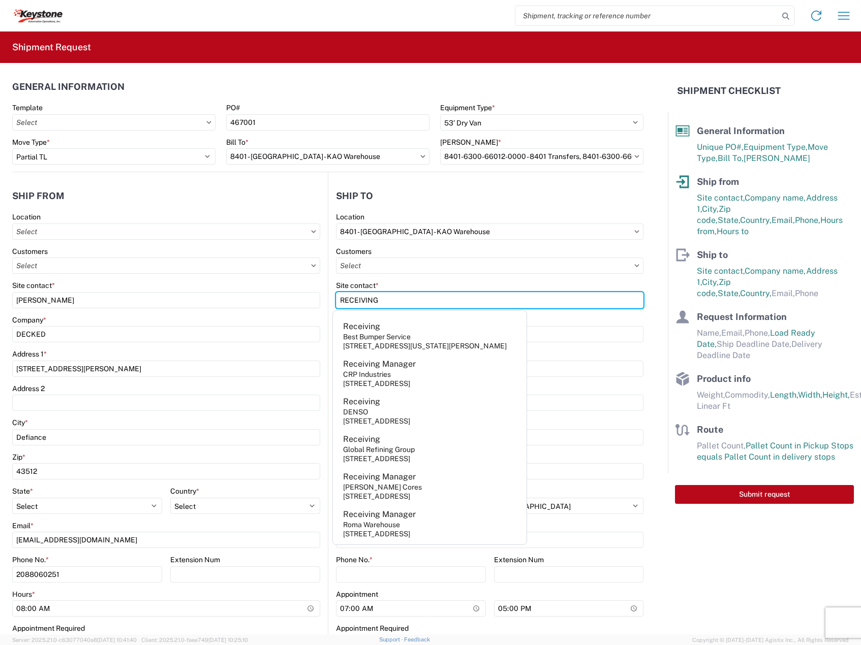
type input "RECEIVING"
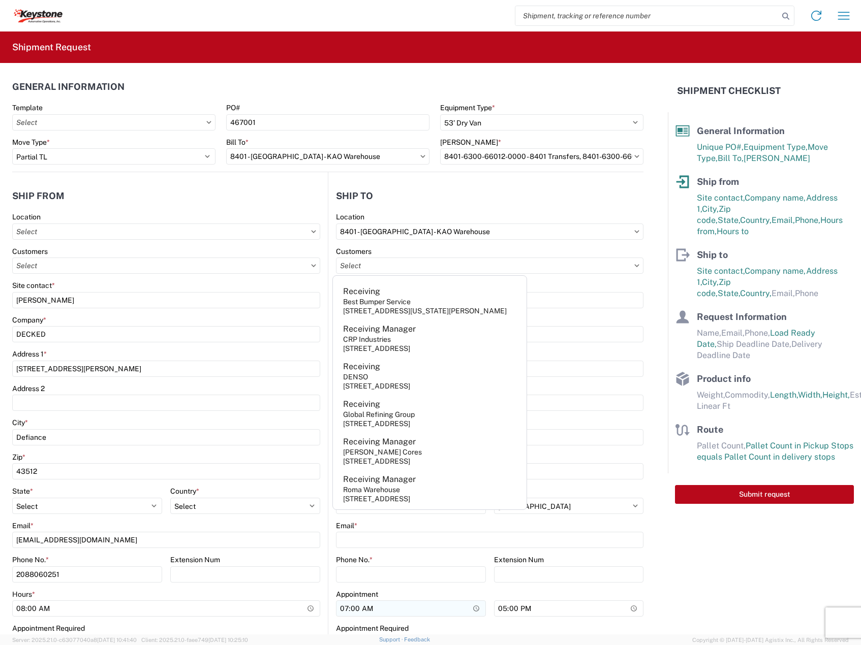
scroll to position [85, 0]
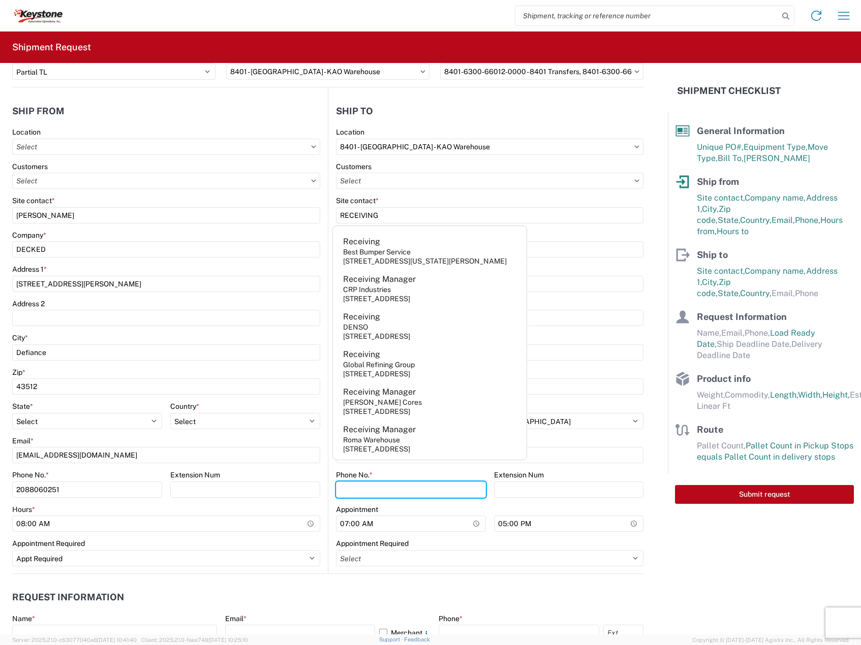
drag, startPoint x: 392, startPoint y: 496, endPoint x: 42, endPoint y: 400, distance: 363.1
click at [392, 496] on input "Phone No. *" at bounding box center [411, 490] width 150 height 16
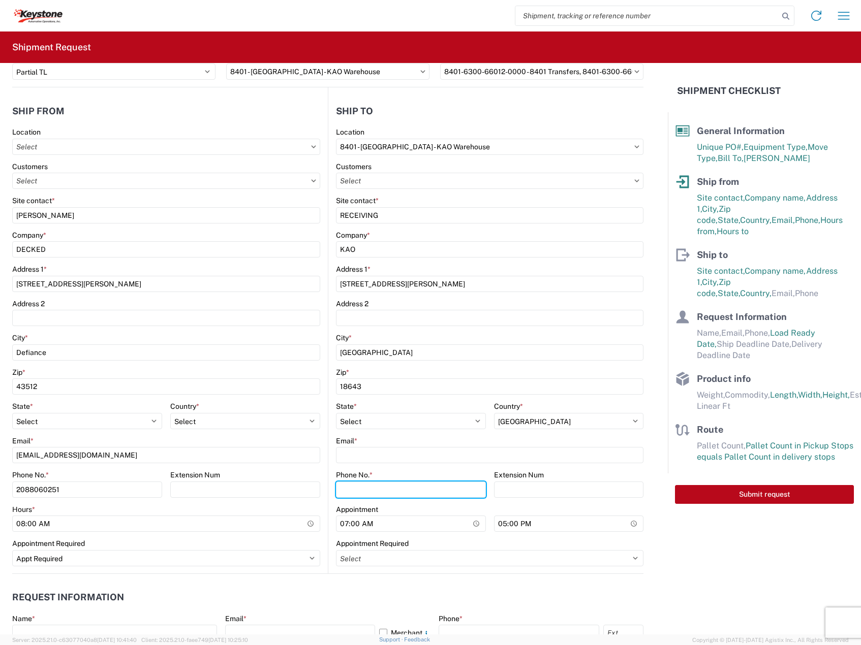
paste input "570-655-4514"
type input "570-655-4514"
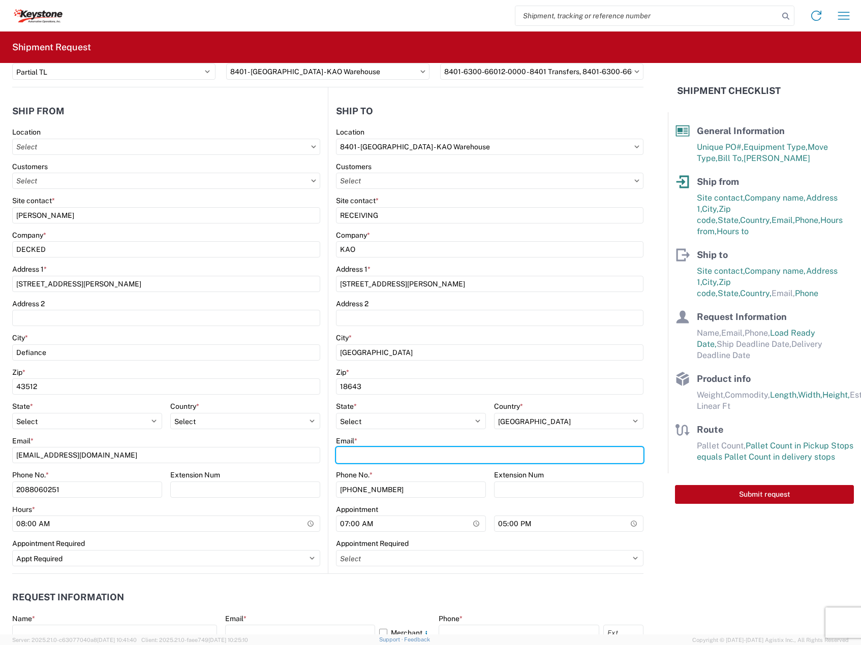
drag, startPoint x: 366, startPoint y: 451, endPoint x: 363, endPoint y: 477, distance: 26.1
click at [366, 451] on input "Email *" at bounding box center [489, 455] width 307 height 16
paste input "KEYEX-APPT@KEY-STONE.COM"
type input "KEYEX-APPT@KEY-STONE.COM"
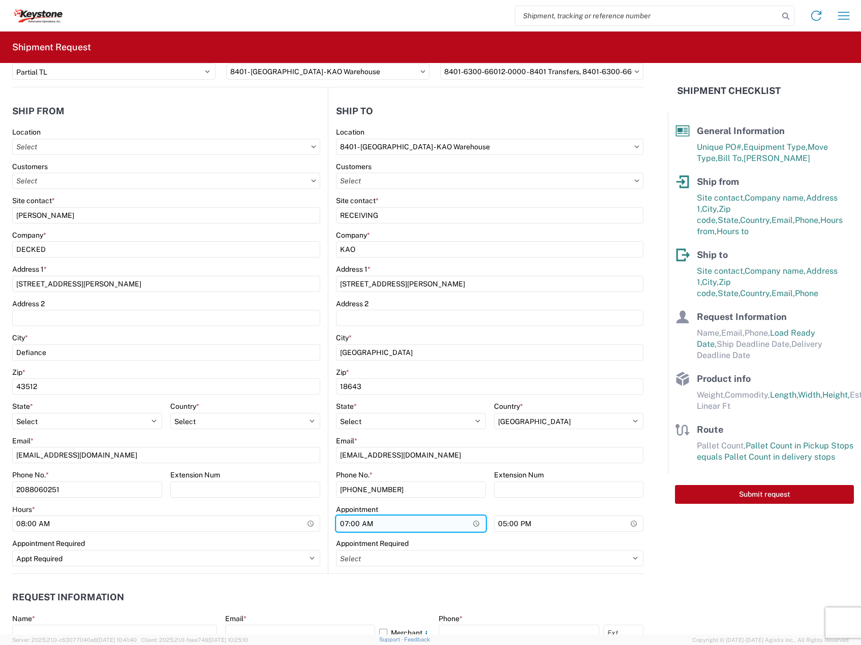
click at [342, 529] on input "07:00" at bounding box center [411, 524] width 150 height 16
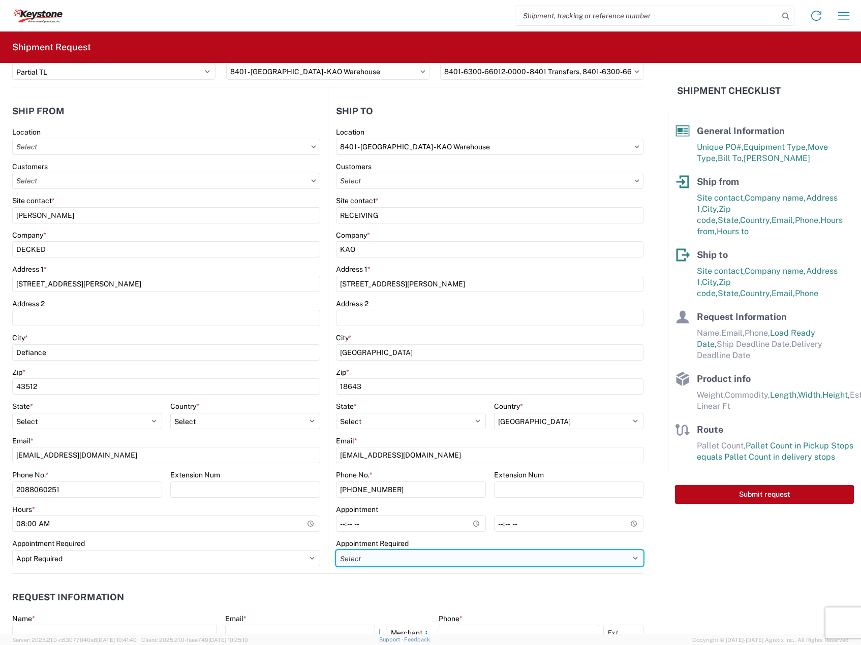
drag, startPoint x: 390, startPoint y: 559, endPoint x: 383, endPoint y: 566, distance: 10.4
click at [390, 559] on select "Select Appt Required Appt Not Required Appt - First available" at bounding box center [489, 558] width 307 height 16
select select "apptRequired"
click at [336, 550] on select "Select Appt Required Appt Not Required Appt - First available" at bounding box center [489, 558] width 307 height 16
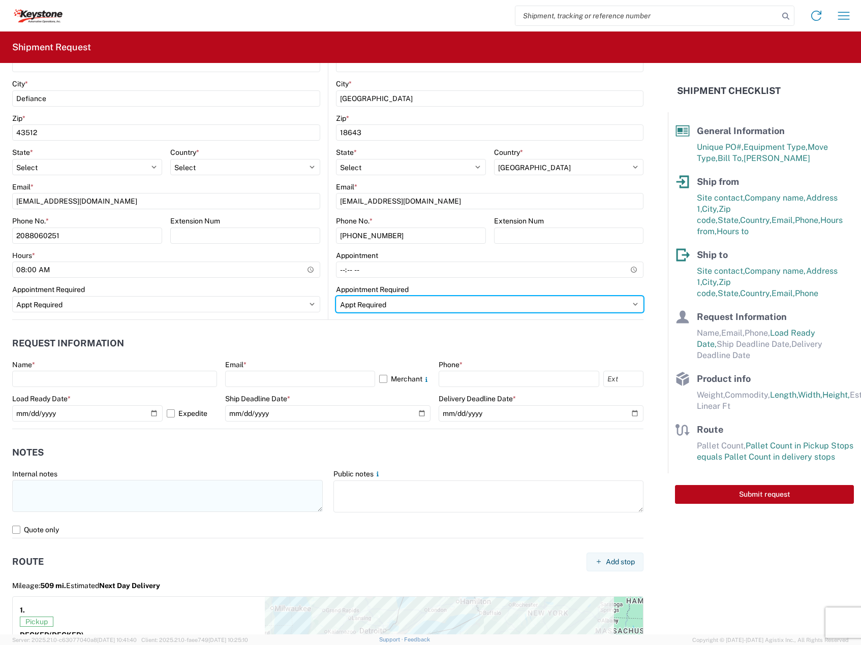
scroll to position [508, 0]
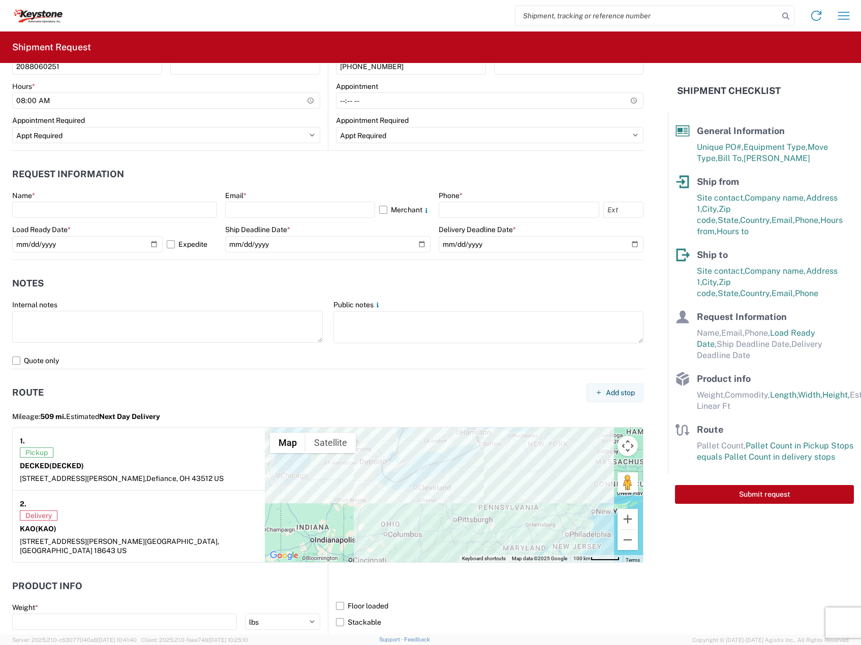
click at [89, 199] on div "Name *" at bounding box center [114, 195] width 205 height 9
click at [88, 214] on input "text" at bounding box center [114, 210] width 205 height 16
type input "[PERSON_NAME]"
type input "[EMAIL_ADDRESS][DOMAIN_NAME]"
type input "2088060251"
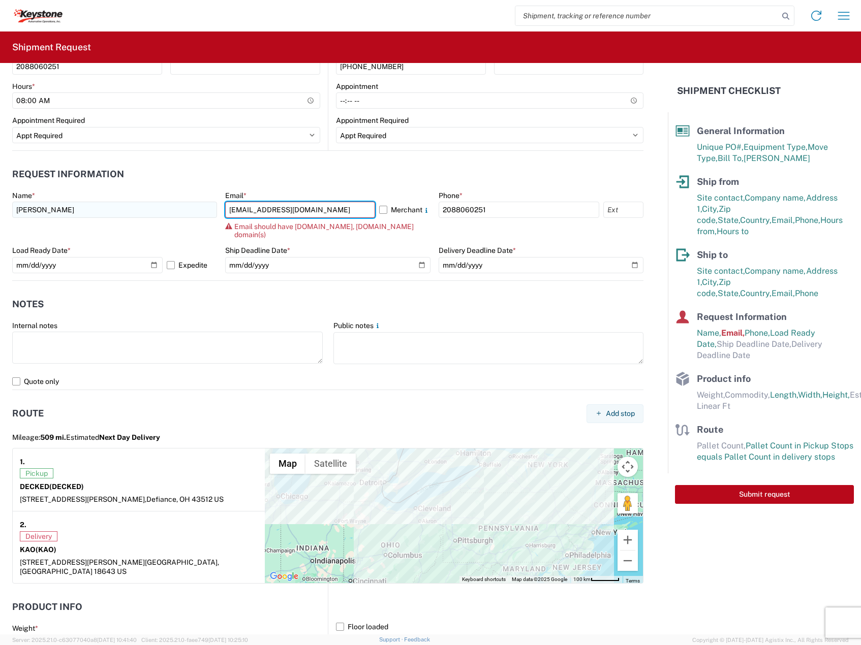
drag, startPoint x: 270, startPoint y: 209, endPoint x: 155, endPoint y: 217, distance: 115.1
click at [154, 217] on div "Name * MATIAS RODRIGUEZ Email * CARGOGLIDE@DECKED.COM Merchant Email should hav…" at bounding box center [327, 235] width 631 height 89
type input "[PERSON_NAME][EMAIL_ADDRESS][DOMAIN_NAME]"
click at [388, 211] on label "Merchant" at bounding box center [404, 210] width 51 height 16
click at [0, 0] on input "Merchant" at bounding box center [0, 0] width 0 height 0
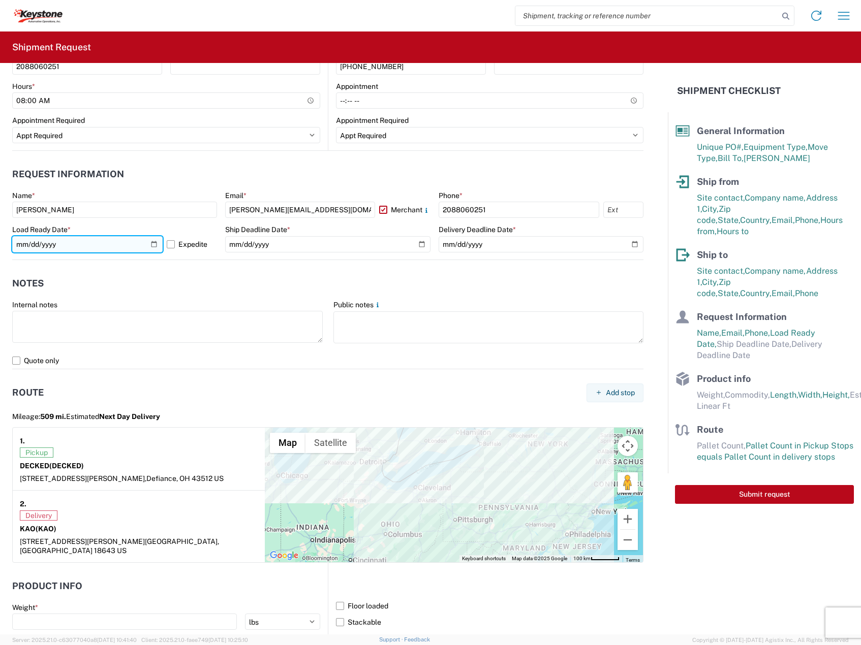
click at [152, 243] on input "[DATE]" at bounding box center [87, 244] width 150 height 16
type input "[DATE]"
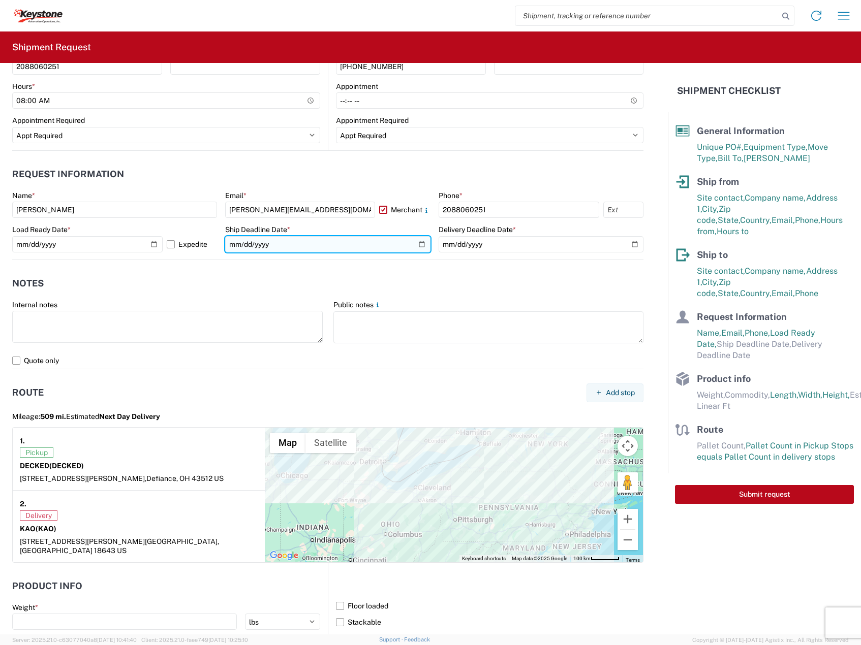
click at [414, 245] on input "date" at bounding box center [327, 244] width 205 height 16
type input "2025-10-22"
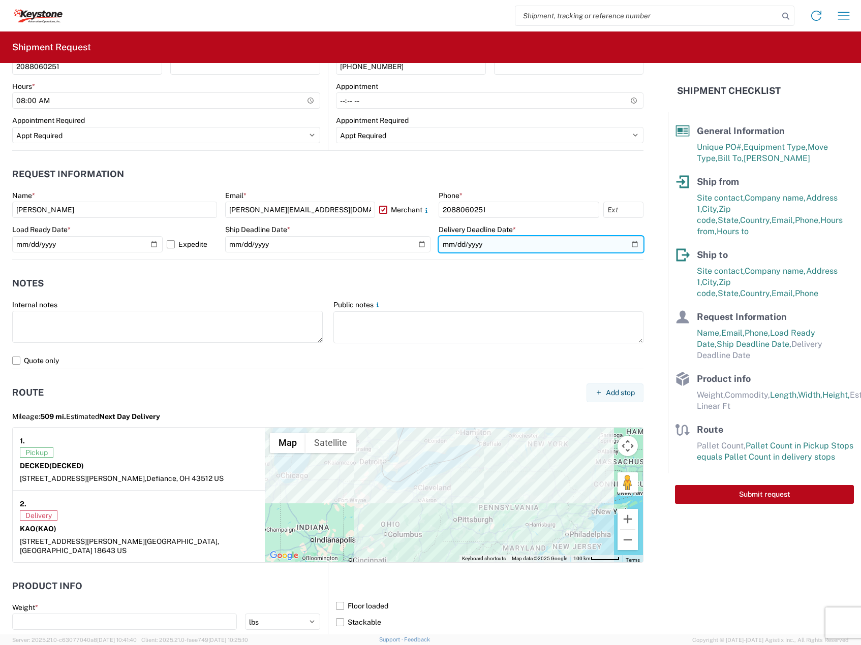
click at [631, 241] on input "date" at bounding box center [541, 244] width 205 height 16
type input "2025-10-23"
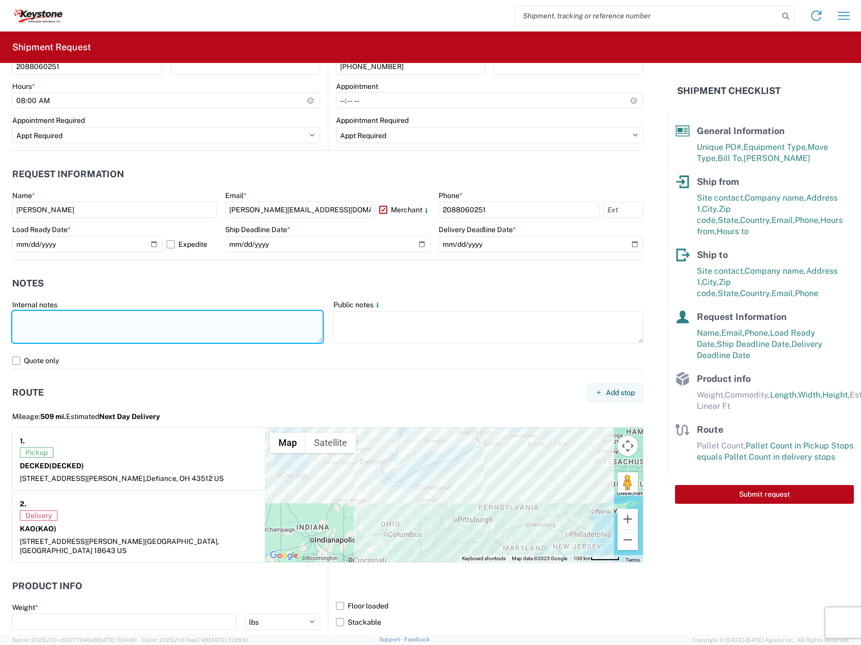
drag, startPoint x: 110, startPoint y: 323, endPoint x: 22, endPoint y: 325, distance: 88.5
click at [111, 323] on textarea at bounding box center [167, 327] width 311 height 32
click at [64, 325] on textarea at bounding box center [167, 327] width 311 height 32
paste textarea "Driver is required to provide and utilize LOAD STRAPS and/or LOAD BARS to secur…"
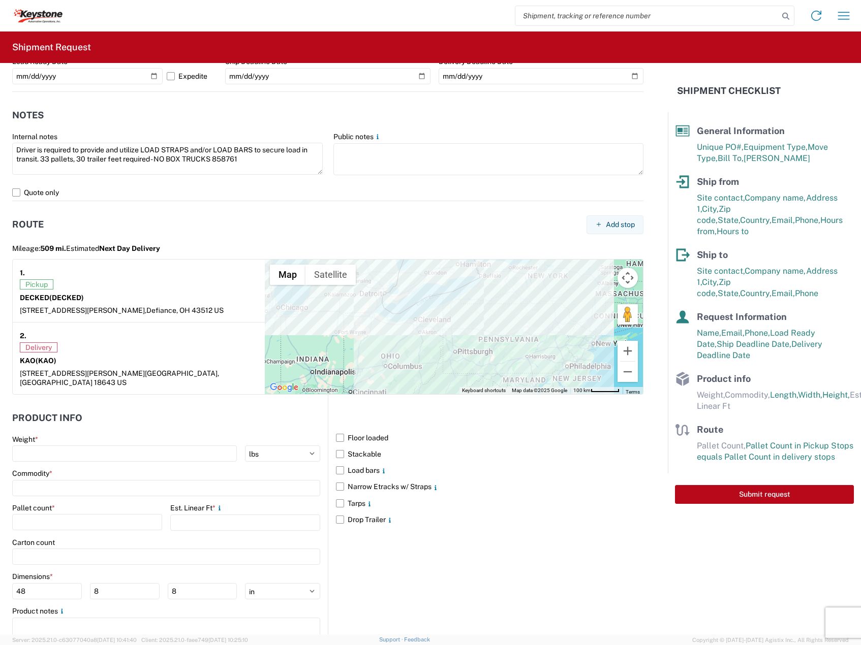
scroll to position [708, 0]
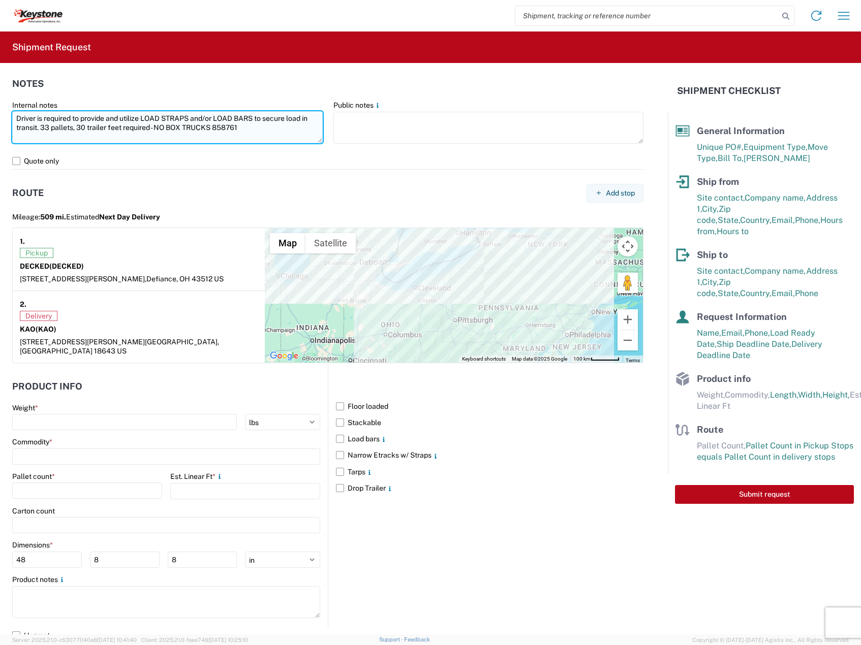
click at [49, 130] on textarea "Driver is required to provide and utilize LOAD STRAPS and/or LOAD BARS to secur…" at bounding box center [167, 127] width 311 height 32
click at [225, 130] on textarea "Driver is required to provide and utilize LOAD STRAPS and/or LOAD BARS to secur…" at bounding box center [167, 127] width 311 height 32
paste textarea "55"
drag, startPoint x: 258, startPoint y: 128, endPoint x: 29, endPoint y: 120, distance: 229.3
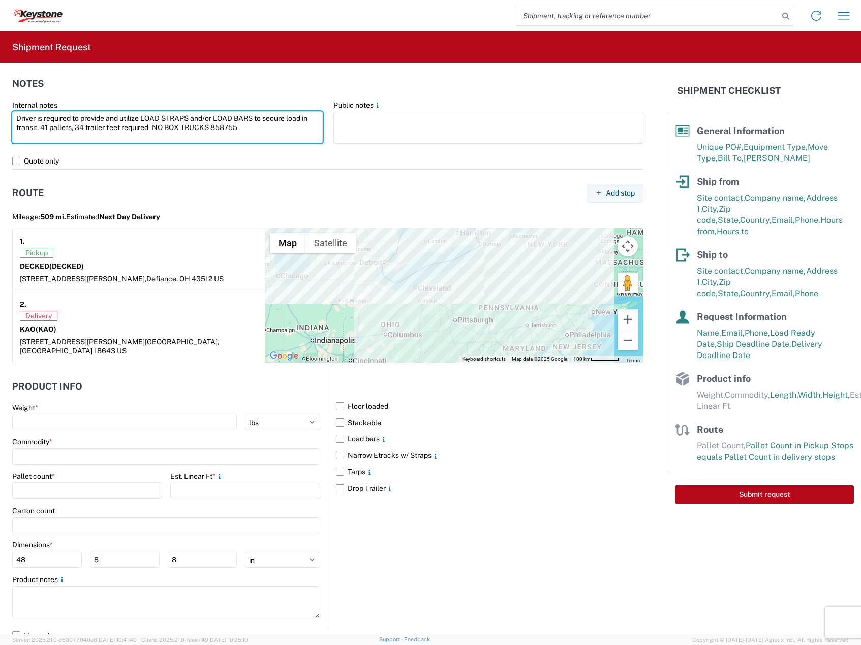
click at [0, 127] on html "Home Shipment request Shipment tracking Shipment Request General Information Te…" at bounding box center [430, 322] width 861 height 645
click at [231, 136] on textarea "Driver is required to provide and utilize LOAD STRAPS and/or LOAD BARS to secur…" at bounding box center [167, 127] width 311 height 32
drag, startPoint x: 264, startPoint y: 131, endPoint x: 360, endPoint y: 153, distance: 98.7
click at [0, 102] on html "Home Shipment request Shipment tracking Shipment Request General Information Te…" at bounding box center [430, 322] width 861 height 645
type textarea "Driver is required to provide and utilize LOAD STRAPS and/or LOAD BARS to secur…"
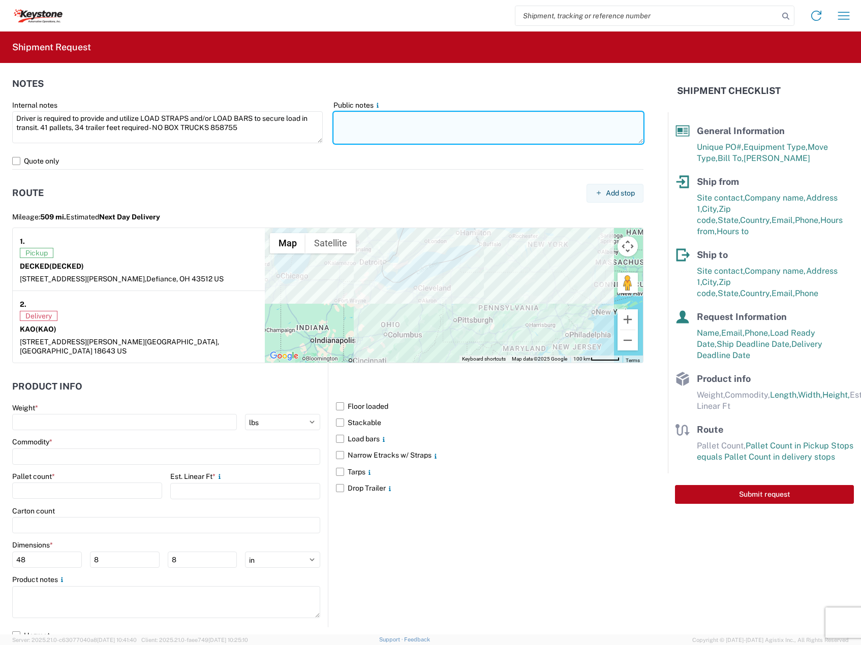
click at [403, 140] on textarea at bounding box center [488, 128] width 311 height 32
paste textarea "Driver is required to provide and utilize LOAD STRAPS and/or LOAD BARS to secur…"
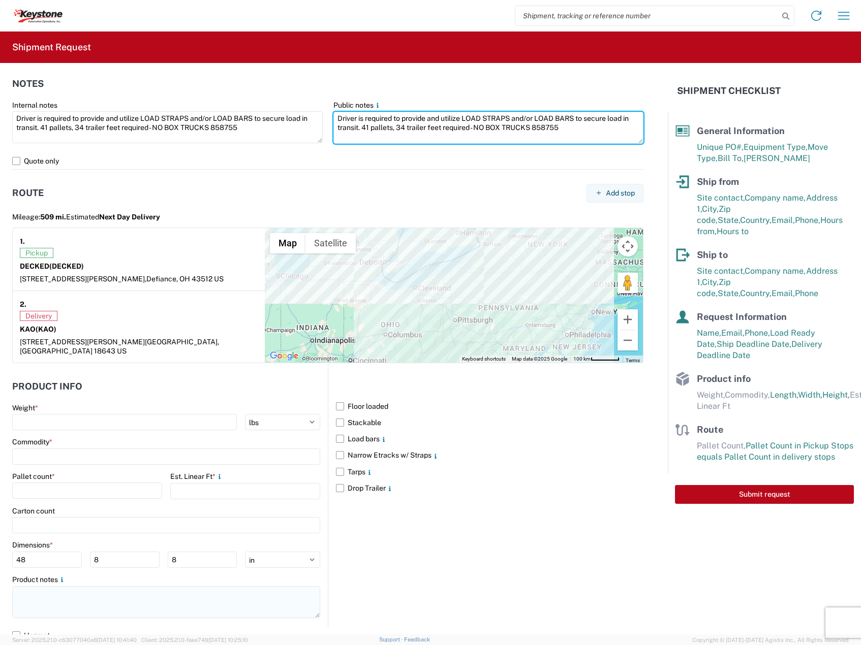
type textarea "Driver is required to provide and utilize LOAD STRAPS and/or LOAD BARS to secur…"
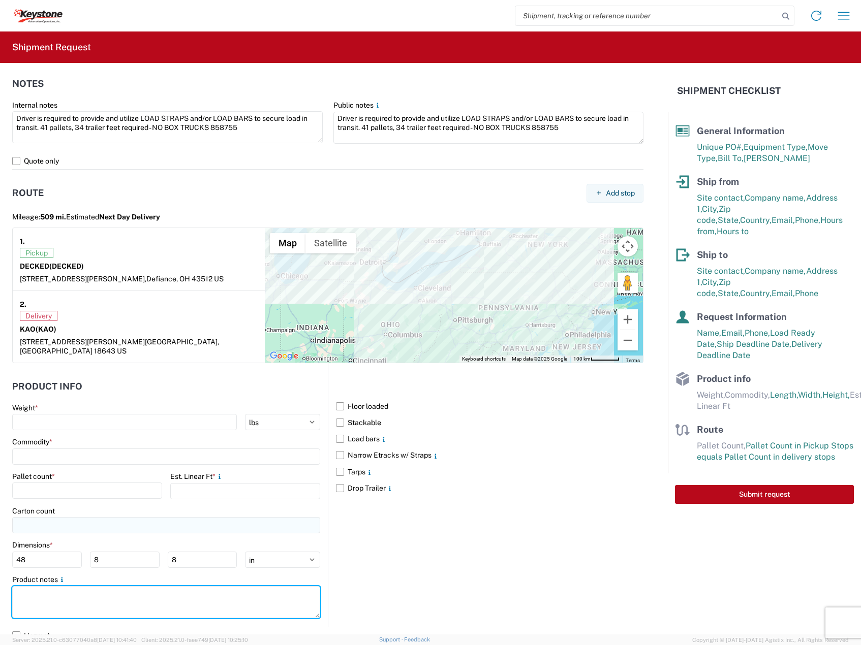
drag, startPoint x: 79, startPoint y: 605, endPoint x: 78, endPoint y: 524, distance: 80.8
click at [79, 604] on textarea at bounding box center [166, 603] width 308 height 32
paste textarea "Driver is required to provide and utilize LOAD STRAPS and/or LOAD BARS to secur…"
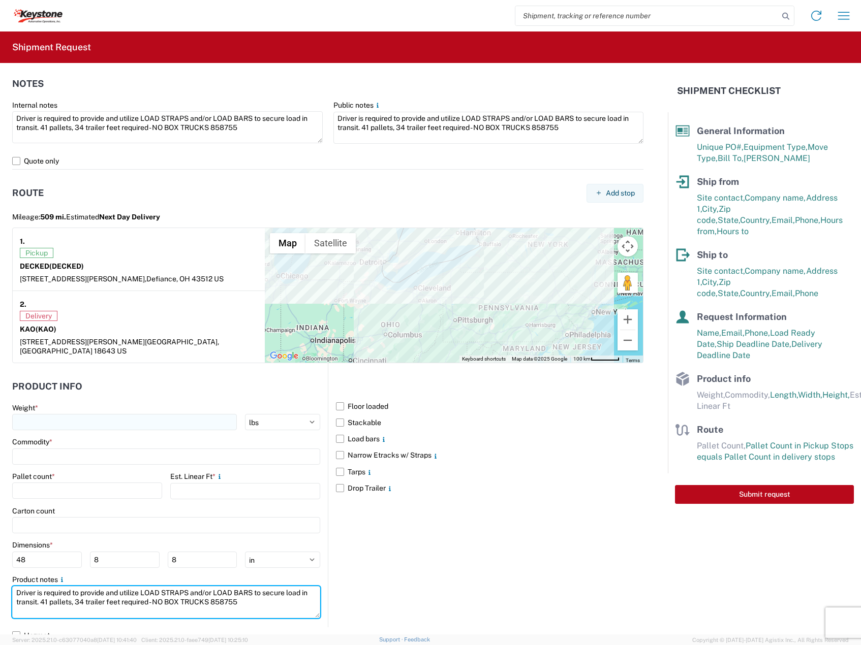
type textarea "Driver is required to provide and utilize LOAD STRAPS and/or LOAD BARS to secur…"
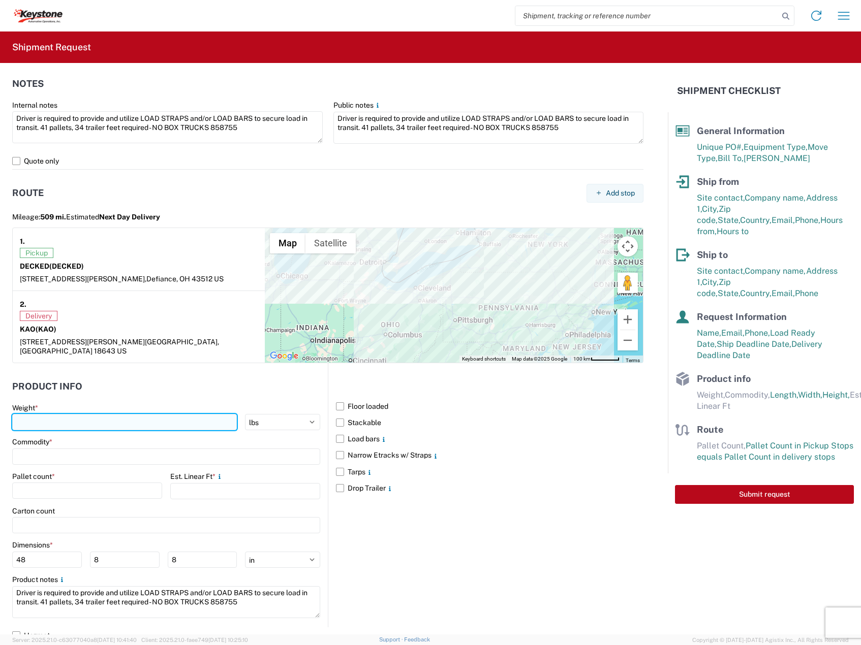
click at [81, 417] on input "number" at bounding box center [124, 422] width 225 height 16
type input "9610"
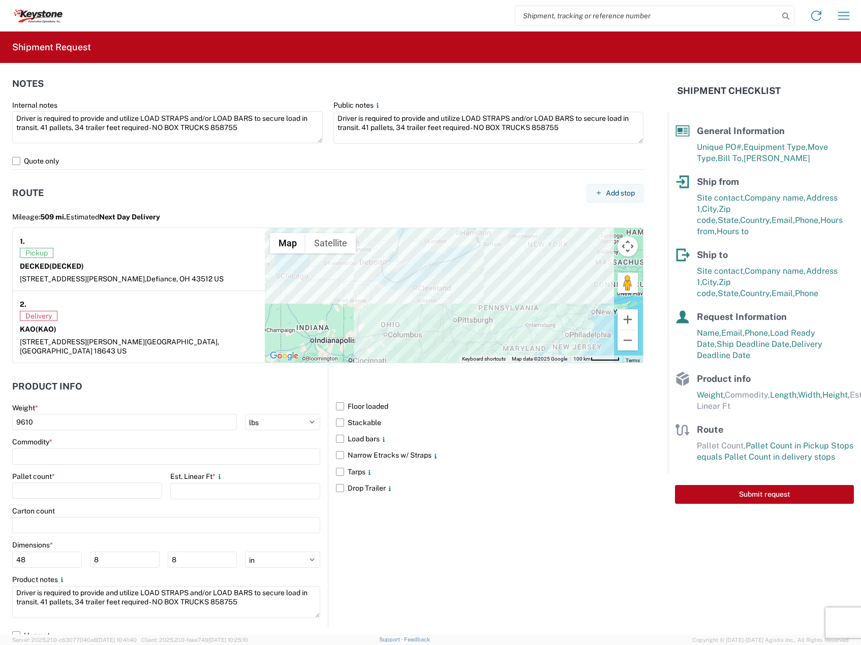
click at [58, 456] on main "Weight * 9610 kgs lbs Commodity * Pallet count * Est. Linear Ft * Carton count …" at bounding box center [170, 516] width 316 height 224
click at [60, 451] on input at bounding box center [166, 457] width 308 height 16
type input "CARGOGLIDES"
click at [114, 517] on span "Add new "CARGOGLIDES"..." at bounding box center [78, 516] width 92 height 9
type input "CARGOGLIDES"
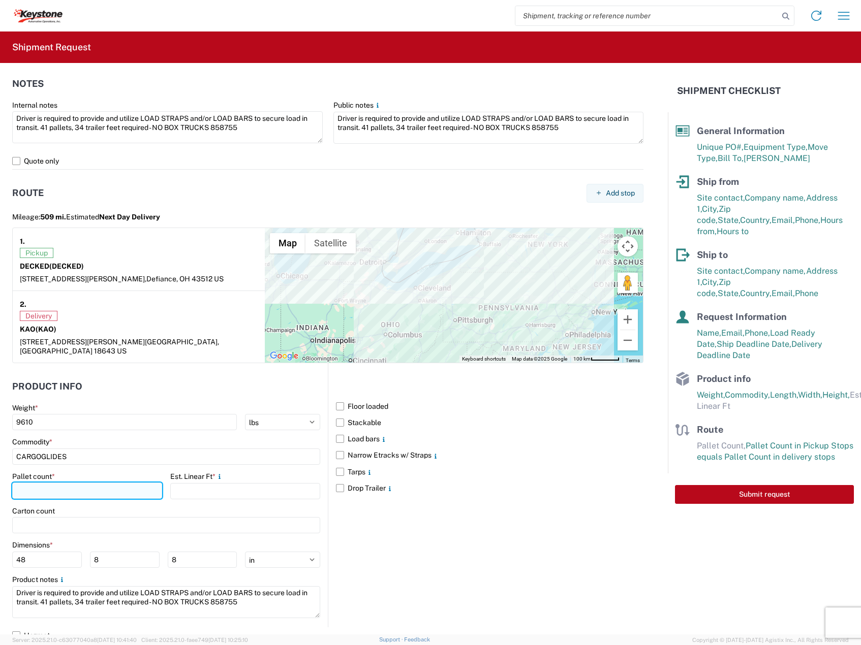
click at [108, 485] on input "number" at bounding box center [87, 491] width 150 height 16
type input "41"
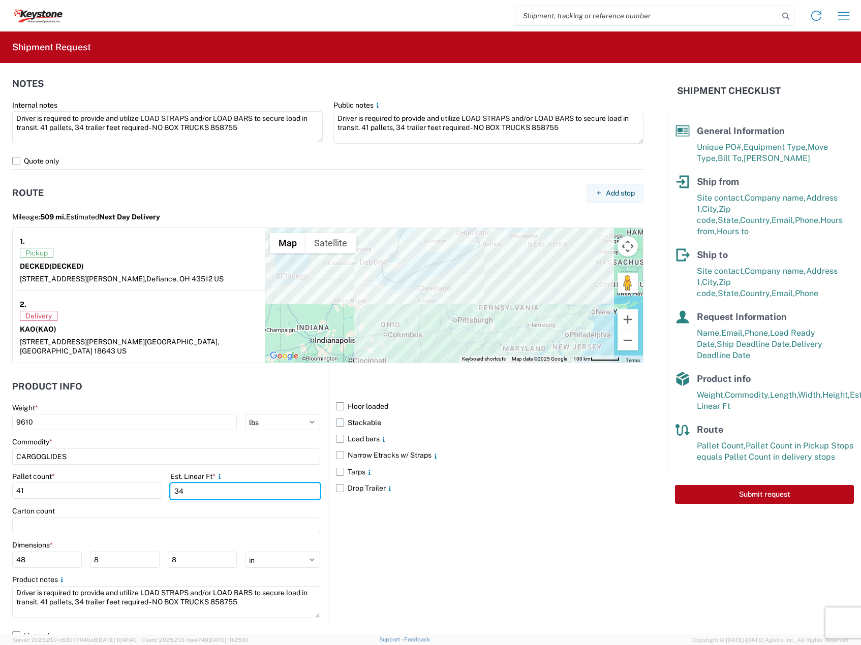
type input "34"
click at [350, 415] on label "Stackable" at bounding box center [489, 423] width 307 height 16
click at [0, 0] on input "Stackable" at bounding box center [0, 0] width 0 height 0
click at [349, 431] on label "Load bars" at bounding box center [489, 439] width 307 height 16
click at [0, 0] on input "Load bars" at bounding box center [0, 0] width 0 height 0
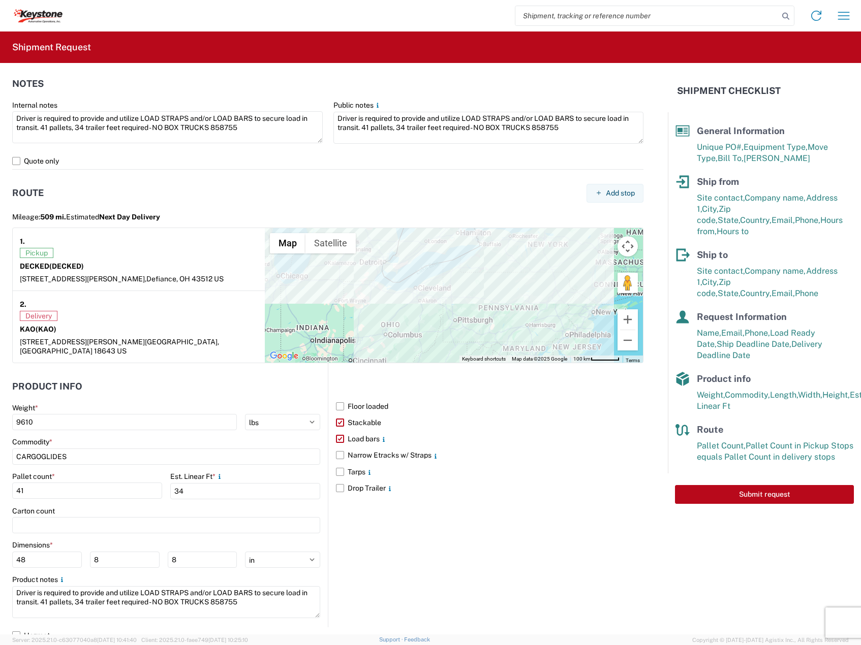
click at [448, 580] on div "Floor loaded Stackable Load bars Narrow Etracks w/ Straps Tarps Drop Trailer" at bounding box center [486, 495] width 316 height 264
click at [708, 490] on button "Submit request" at bounding box center [764, 494] width 179 height 19
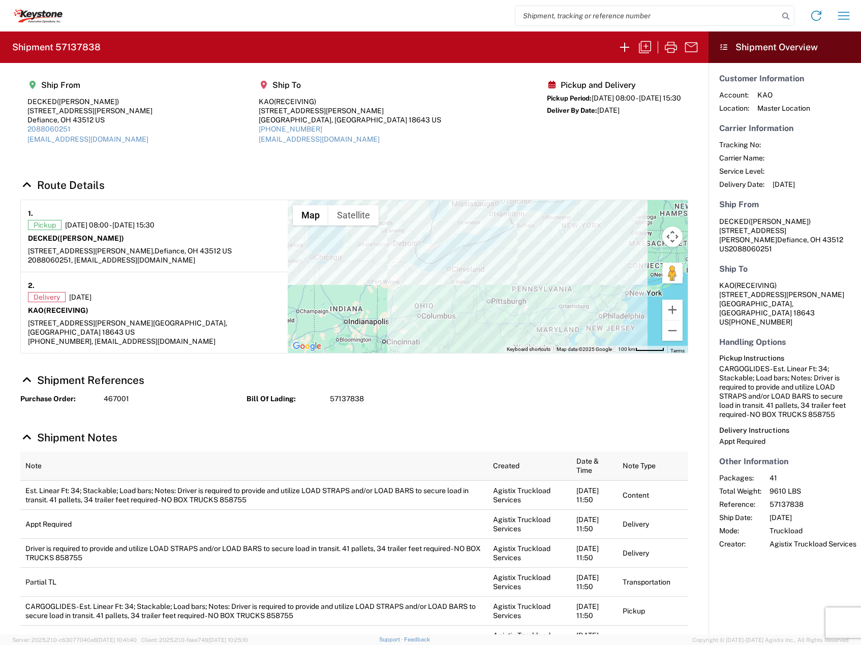
click at [88, 44] on h2 "Shipment 57137838" at bounding box center [56, 47] width 88 height 12
copy h2 "57137838"
